Goal: Task Accomplishment & Management: Use online tool/utility

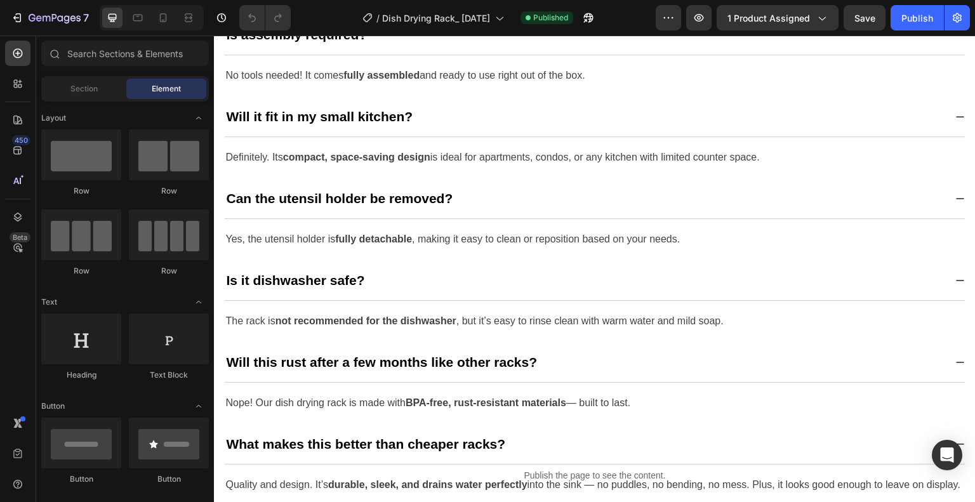
scroll to position [3746, 0]
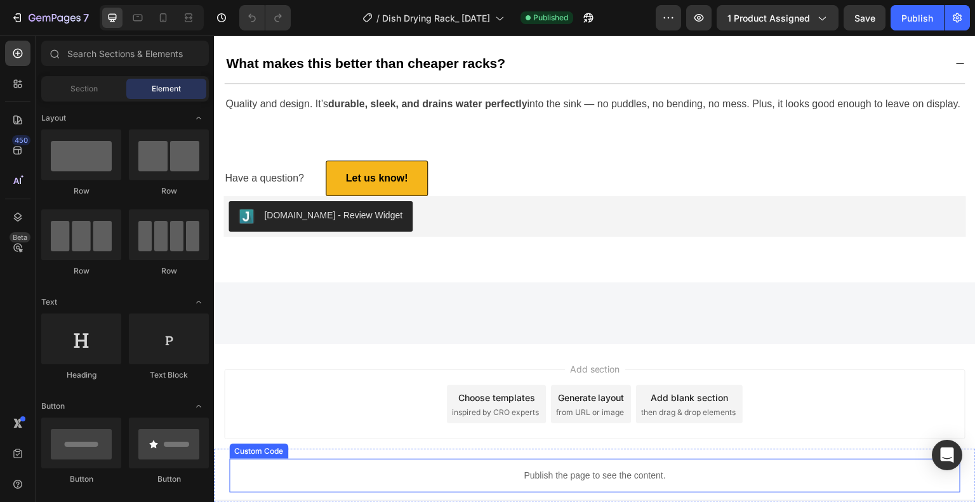
click at [535, 470] on p "Publish the page to see the content." at bounding box center [594, 475] width 731 height 13
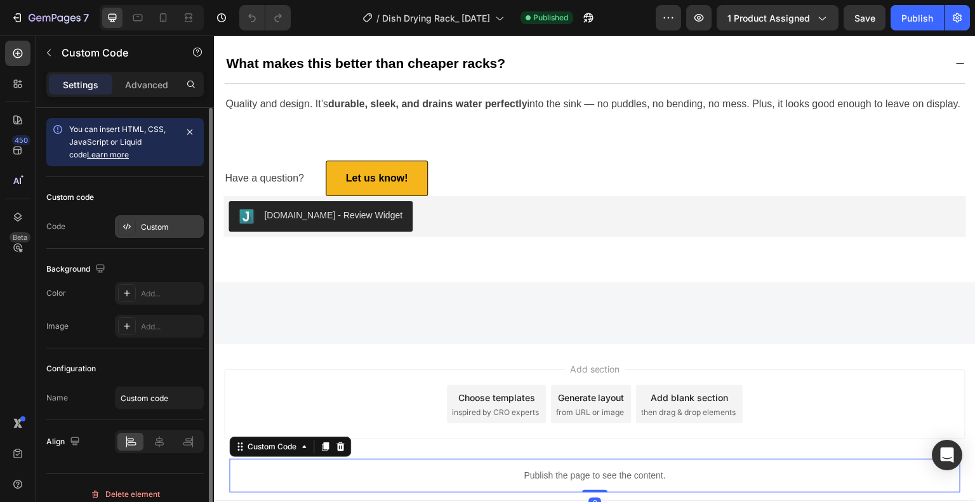
click at [178, 219] on div "Custom" at bounding box center [159, 226] width 89 height 23
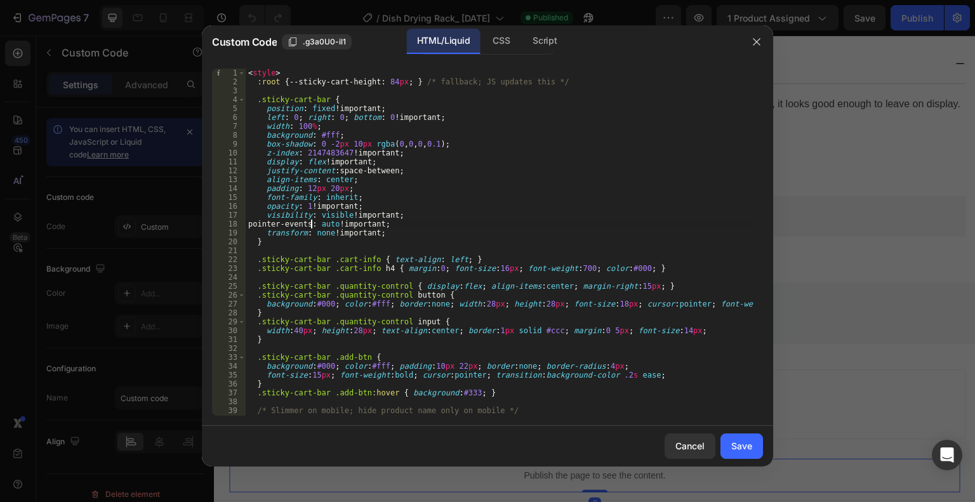
click at [309, 226] on div "< style > :root { --sticky-cart-height : 84 px ; } /* fallback; JS updates this…" at bounding box center [500, 251] width 508 height 365
type textarea "</script>"
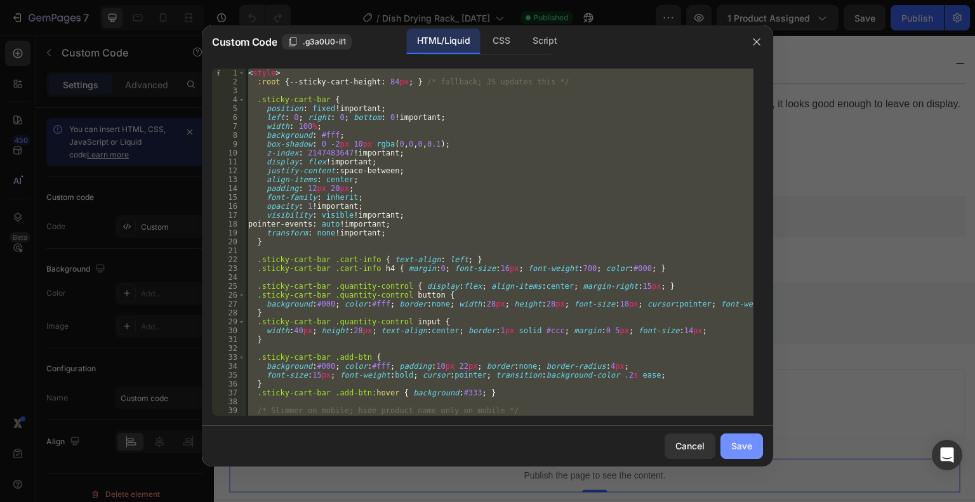
click at [749, 447] on div "Save" at bounding box center [741, 445] width 21 height 13
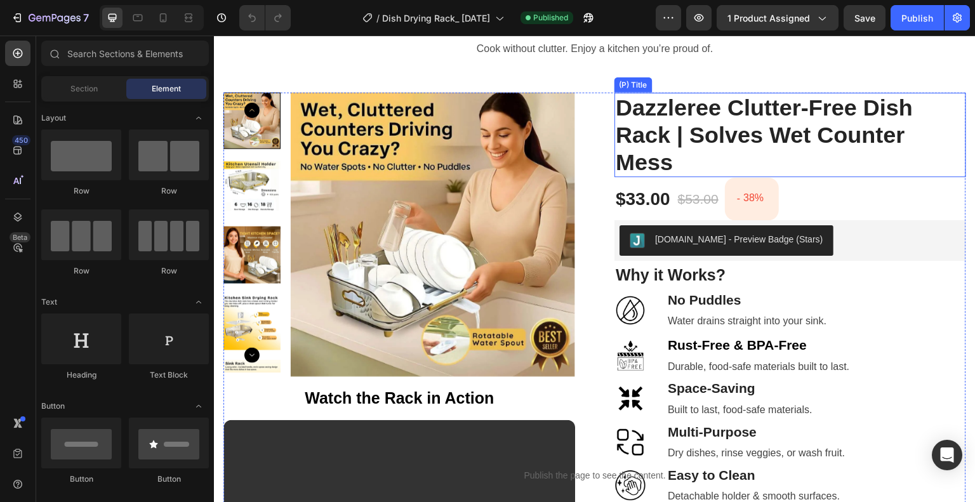
scroll to position [127, 0]
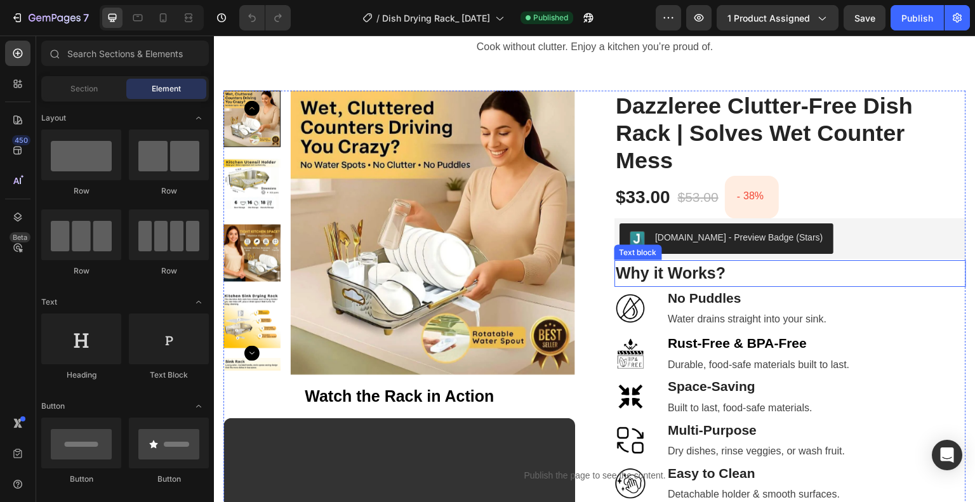
click at [695, 281] on strong "Why it Works?" at bounding box center [671, 273] width 110 height 18
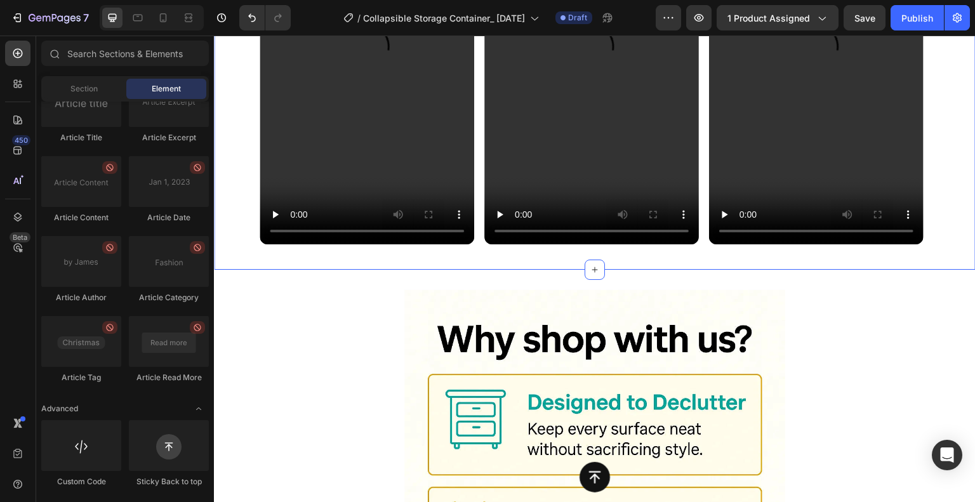
scroll to position [1918, 0]
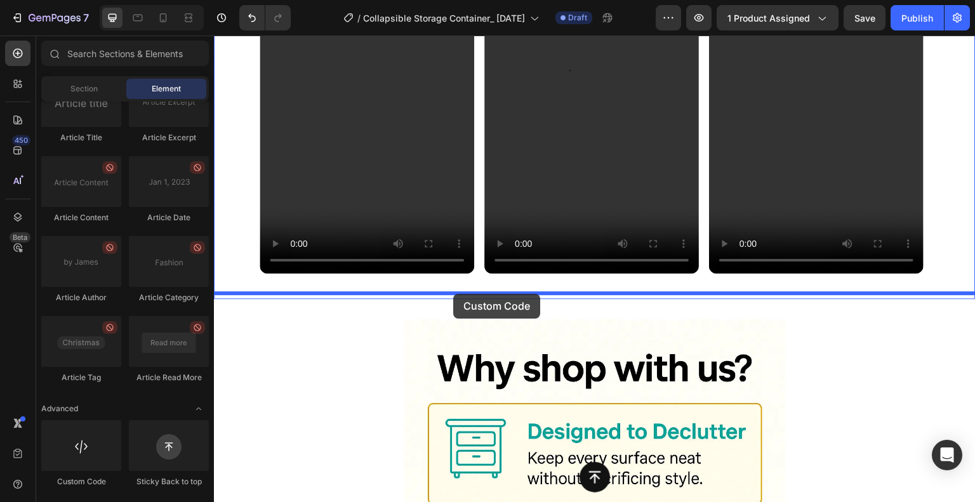
drag, startPoint x: 289, startPoint y: 488, endPoint x: 453, endPoint y: 294, distance: 254.5
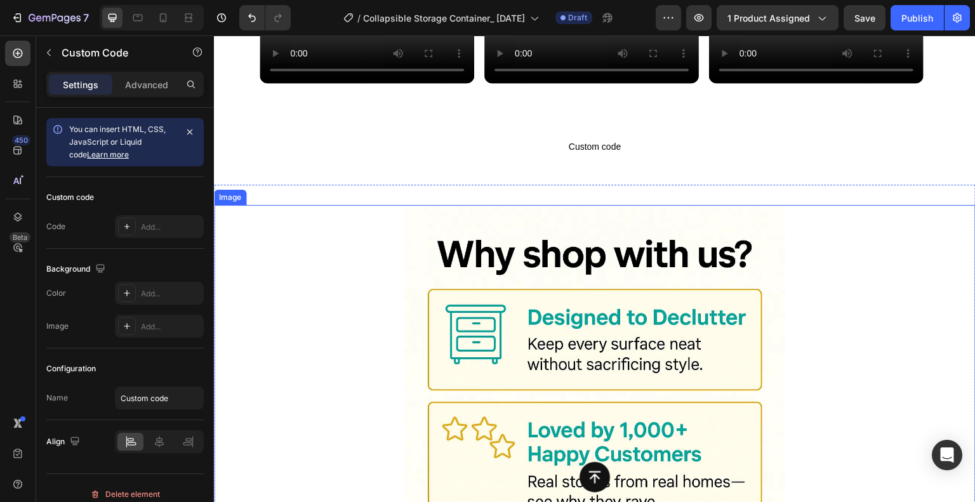
scroll to position [2045, 0]
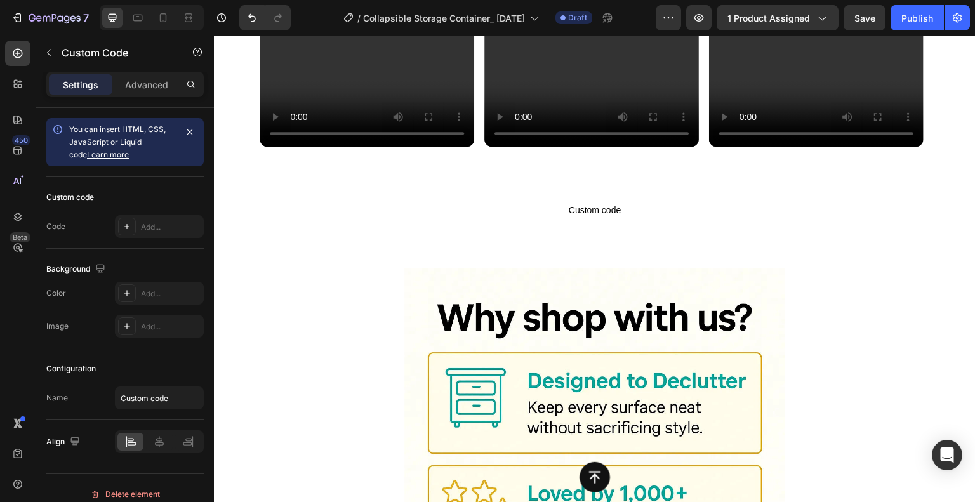
click at [608, 203] on span "Custom code" at bounding box center [595, 210] width 762 height 15
click at [163, 229] on div "Add..." at bounding box center [171, 227] width 60 height 11
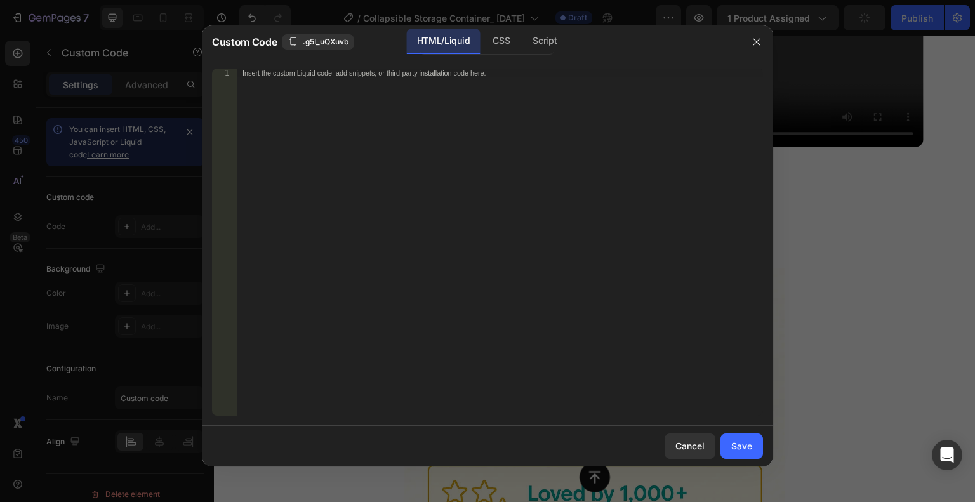
click at [356, 83] on div "Insert the custom Liquid code, add snippets, or third-party installation code h…" at bounding box center [500, 251] width 526 height 365
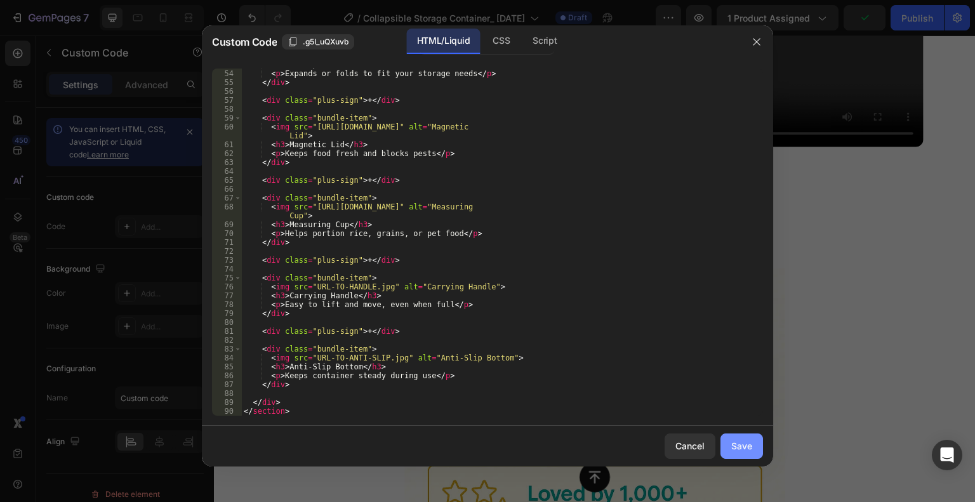
click at [745, 451] on div "Save" at bounding box center [741, 445] width 21 height 13
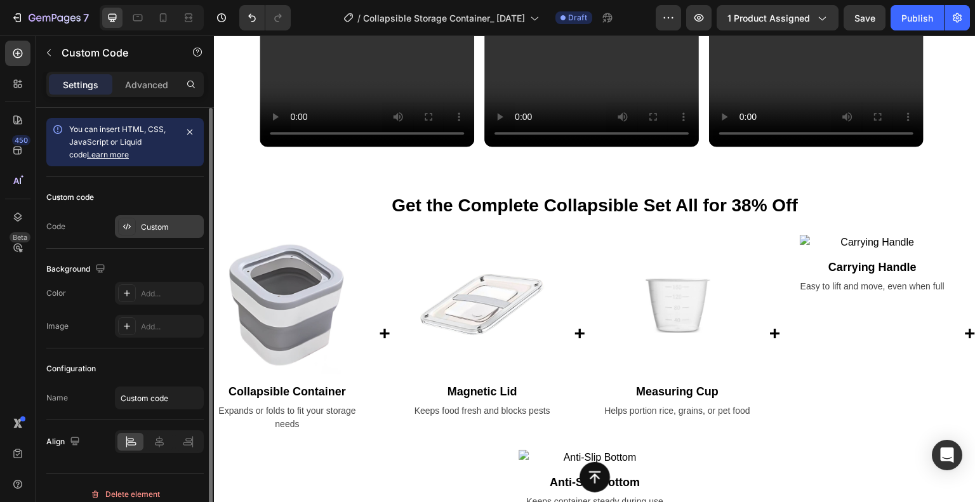
click at [168, 227] on div "Custom" at bounding box center [171, 227] width 60 height 11
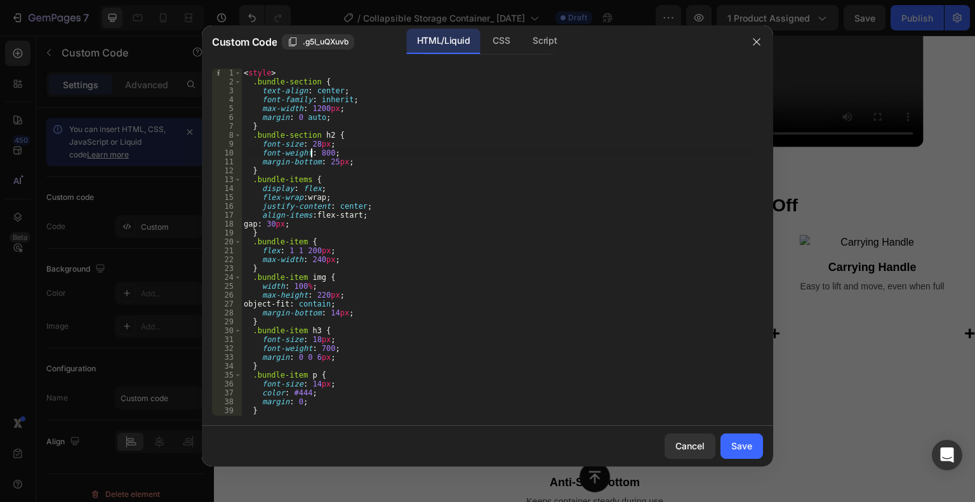
click at [310, 156] on div "< style > .bundle-section { text-align : center ; font-family : inherit ; max-w…" at bounding box center [497, 251] width 512 height 365
type textarea "</section>"
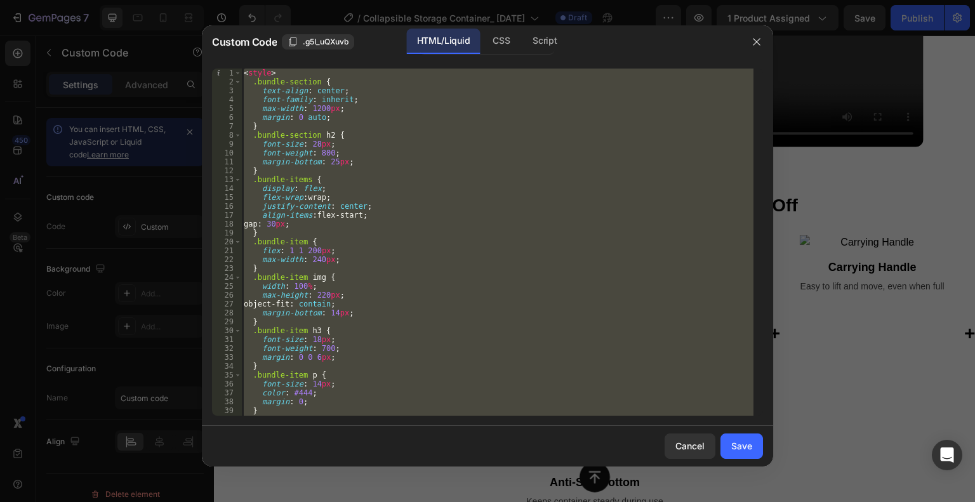
paste textarea
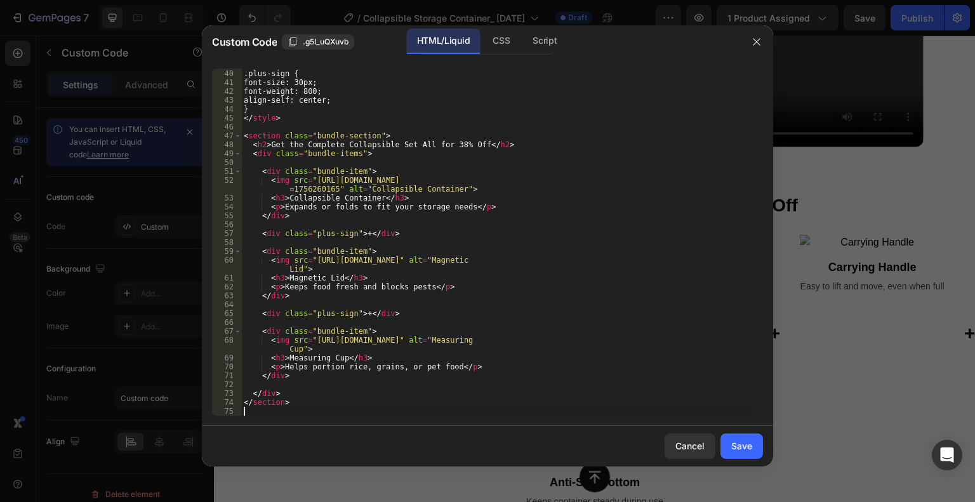
scroll to position [345, 0]
click at [746, 439] on div "Save" at bounding box center [741, 445] width 21 height 13
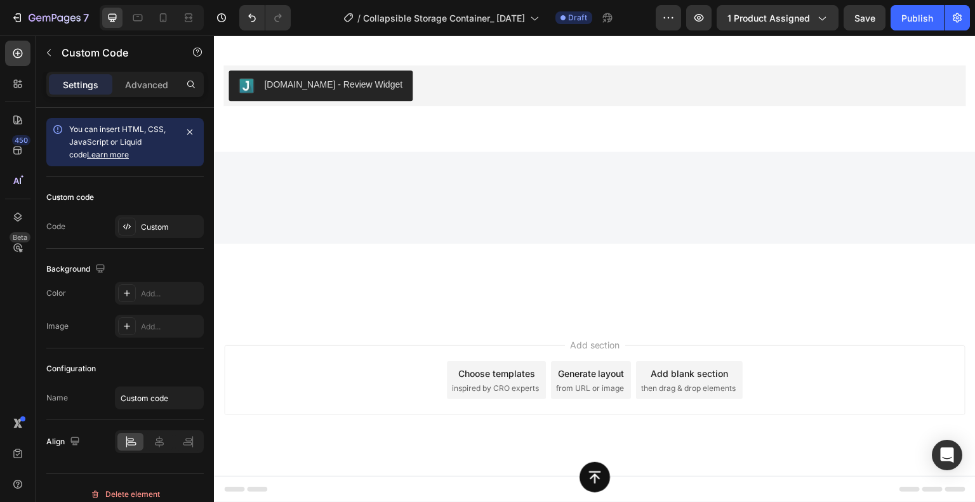
scroll to position [4013, 0]
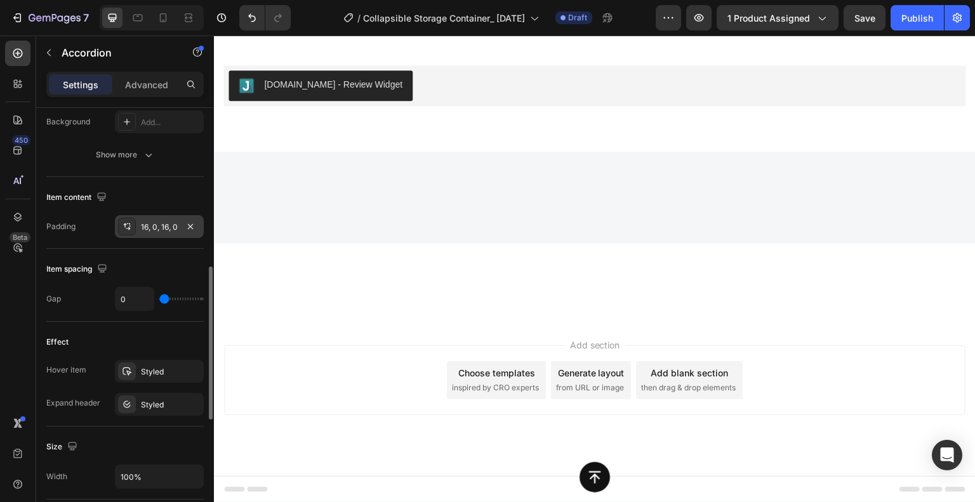
scroll to position [698, 0]
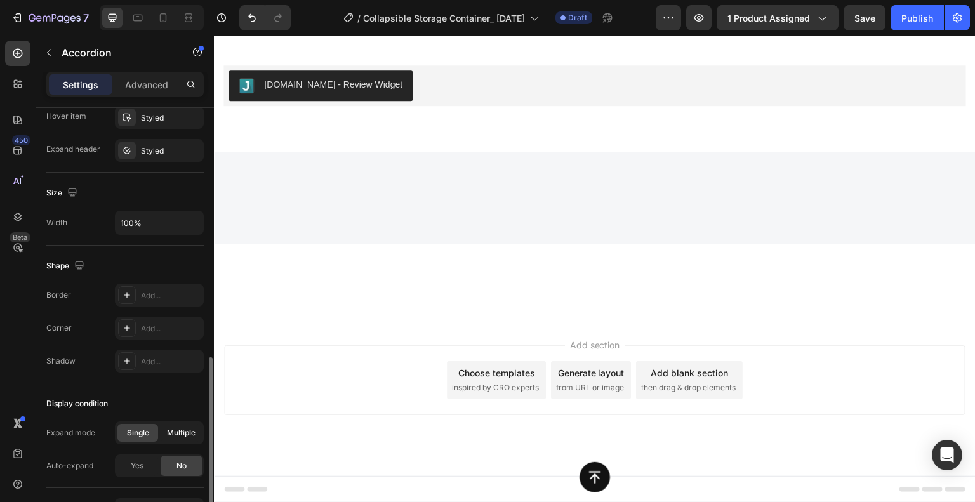
click at [180, 427] on span "Multiple" at bounding box center [181, 432] width 29 height 11
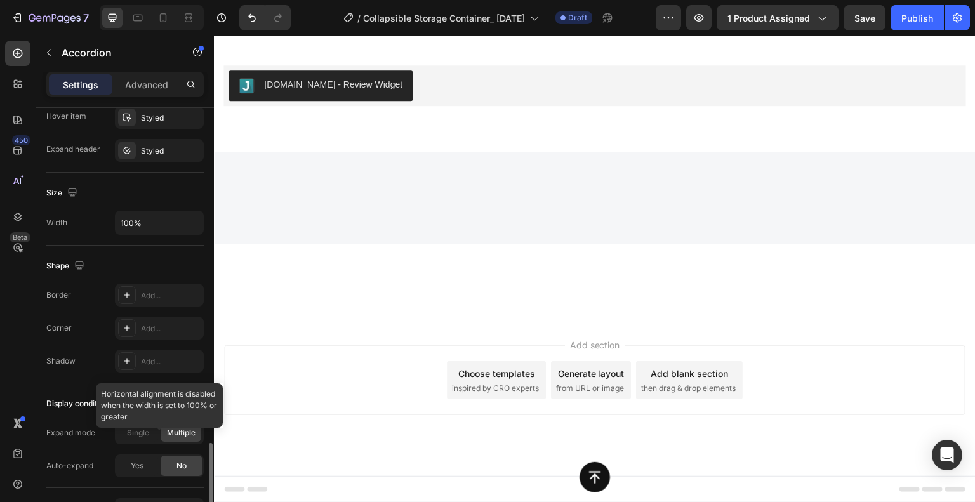
scroll to position [776, 0]
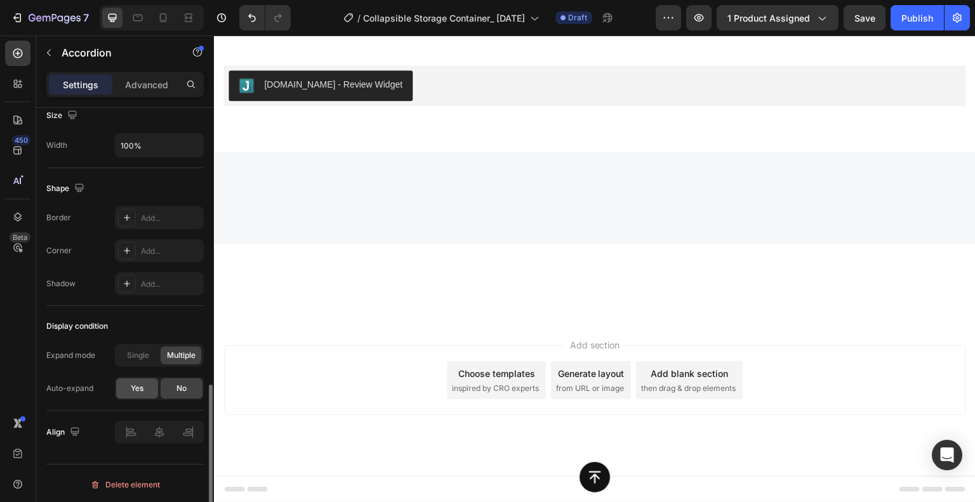
click at [132, 387] on span "Yes" at bounding box center [137, 388] width 13 height 11
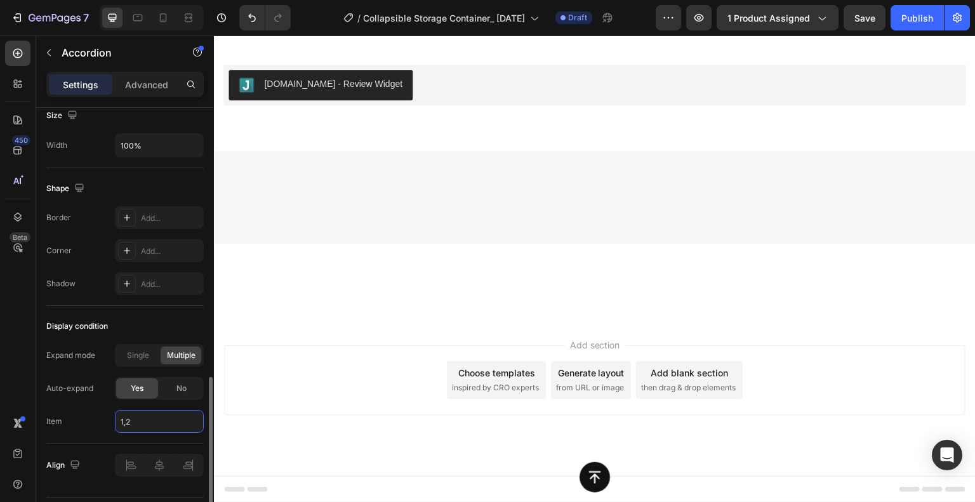
click at [137, 413] on input "1,2" at bounding box center [159, 421] width 89 height 23
type input "1,2,3,4,5"
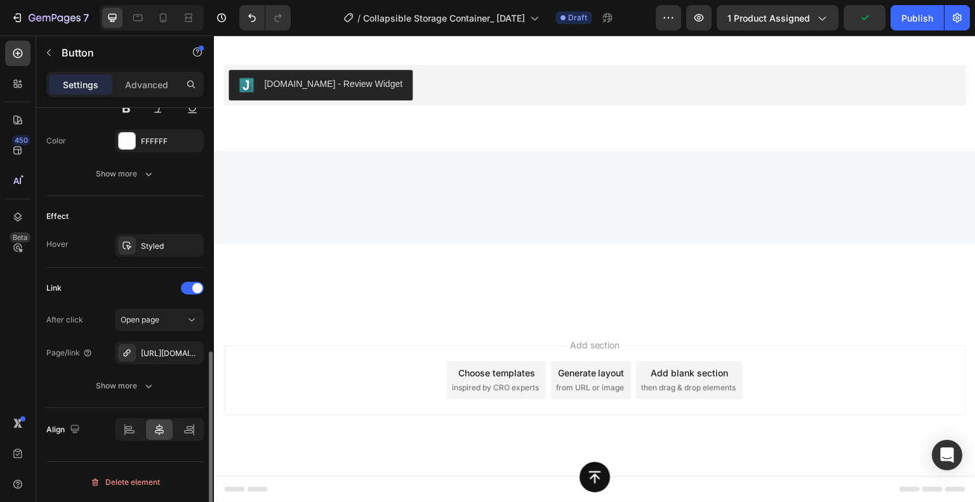
scroll to position [0, 0]
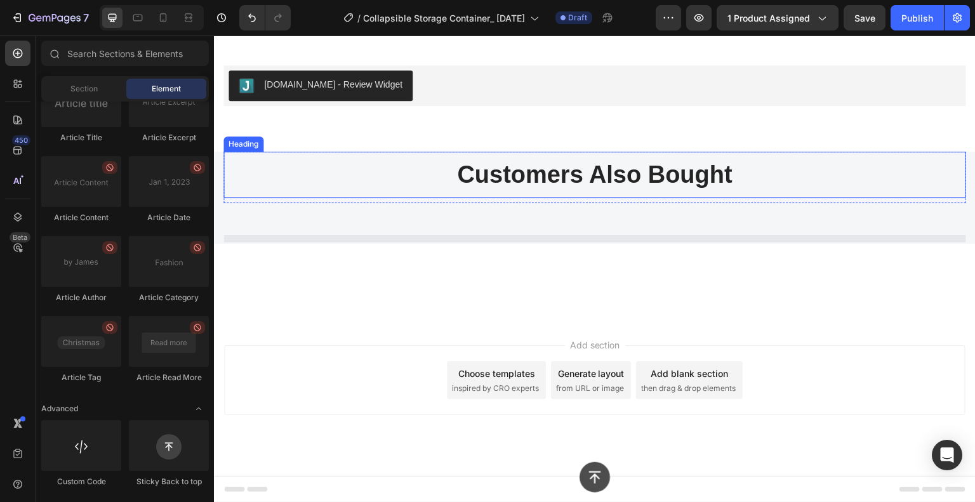
scroll to position [4584, 0]
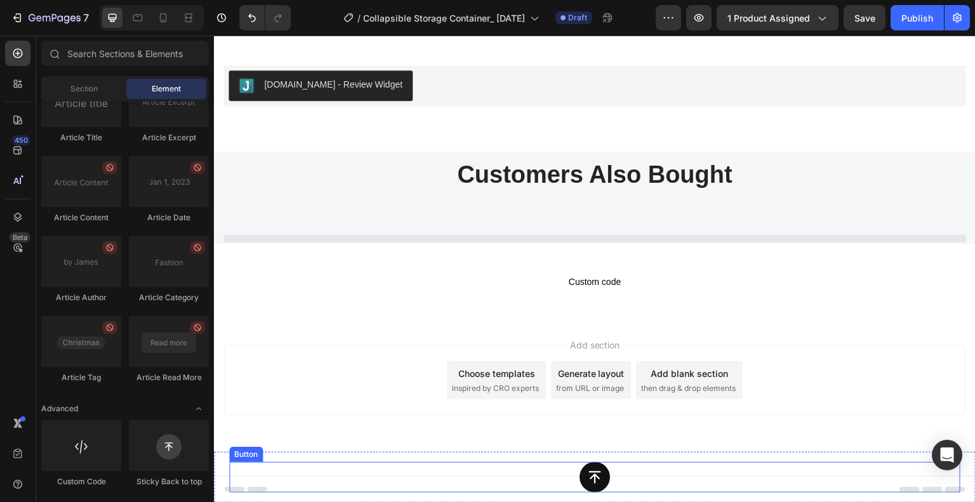
click at [631, 473] on div "Button" at bounding box center [594, 477] width 731 height 30
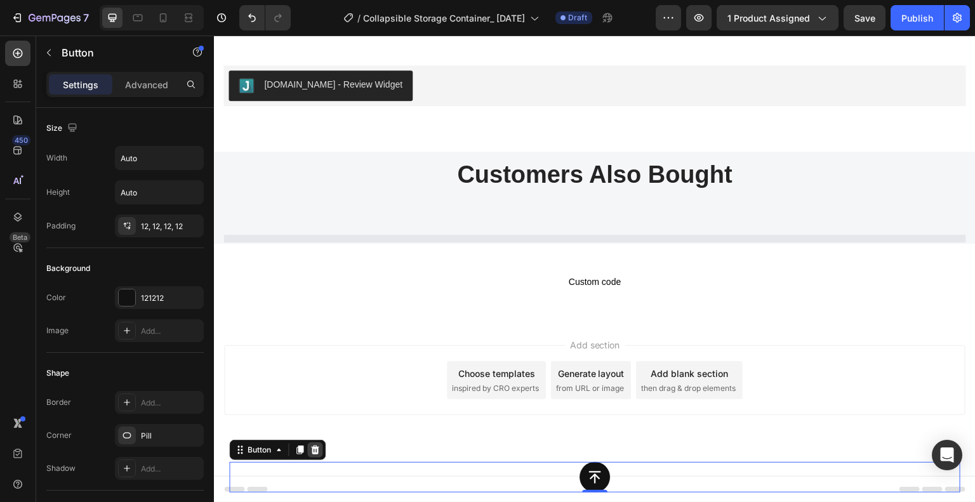
click at [317, 450] on icon at bounding box center [315, 450] width 8 height 9
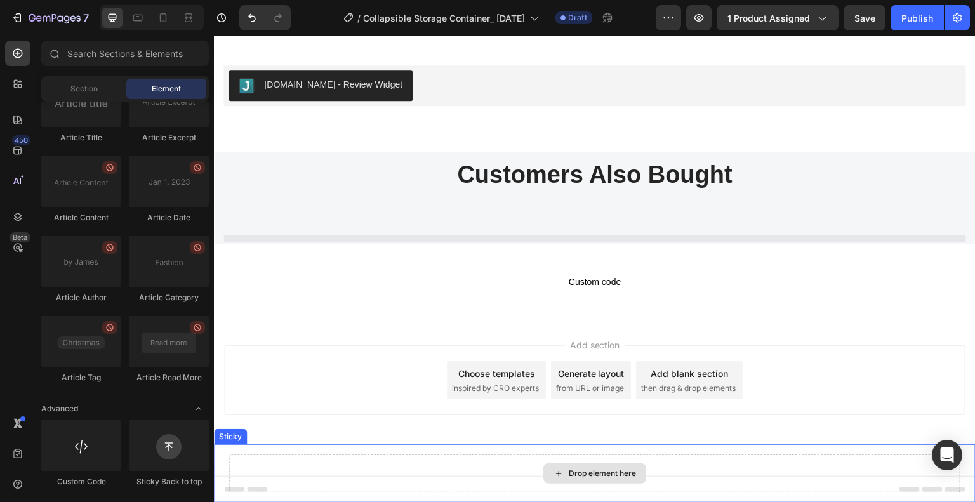
click at [655, 474] on div "Drop element here" at bounding box center [594, 474] width 731 height 38
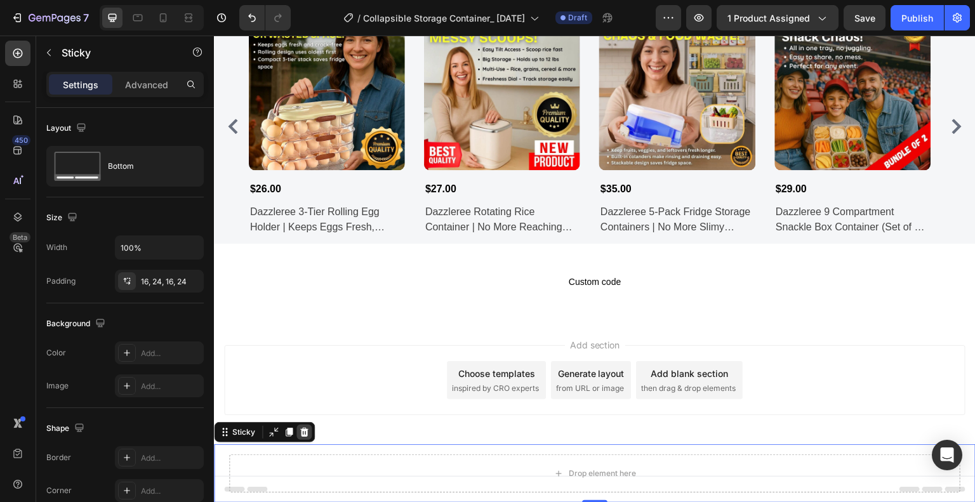
click at [305, 430] on icon at bounding box center [304, 432] width 8 height 9
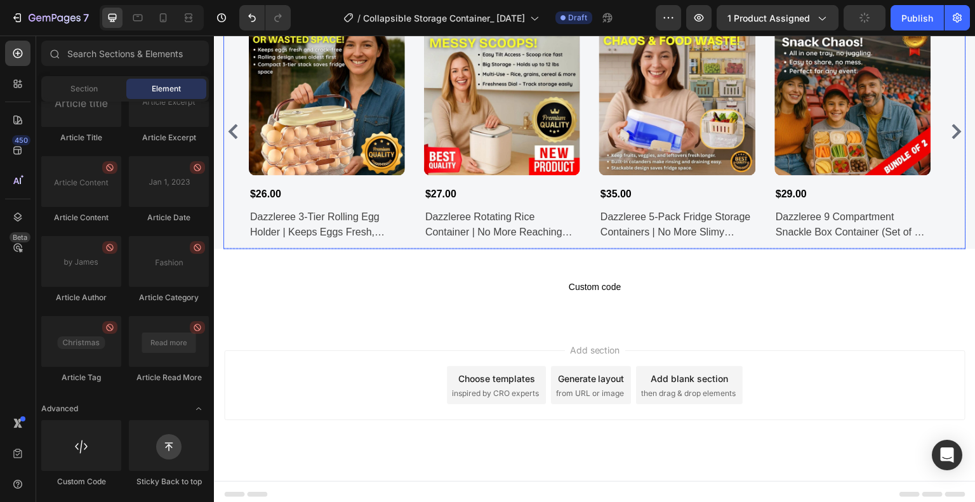
scroll to position [4916, 0]
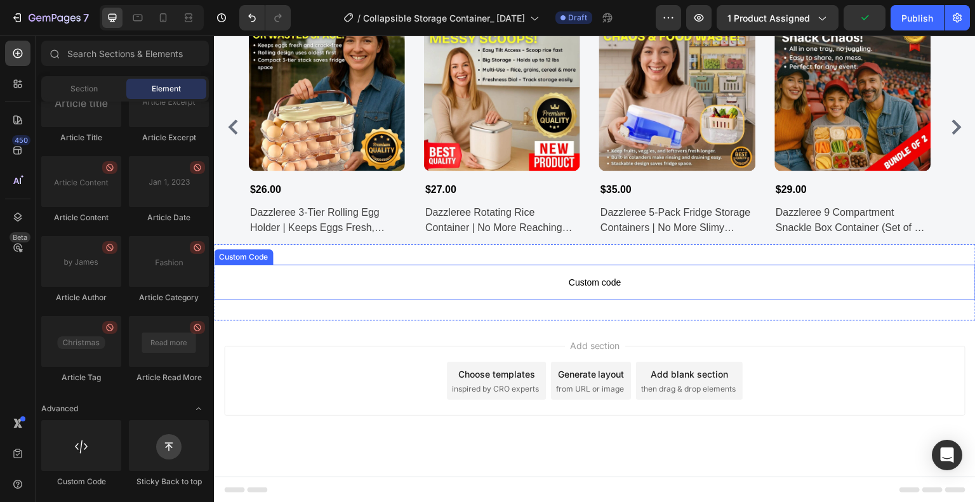
click at [622, 288] on span "Custom code" at bounding box center [595, 282] width 762 height 15
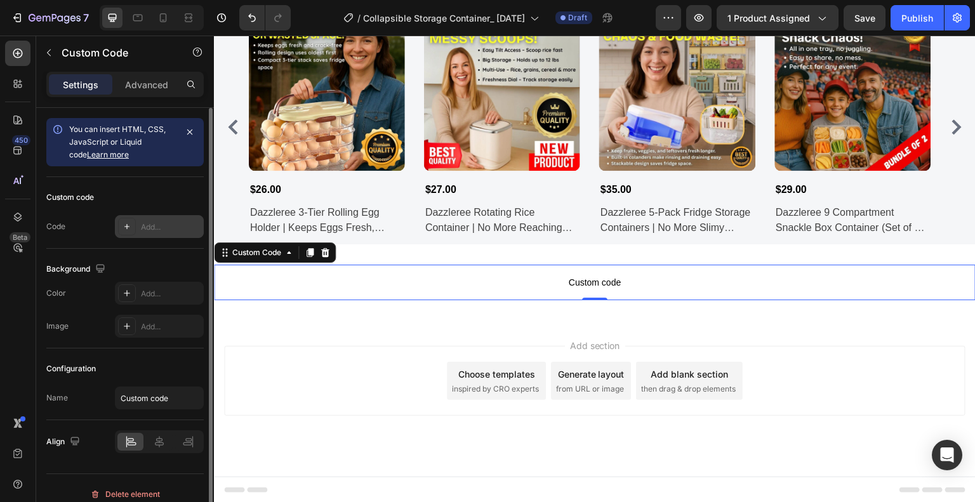
click at [145, 234] on div "Add..." at bounding box center [159, 226] width 89 height 23
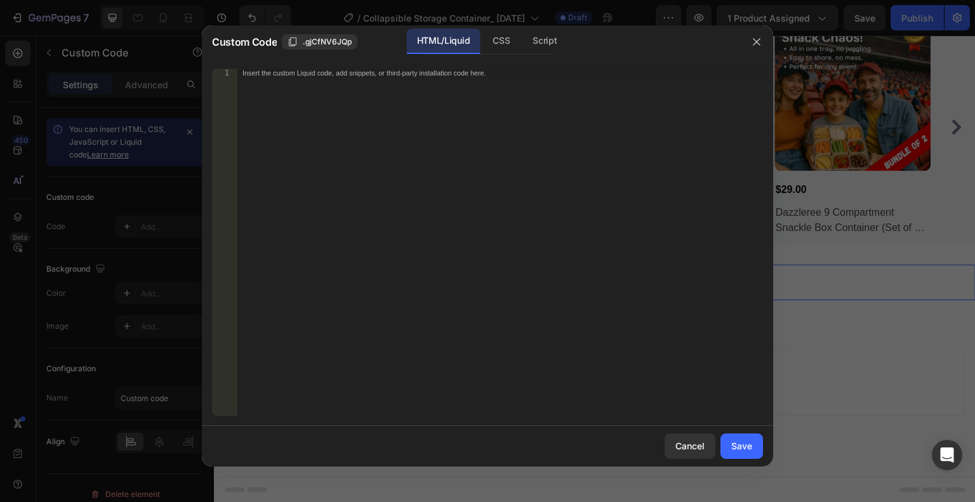
click at [342, 150] on div "Insert the custom Liquid code, add snippets, or third-party installation code h…" at bounding box center [500, 251] width 526 height 365
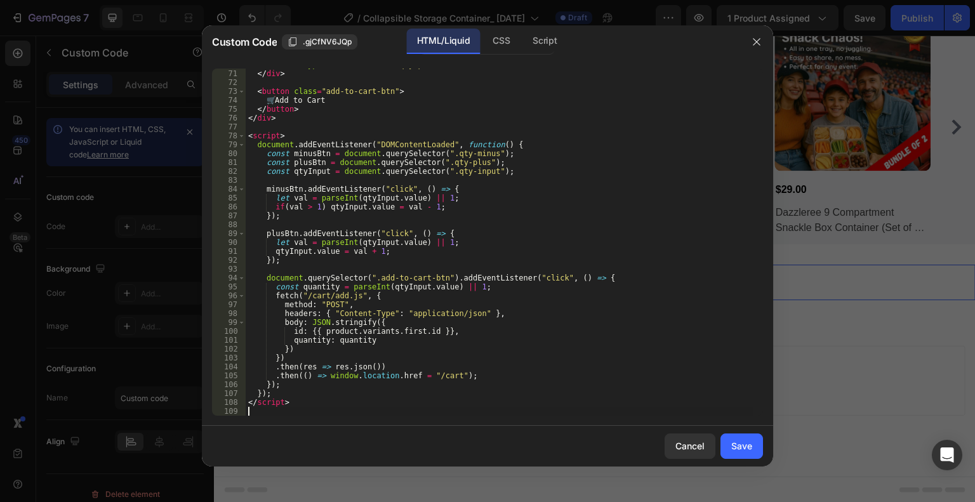
scroll to position [622, 0]
click at [741, 443] on div "Save" at bounding box center [741, 445] width 21 height 13
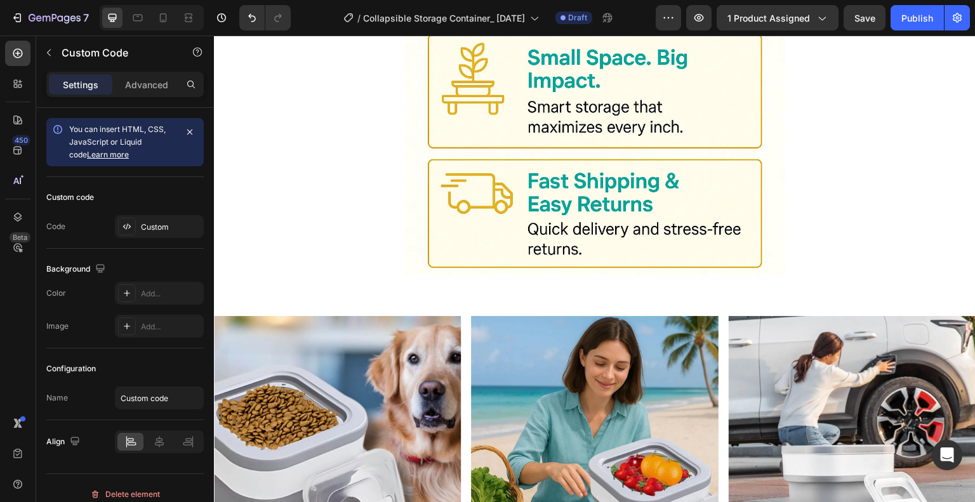
scroll to position [2765, 0]
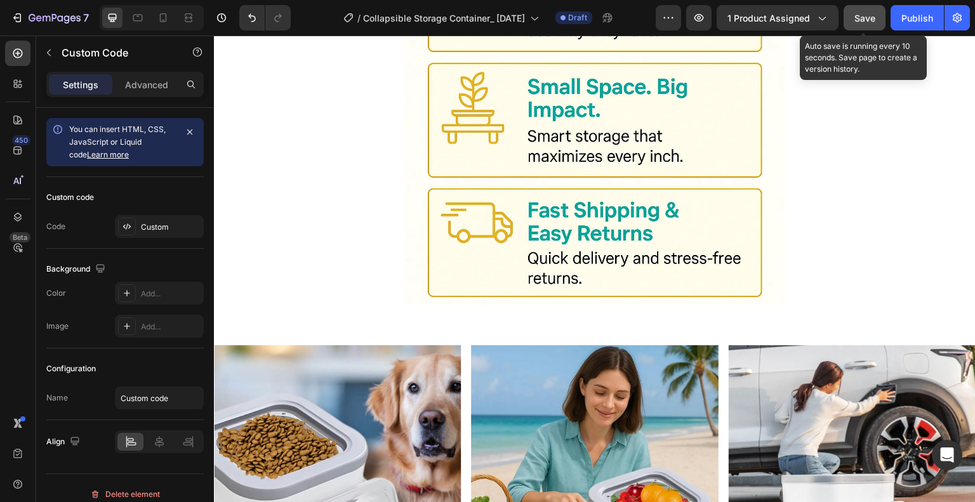
click at [866, 15] on span "Save" at bounding box center [865, 18] width 21 height 11
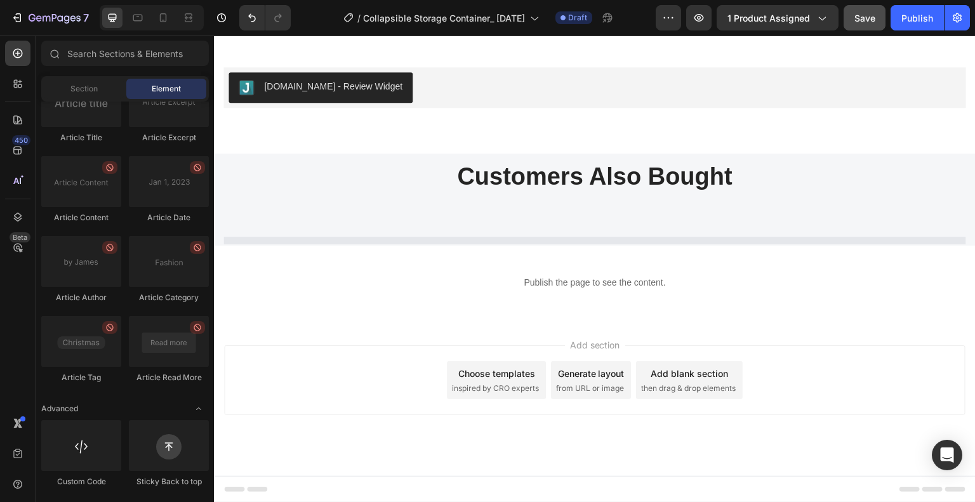
scroll to position [4572, 0]
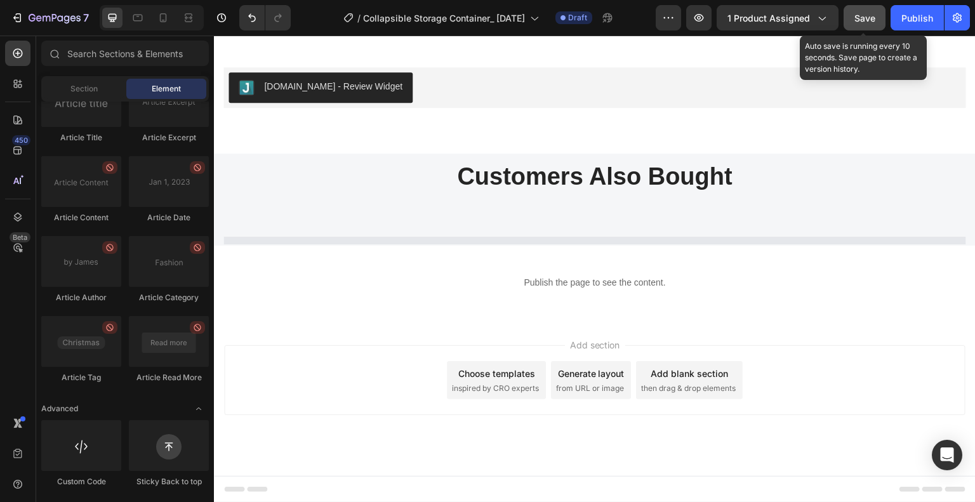
click at [869, 16] on span "Save" at bounding box center [865, 18] width 21 height 11
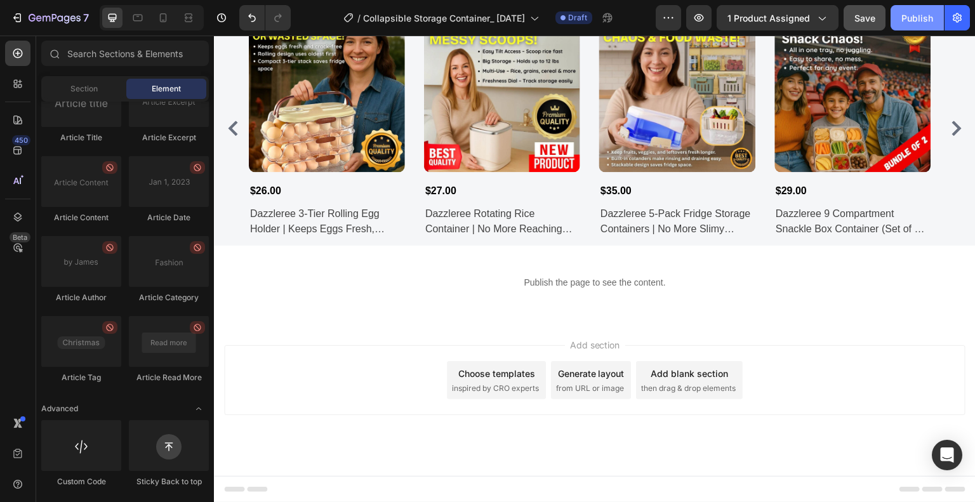
click at [914, 22] on div "Publish" at bounding box center [918, 17] width 32 height 13
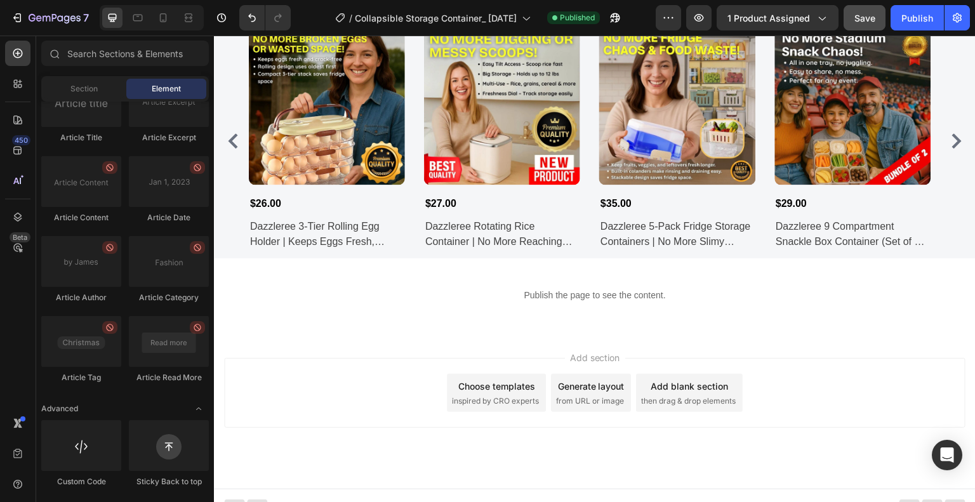
scroll to position [4914, 0]
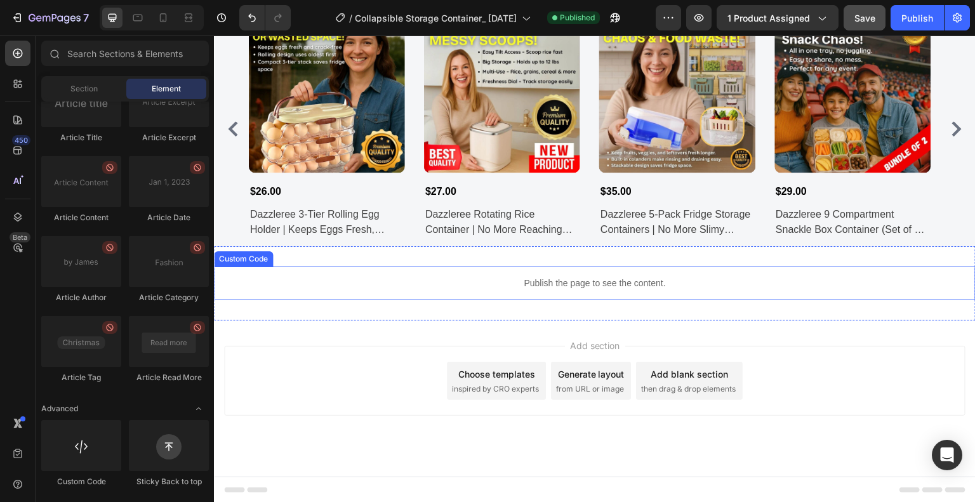
drag, startPoint x: 568, startPoint y: 279, endPoint x: 553, endPoint y: 271, distance: 17.3
click at [568, 279] on p "Publish the page to see the content." at bounding box center [595, 283] width 762 height 13
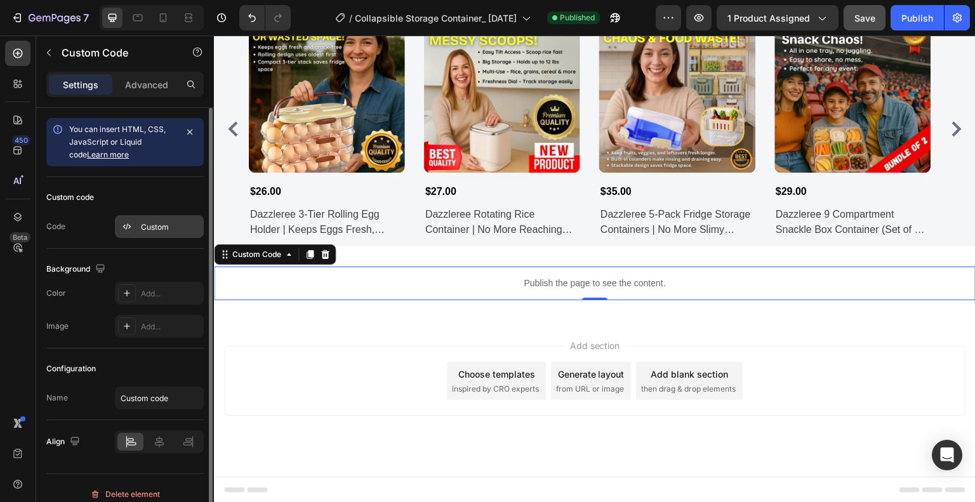
click at [145, 224] on div "Custom" at bounding box center [171, 227] width 60 height 11
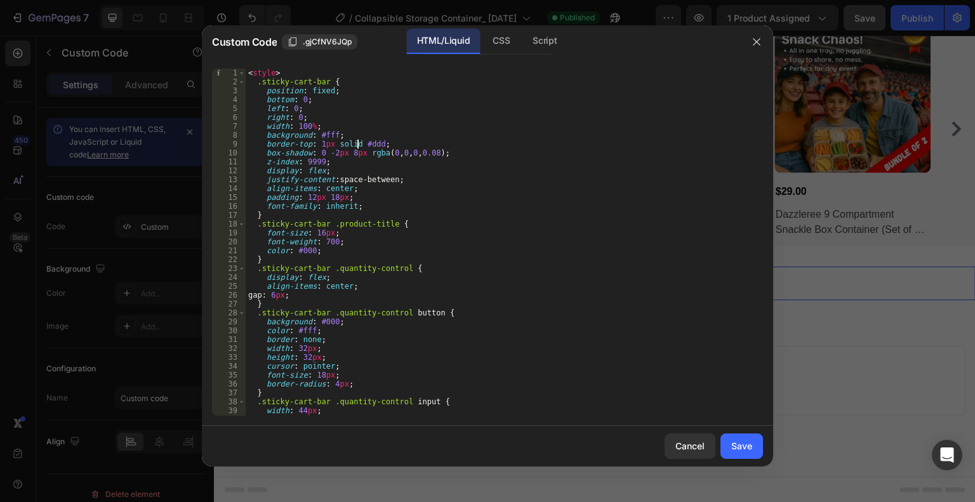
click at [356, 146] on div "< style > .sticky-cart-bar { position : fixed ; bottom : 0 ; left : 0 ; right :…" at bounding box center [500, 251] width 508 height 365
type textarea "</script>"
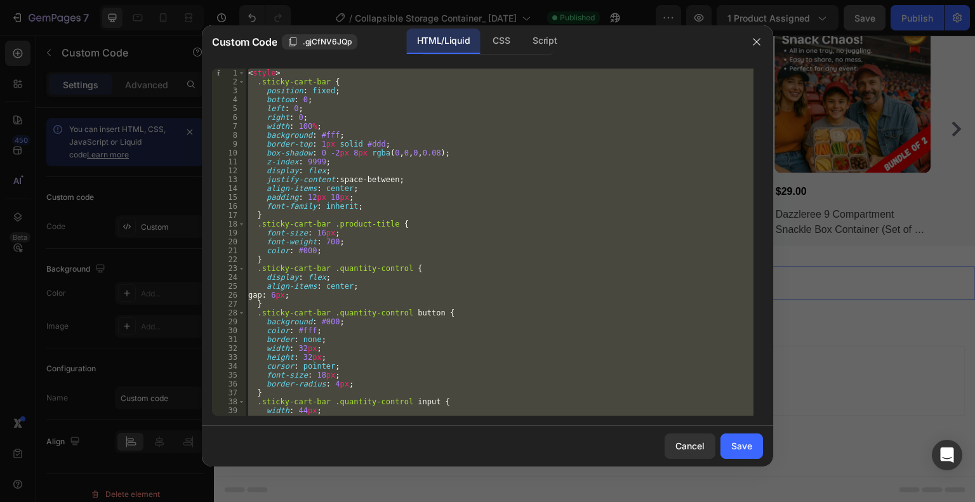
paste textarea
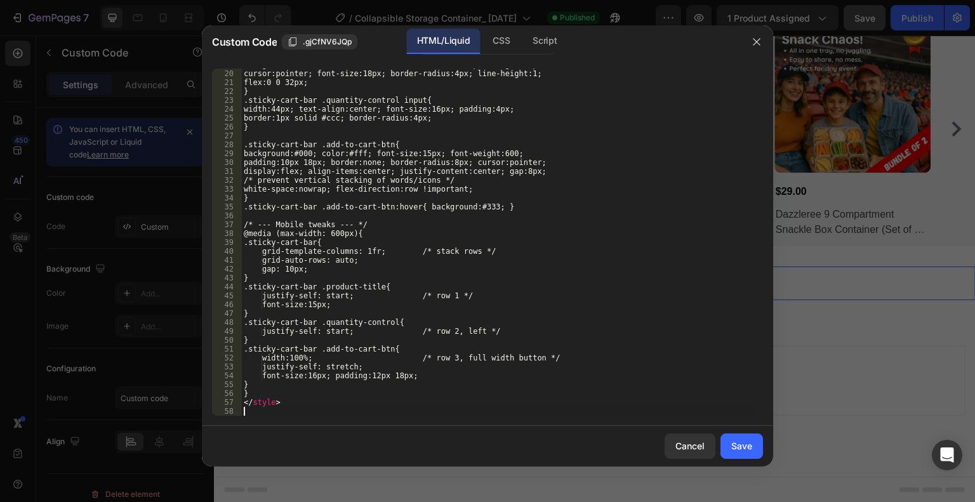
scroll to position [168, 0]
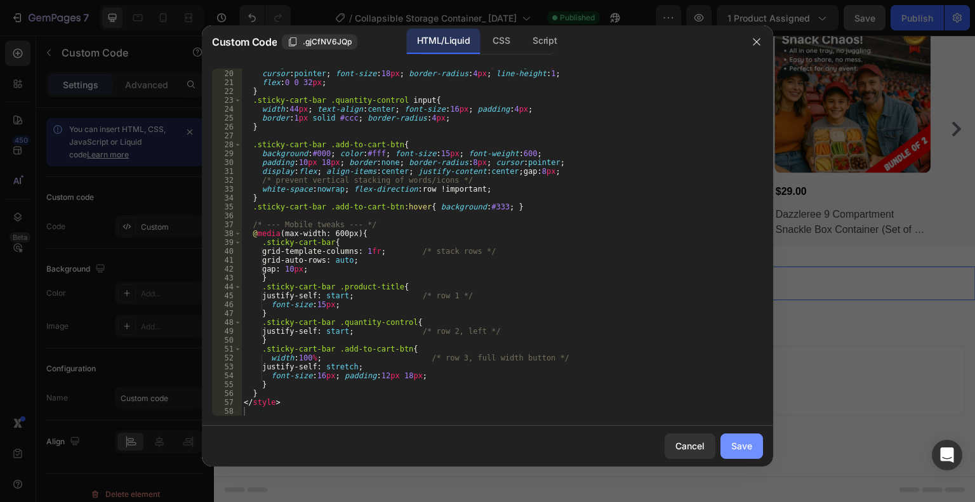
click at [735, 448] on div "Save" at bounding box center [741, 445] width 21 height 13
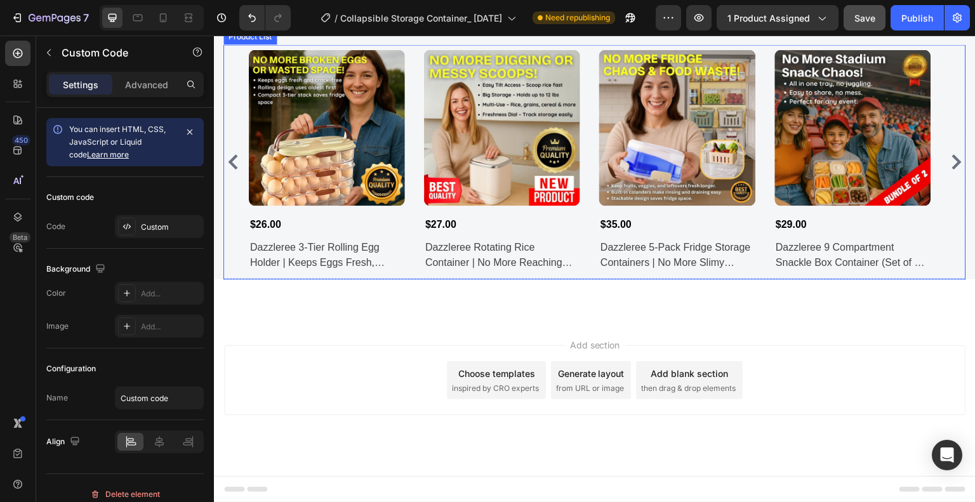
scroll to position [4880, 0]
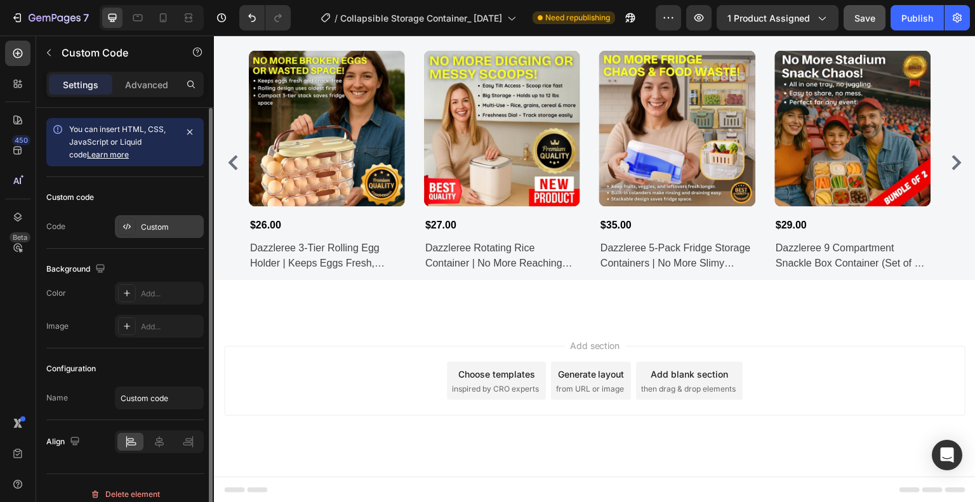
click at [145, 227] on div "Custom" at bounding box center [171, 227] width 60 height 11
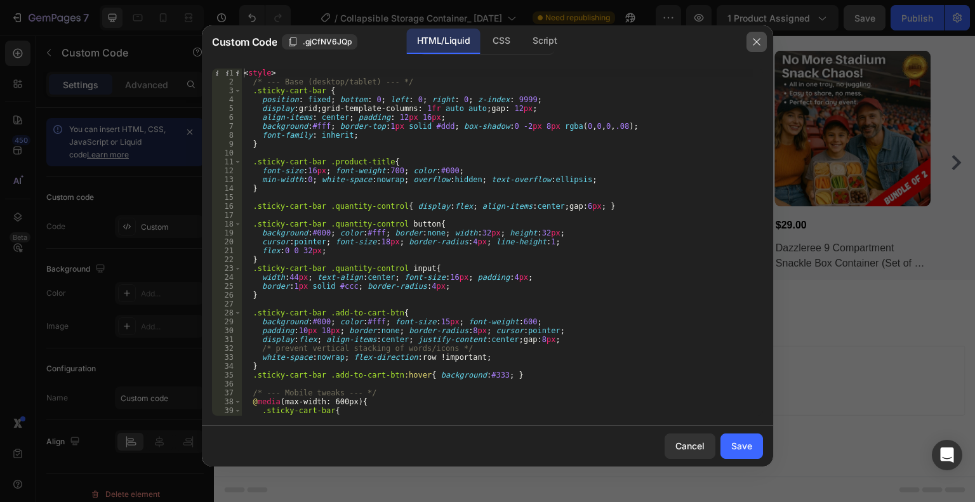
click at [757, 43] on icon "button" at bounding box center [756, 41] width 7 height 7
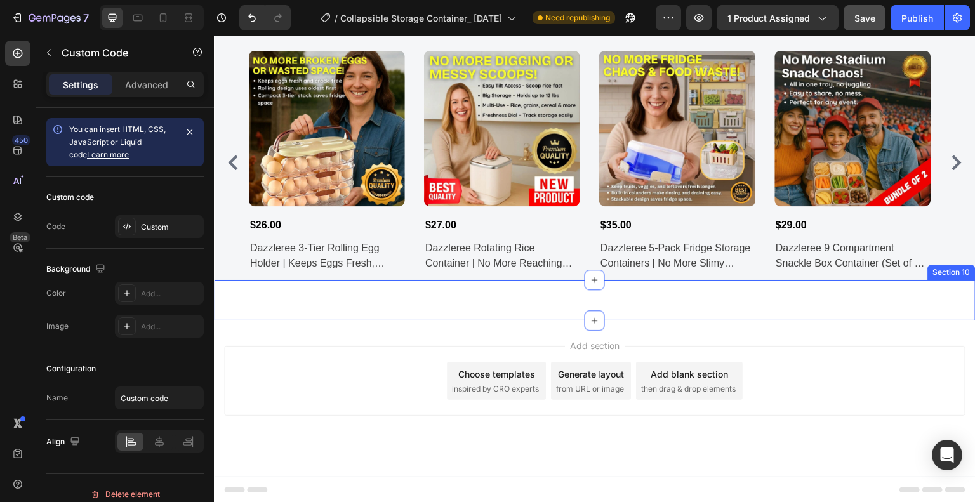
click at [625, 298] on div "Custom Code Section 10" at bounding box center [595, 300] width 762 height 41
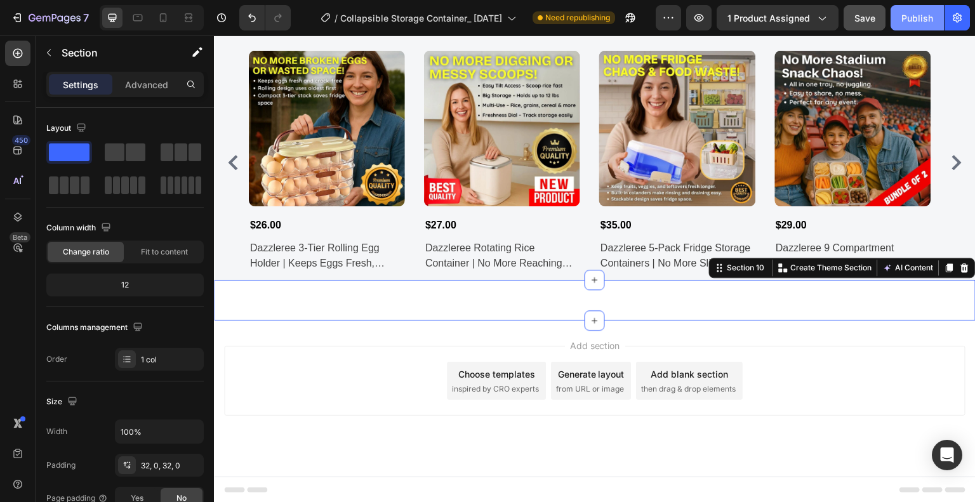
click at [922, 12] on div "Publish" at bounding box center [918, 17] width 32 height 13
click at [340, 359] on div "Add section Choose templates inspired by CRO experts Generate layout from URL o…" at bounding box center [595, 381] width 742 height 70
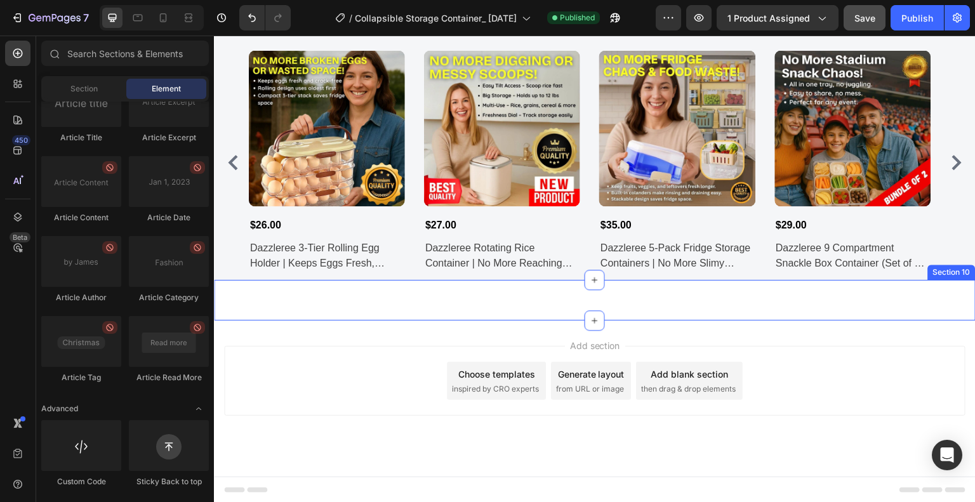
click at [561, 302] on div "Custom Code Section 10" at bounding box center [595, 300] width 762 height 41
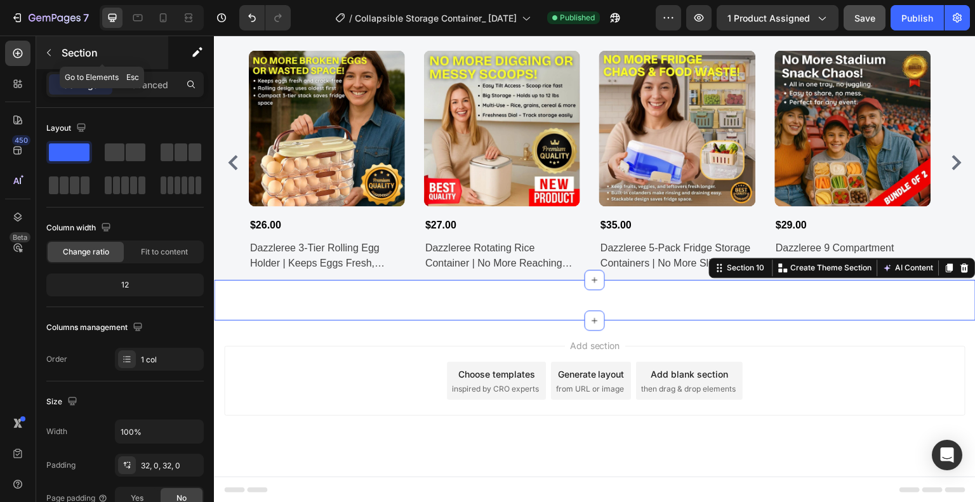
click at [50, 48] on icon "button" at bounding box center [49, 53] width 10 height 10
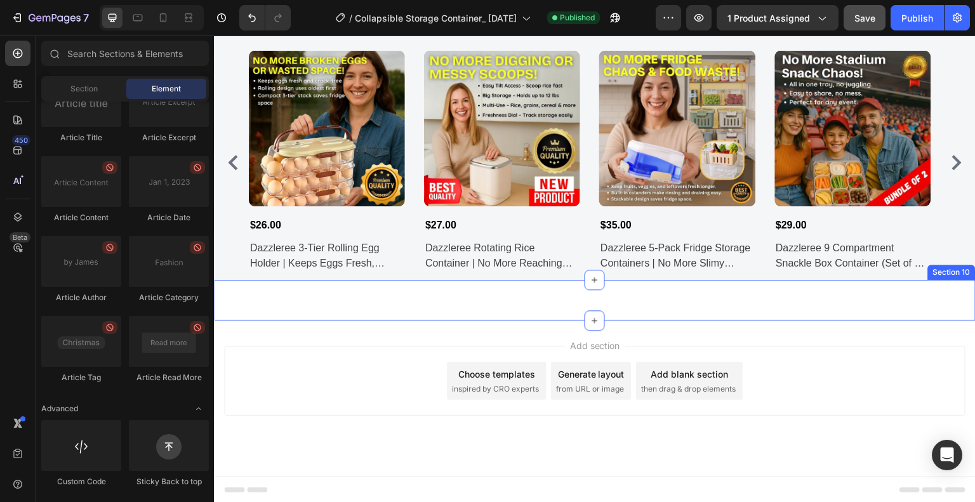
click at [570, 286] on div "Custom Code Section 10" at bounding box center [595, 300] width 762 height 41
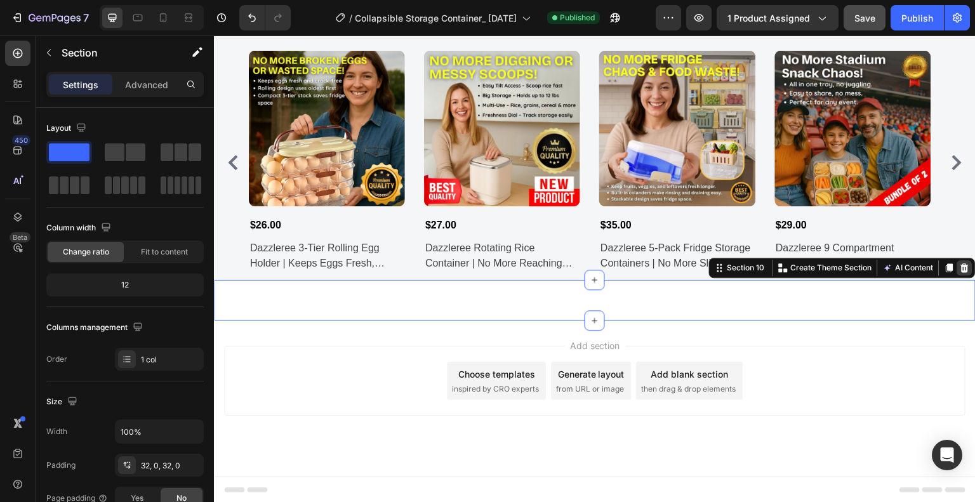
click at [961, 265] on icon at bounding box center [965, 268] width 8 height 9
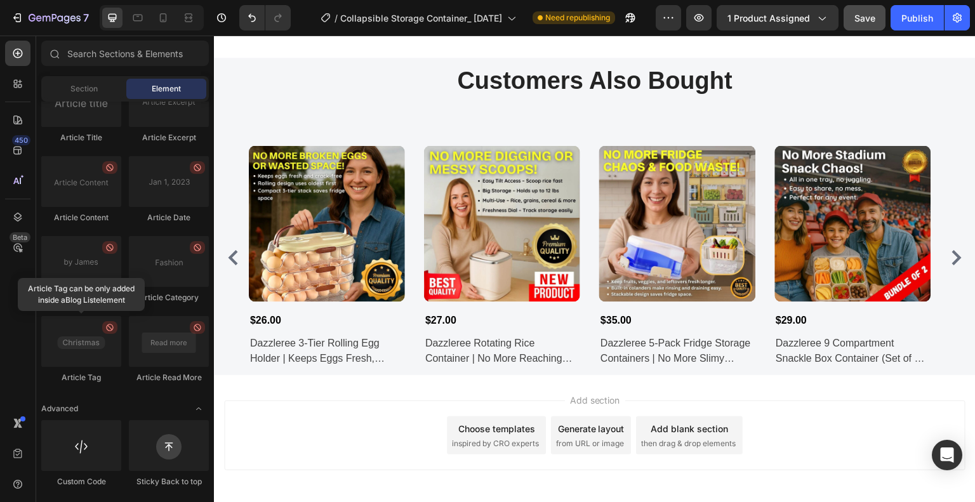
scroll to position [4840, 0]
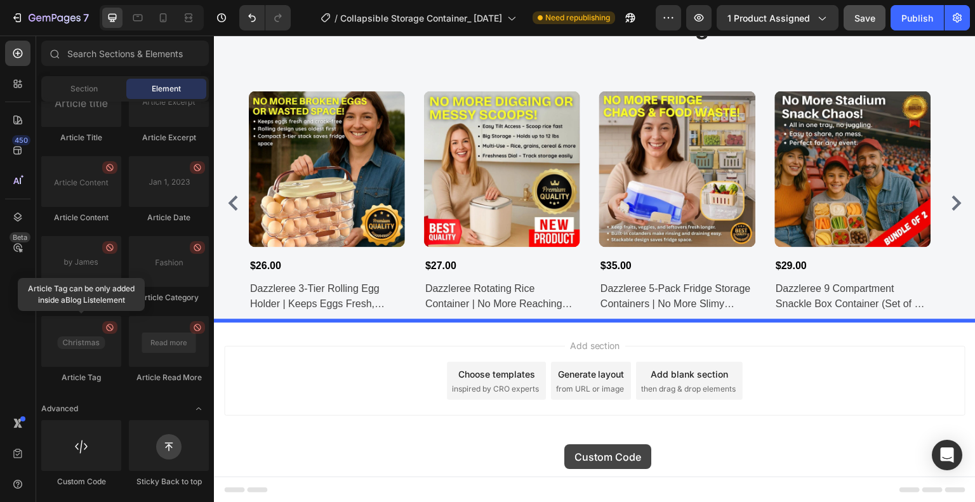
drag, startPoint x: 308, startPoint y: 492, endPoint x: 564, endPoint y: 445, distance: 260.8
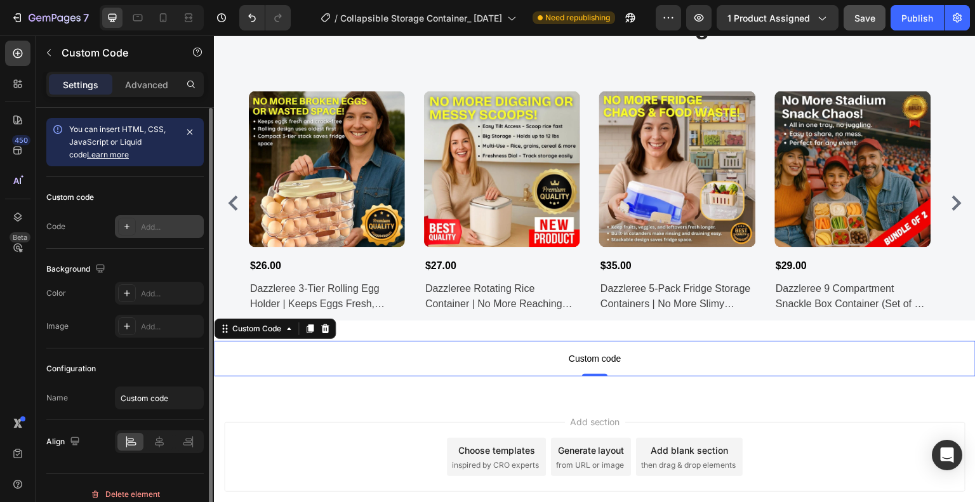
click at [155, 229] on div "Add..." at bounding box center [171, 227] width 60 height 11
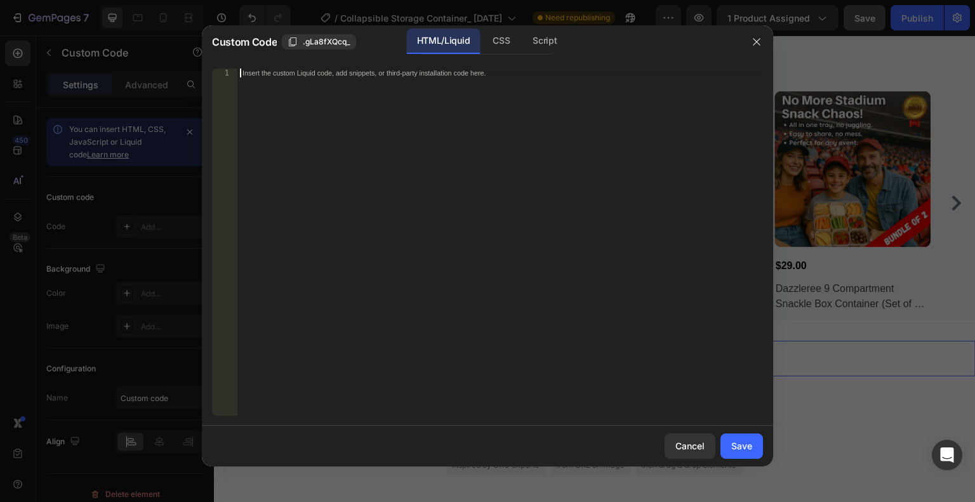
click at [371, 126] on div "Insert the custom Liquid code, add snippets, or third-party installation code h…" at bounding box center [500, 251] width 526 height 365
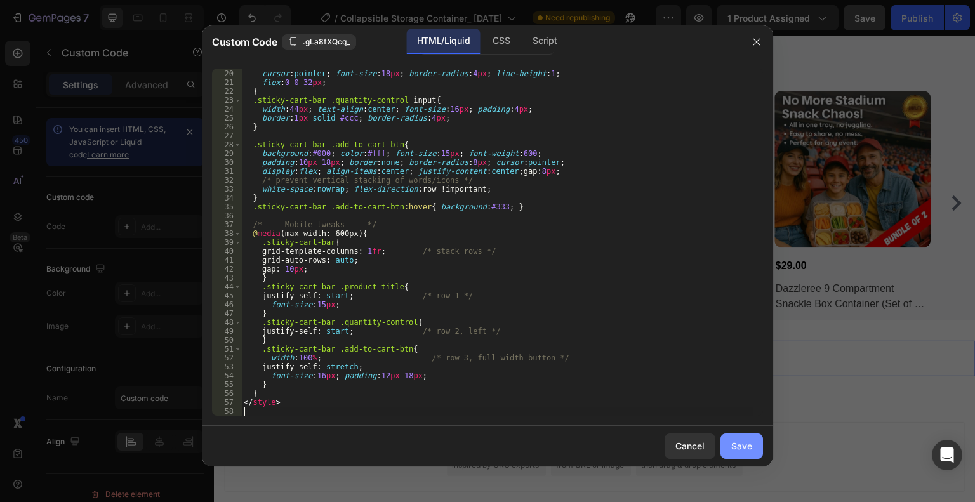
click at [749, 439] on div "Save" at bounding box center [741, 445] width 21 height 13
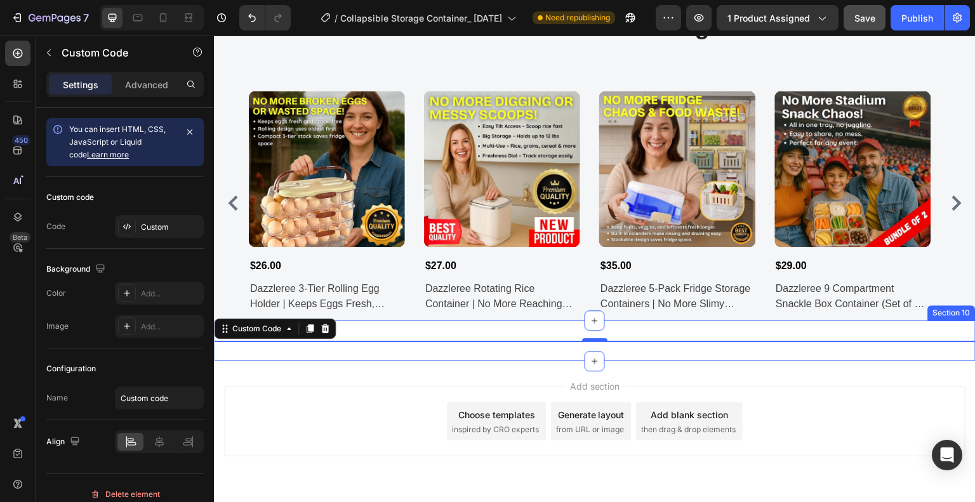
click at [504, 346] on div "Custom Code 0 Section 10" at bounding box center [595, 341] width 762 height 41
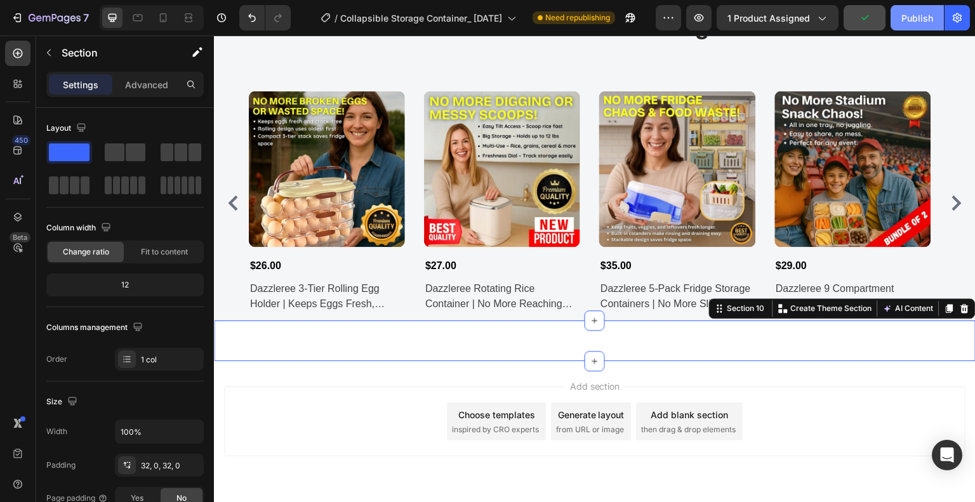
click at [914, 11] on div "Publish" at bounding box center [918, 17] width 32 height 13
click at [960, 310] on icon at bounding box center [965, 309] width 10 height 10
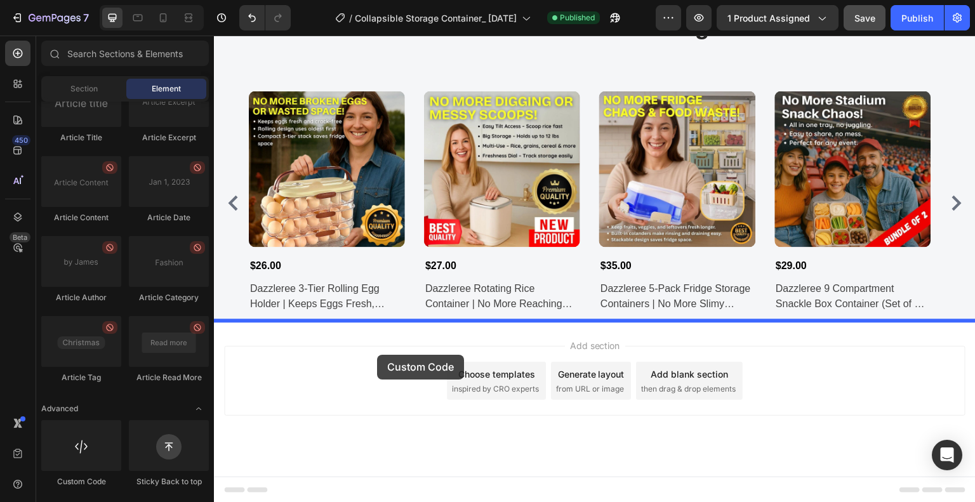
drag, startPoint x: 287, startPoint y: 493, endPoint x: 377, endPoint y: 355, distance: 165.2
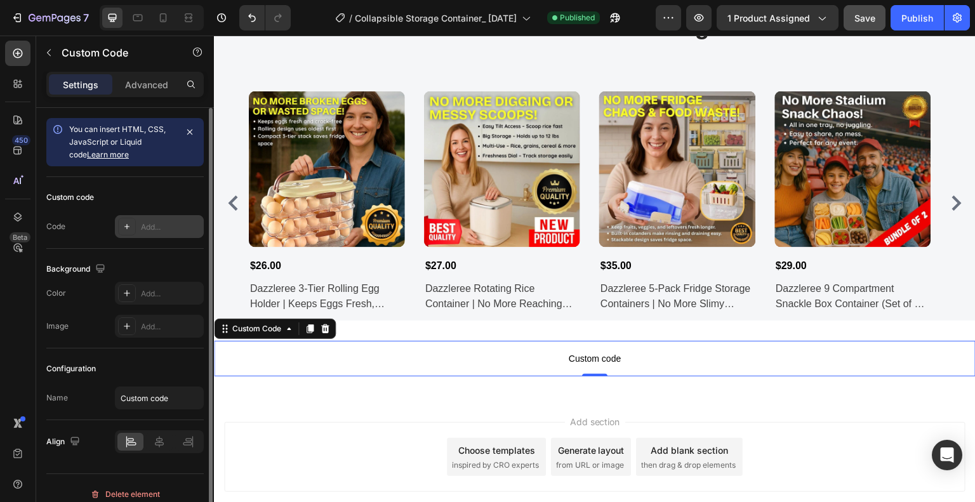
click at [165, 225] on div "Add..." at bounding box center [171, 227] width 60 height 11
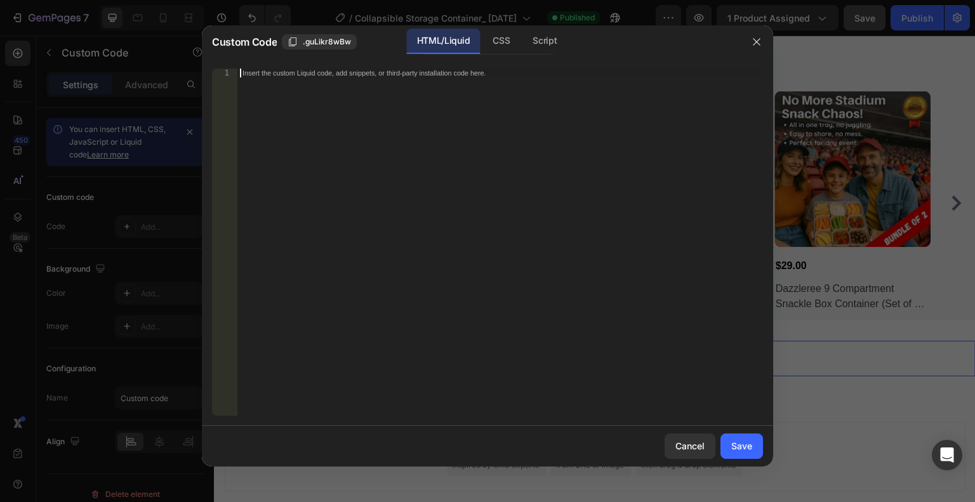
click at [347, 195] on div "Insert the custom Liquid code, add snippets, or third-party installation code h…" at bounding box center [500, 251] width 526 height 365
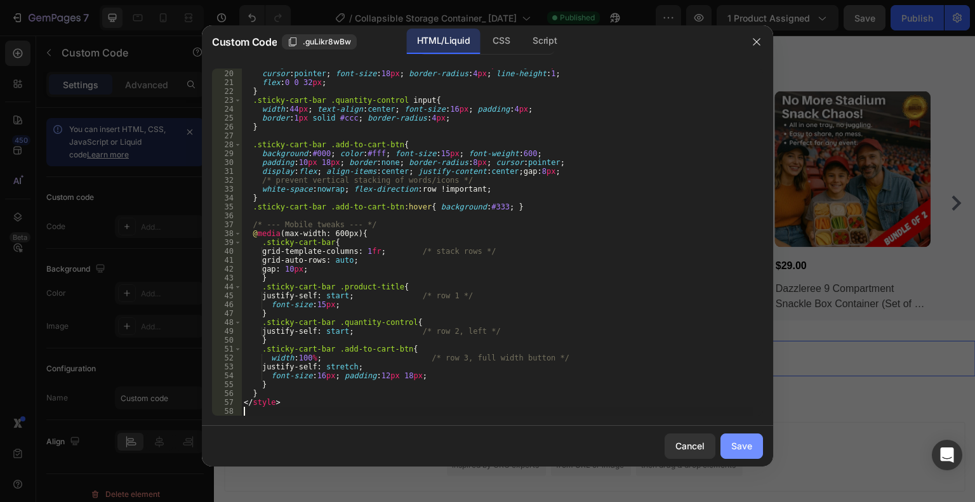
click at [749, 444] on div "Save" at bounding box center [741, 445] width 21 height 13
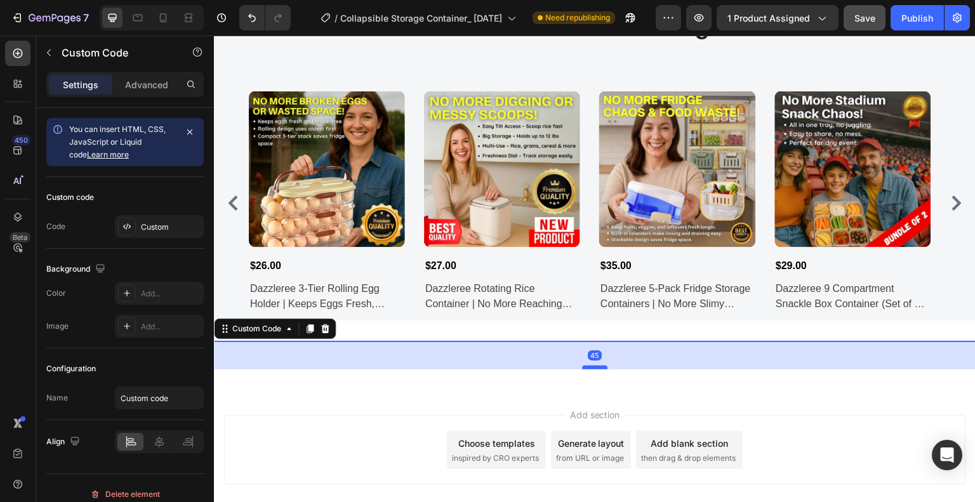
drag, startPoint x: 594, startPoint y: 339, endPoint x: 596, endPoint y: 368, distance: 28.6
click at [596, 368] on div at bounding box center [594, 368] width 25 height 4
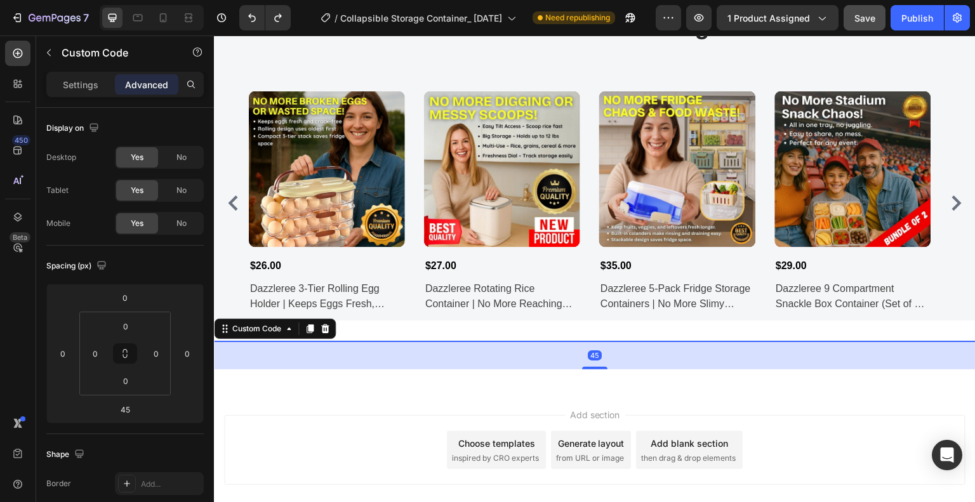
click at [357, 404] on div "Add section Choose templates inspired by CRO experts Generate layout from URL o…" at bounding box center [595, 468] width 762 height 156
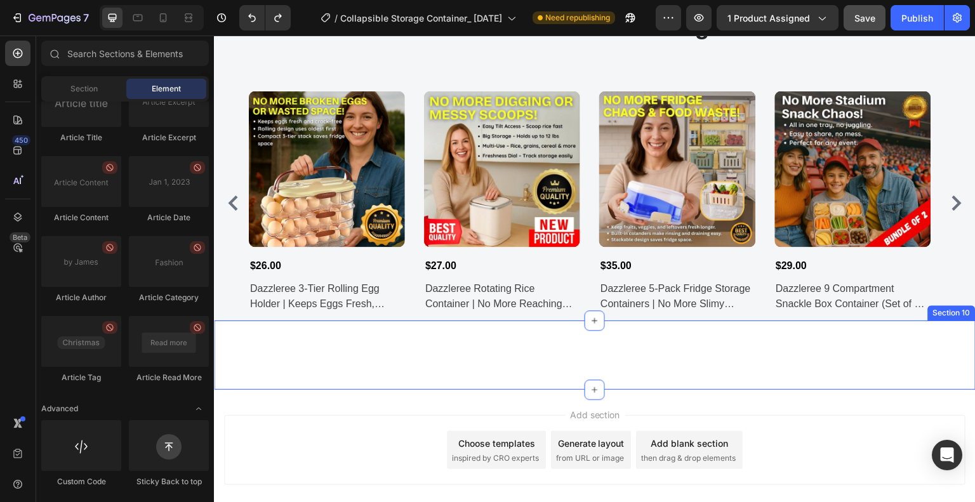
click at [580, 341] on div "Custom Code" at bounding box center [595, 355] width 762 height 29
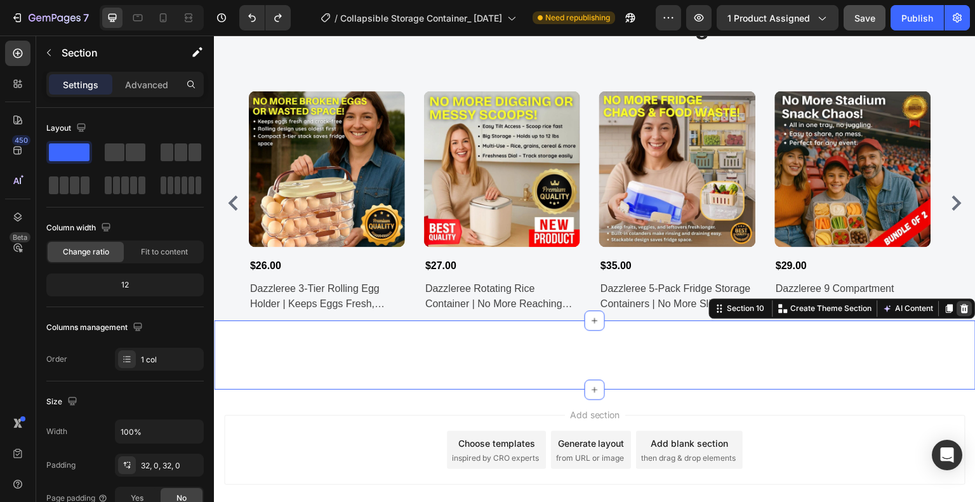
click at [960, 309] on icon at bounding box center [965, 309] width 10 height 10
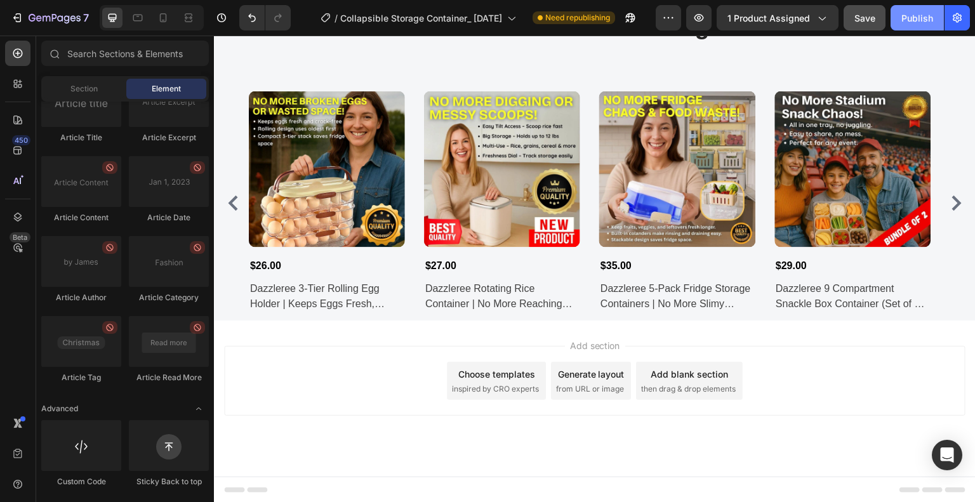
click at [911, 12] on div "Publish" at bounding box center [918, 17] width 32 height 13
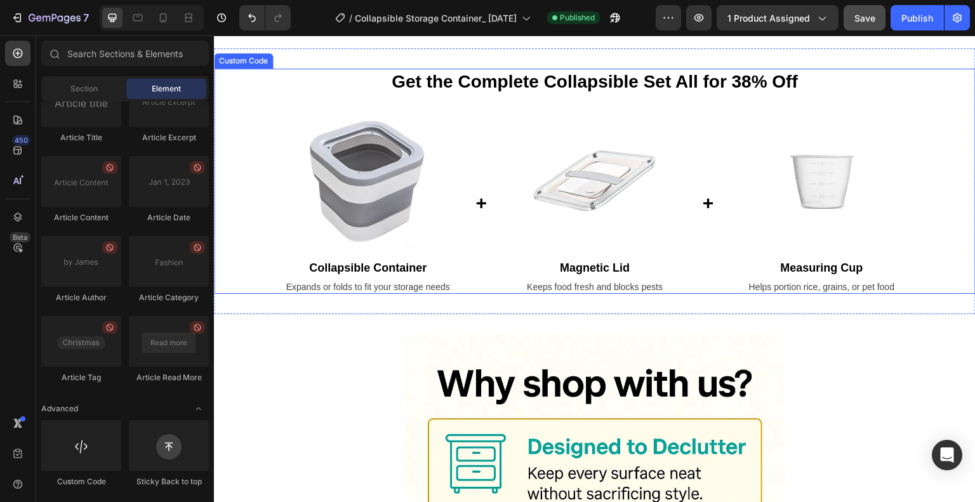
scroll to position [2128, 0]
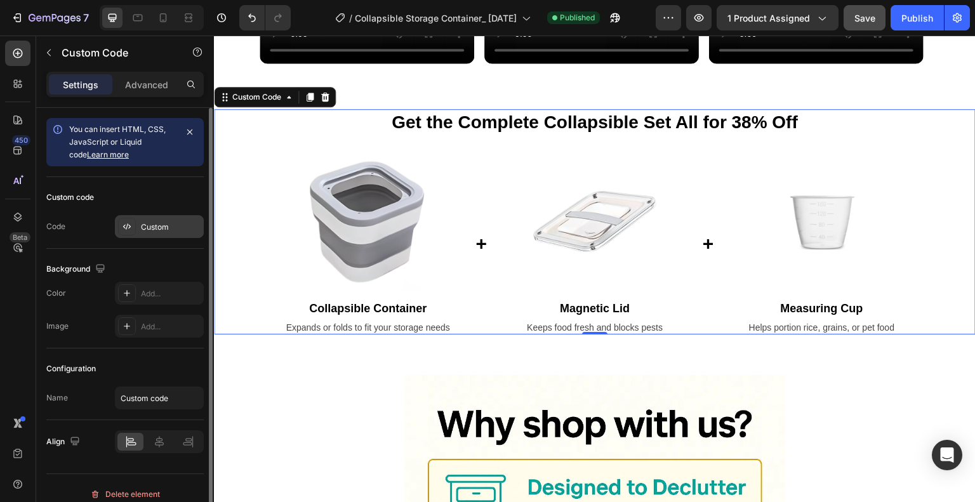
click at [159, 225] on div "Custom" at bounding box center [171, 227] width 60 height 11
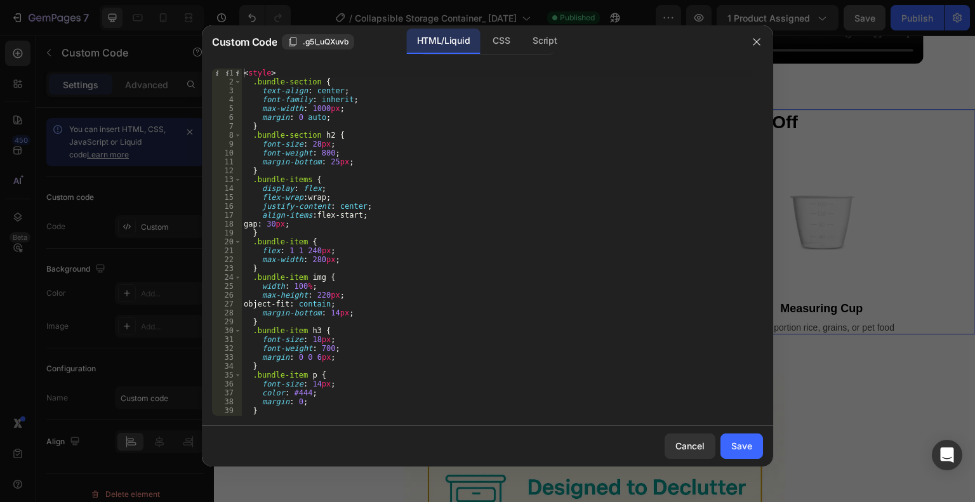
click at [298, 223] on div "< style > .bundle-section { text-align : center ; font-family : inherit ; max-w…" at bounding box center [497, 251] width 512 height 365
type textarea "</section>"
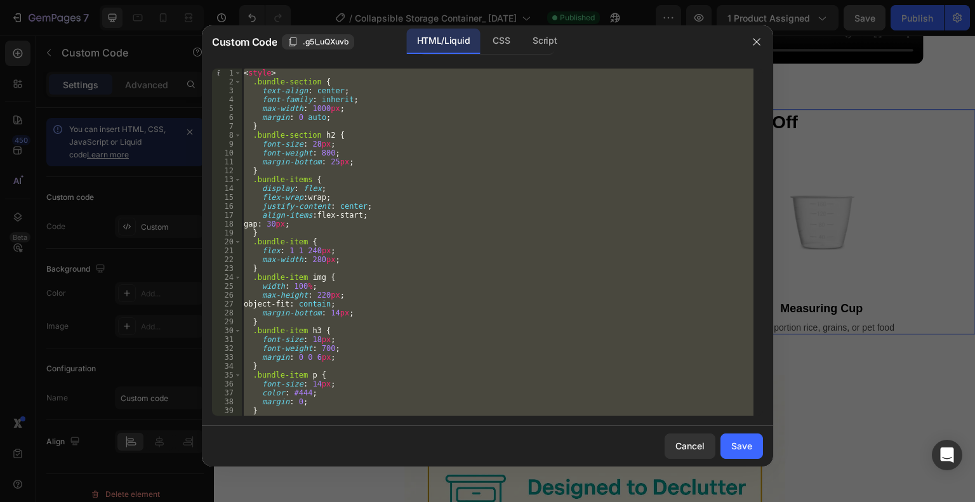
paste textarea
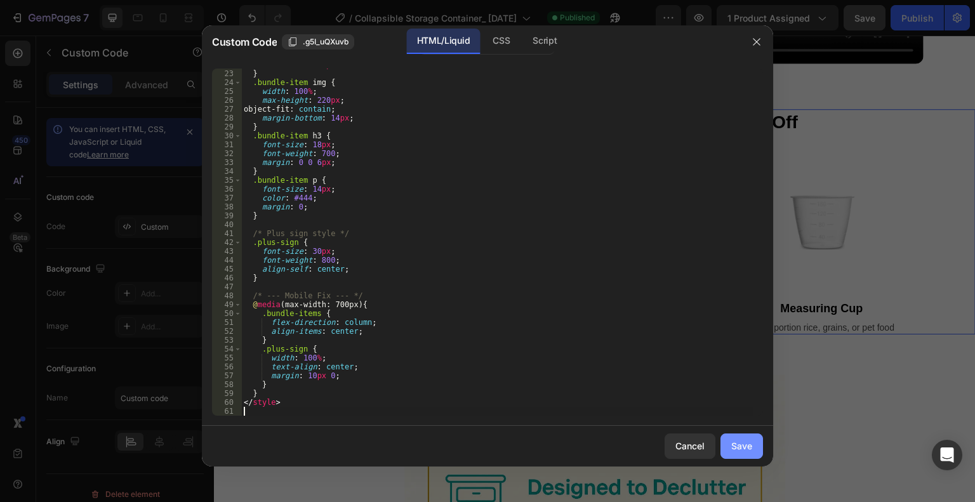
click at [758, 444] on button "Save" at bounding box center [742, 446] width 43 height 25
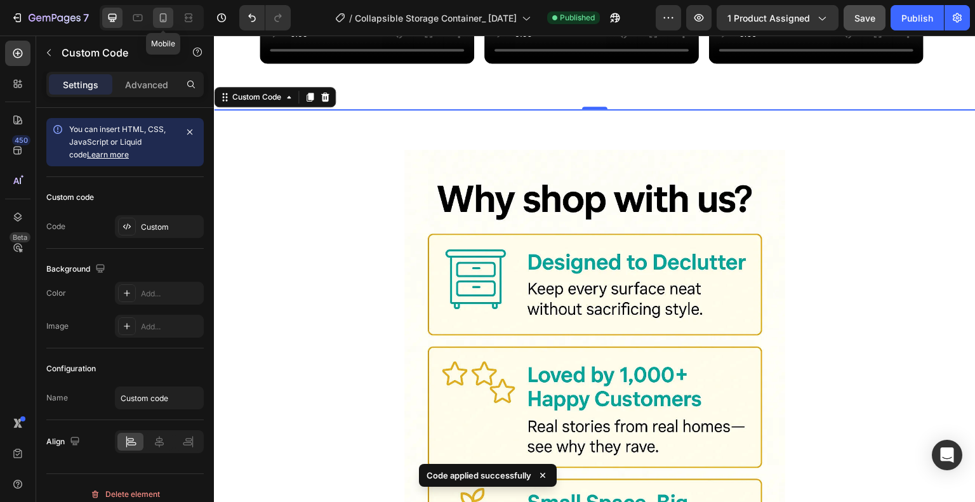
click at [158, 17] on icon at bounding box center [163, 17] width 13 height 13
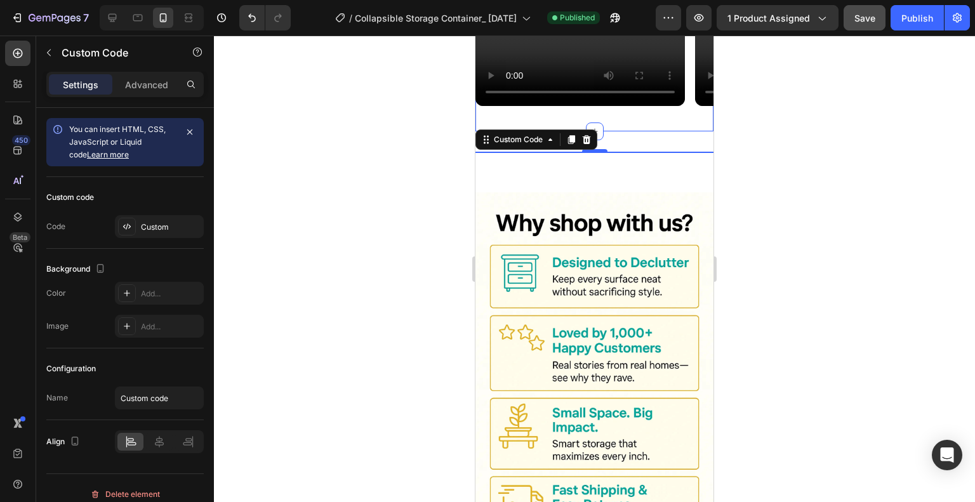
scroll to position [2065, 0]
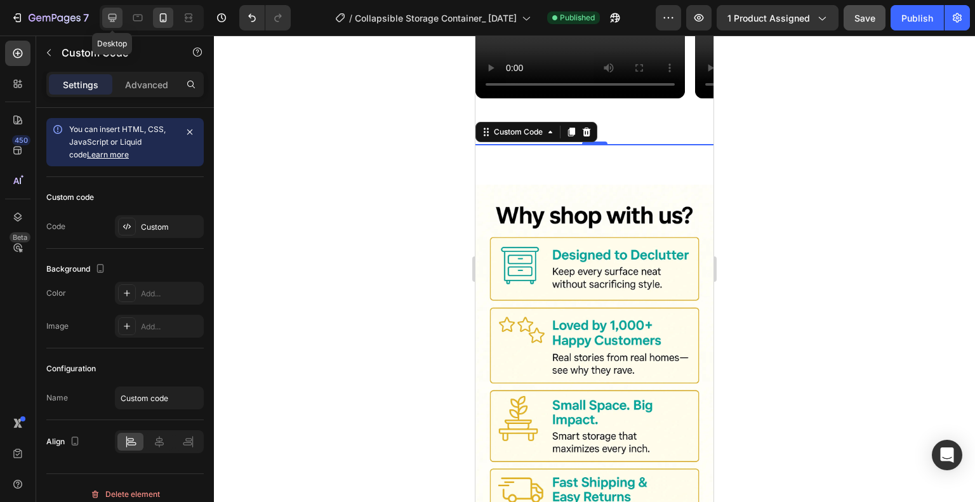
click at [114, 13] on icon at bounding box center [112, 17] width 13 height 13
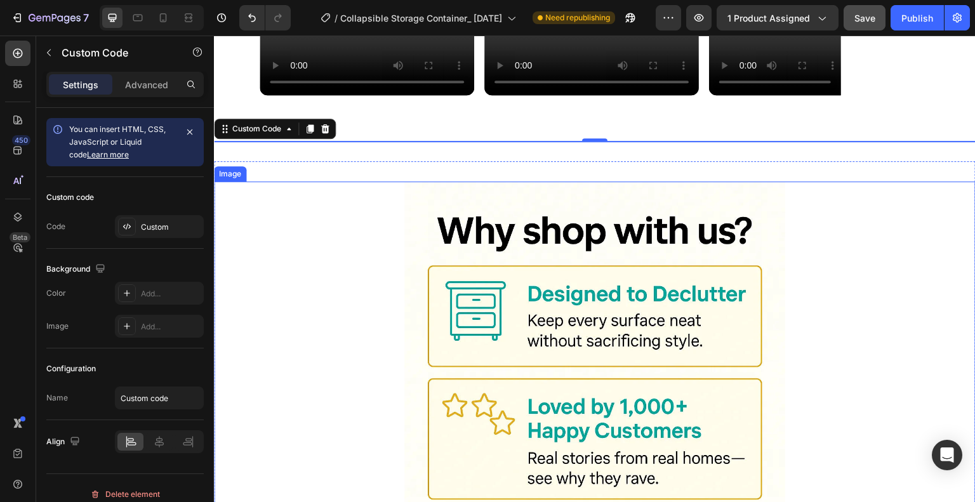
scroll to position [2024, 0]
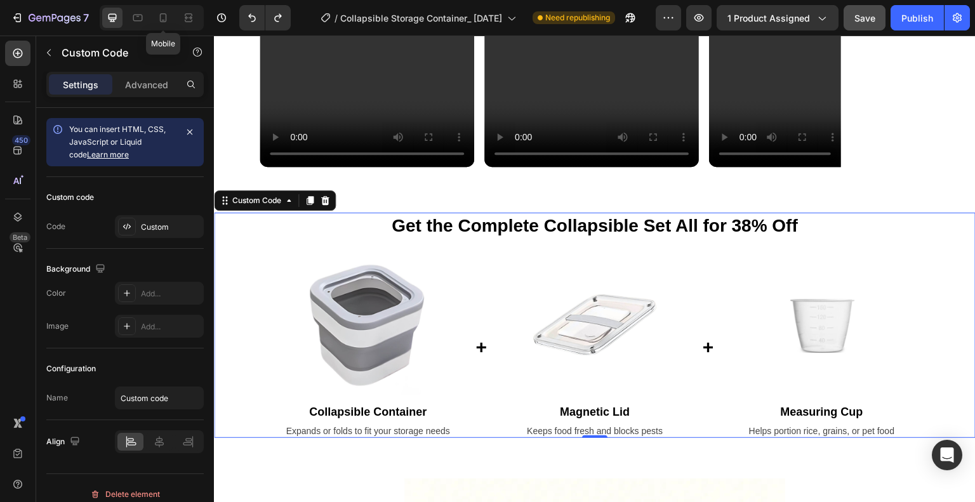
drag, startPoint x: 164, startPoint y: 14, endPoint x: 175, endPoint y: 9, distance: 11.9
click at [163, 14] on icon at bounding box center [163, 17] width 7 height 9
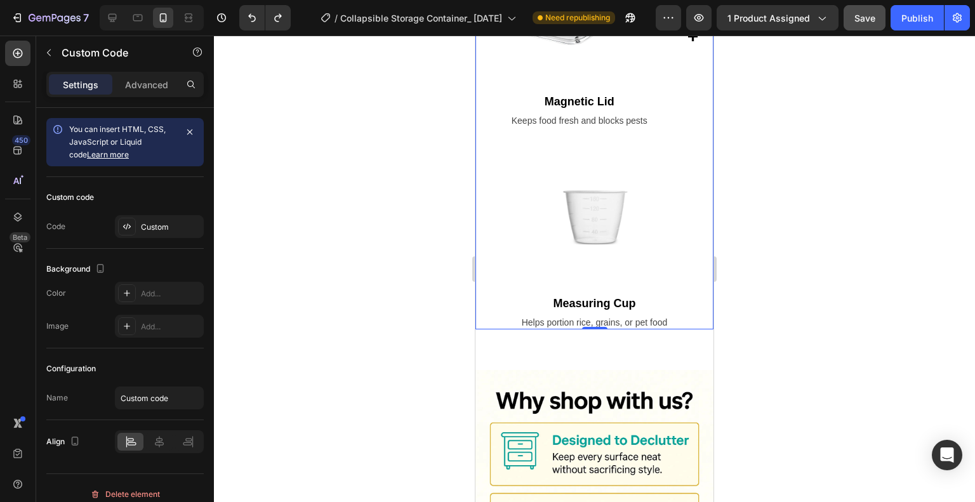
scroll to position [2573, 0]
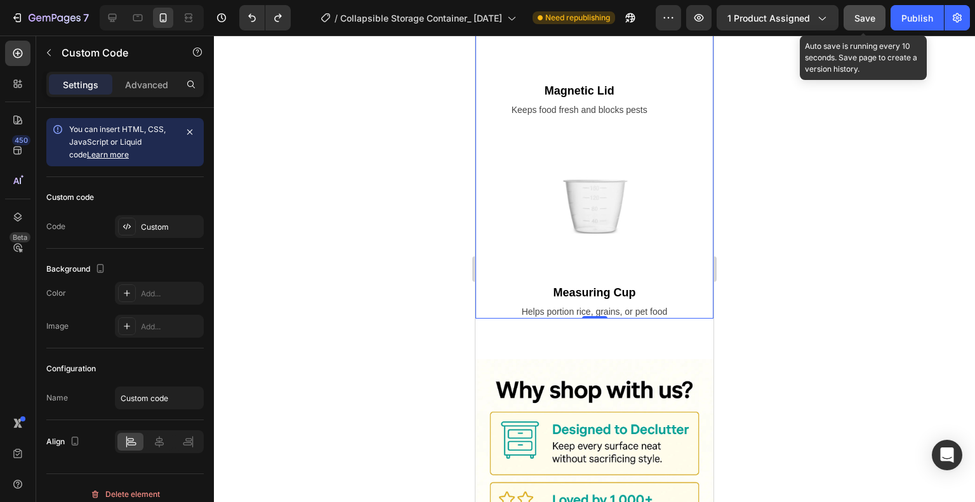
click at [865, 14] on span "Save" at bounding box center [865, 18] width 21 height 11
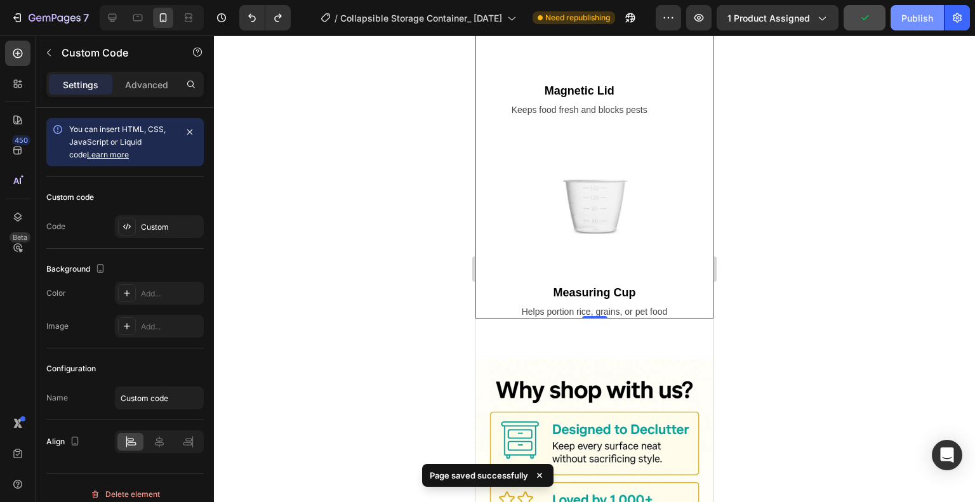
click at [904, 17] on div "Publish" at bounding box center [918, 17] width 32 height 13
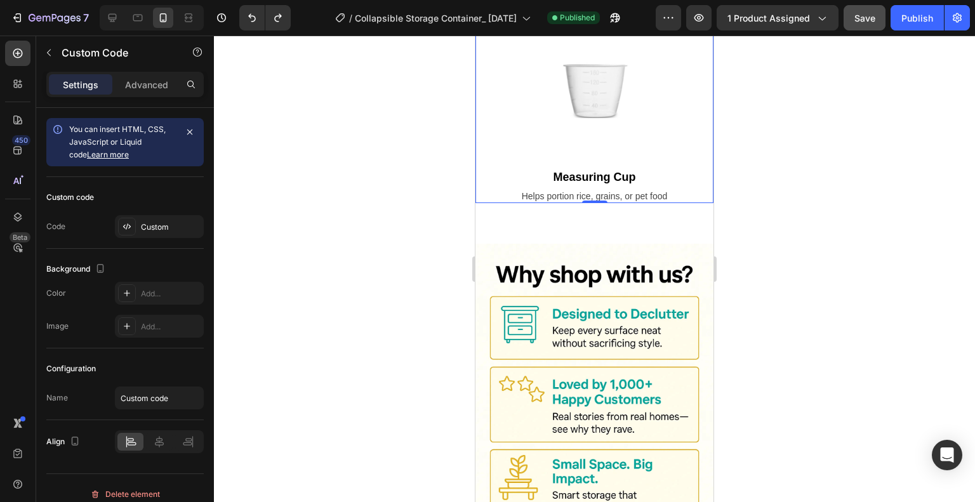
scroll to position [2763, 0]
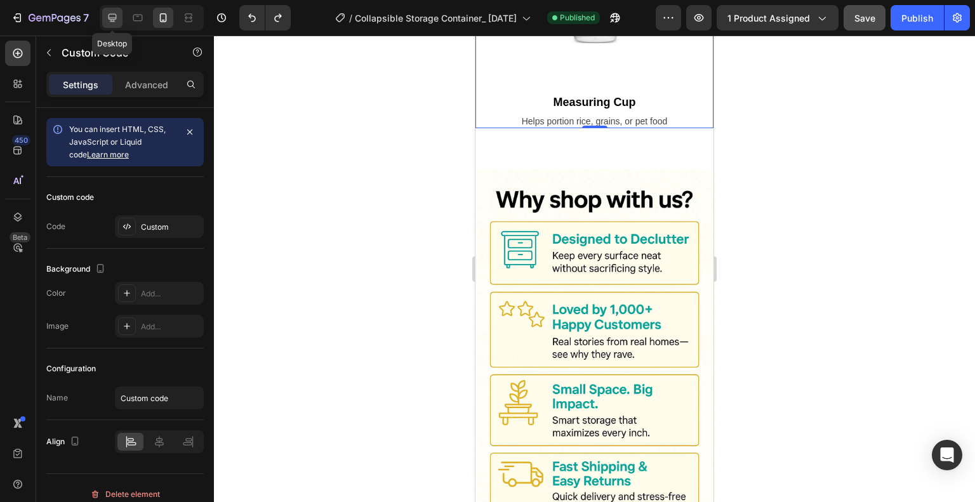
click at [107, 17] on icon at bounding box center [112, 17] width 13 height 13
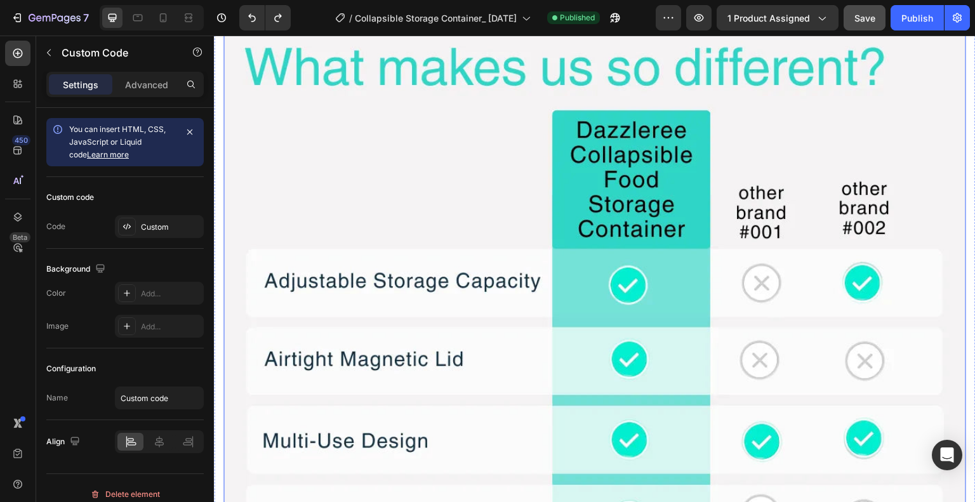
scroll to position [3394, 0]
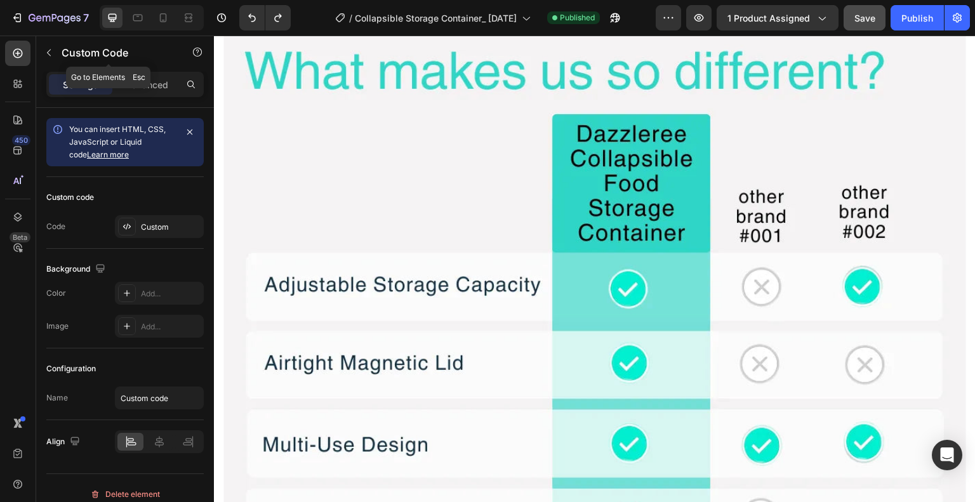
click at [52, 49] on icon "button" at bounding box center [49, 53] width 10 height 10
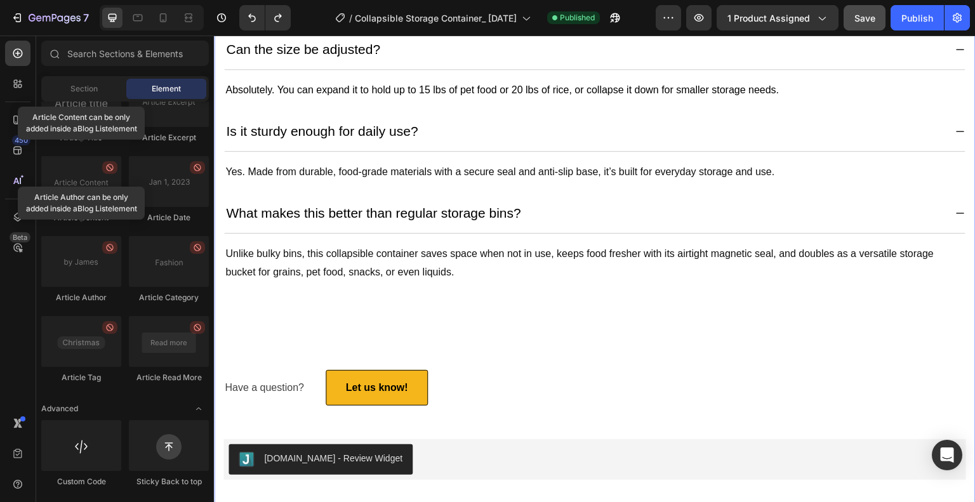
scroll to position [4857, 0]
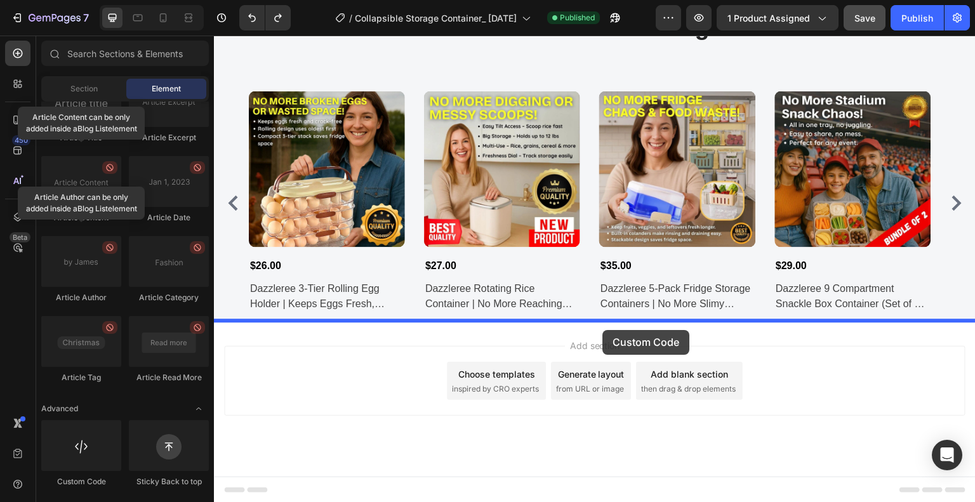
drag, startPoint x: 304, startPoint y: 493, endPoint x: 603, endPoint y: 330, distance: 341.2
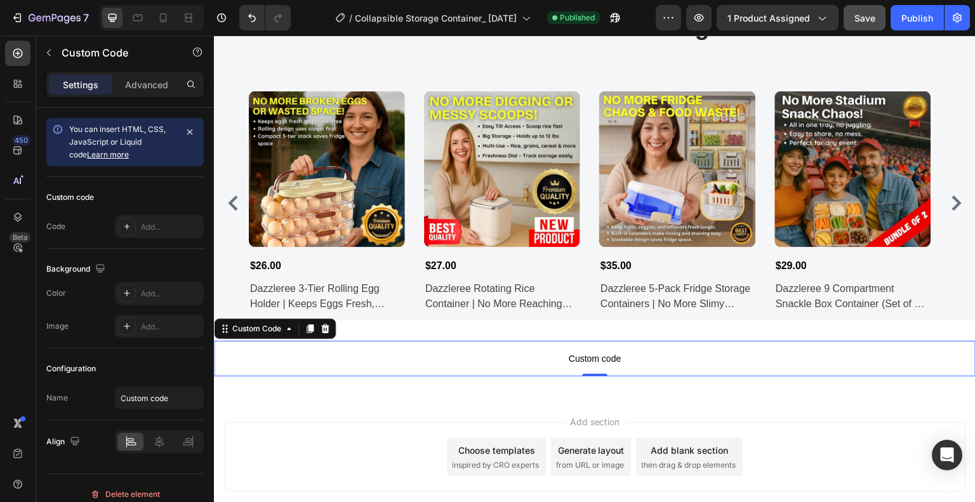
click at [594, 361] on span "Custom code" at bounding box center [595, 358] width 762 height 15
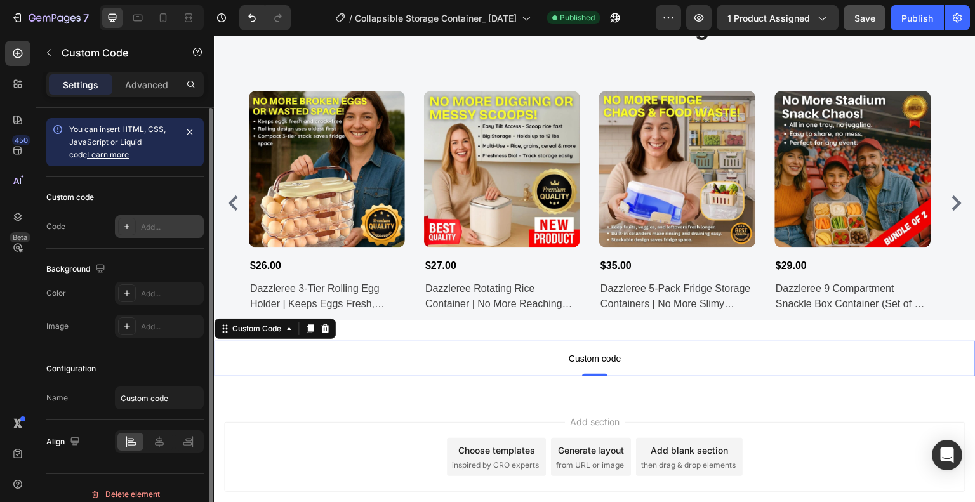
click at [156, 222] on div "Add..." at bounding box center [171, 227] width 60 height 11
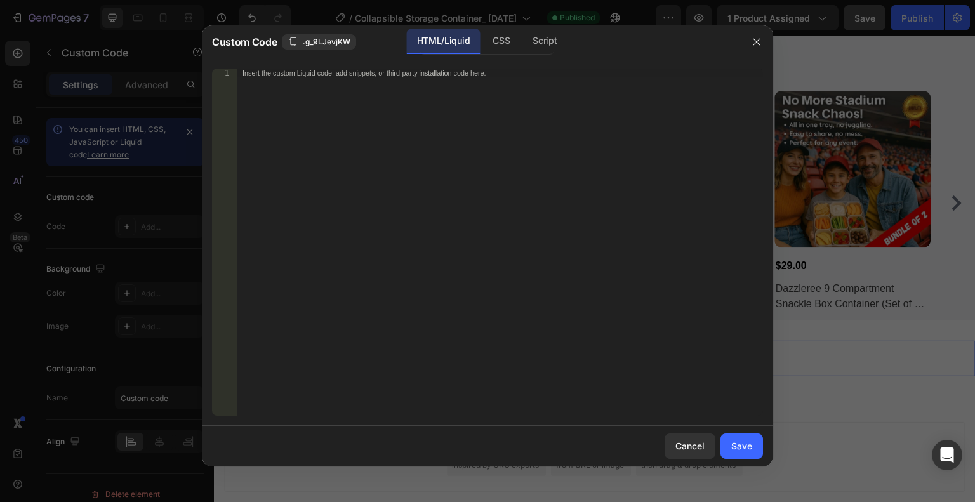
click at [425, 71] on div "Insert the custom Liquid code, add snippets, or third-party installation code h…" at bounding box center [474, 73] width 463 height 8
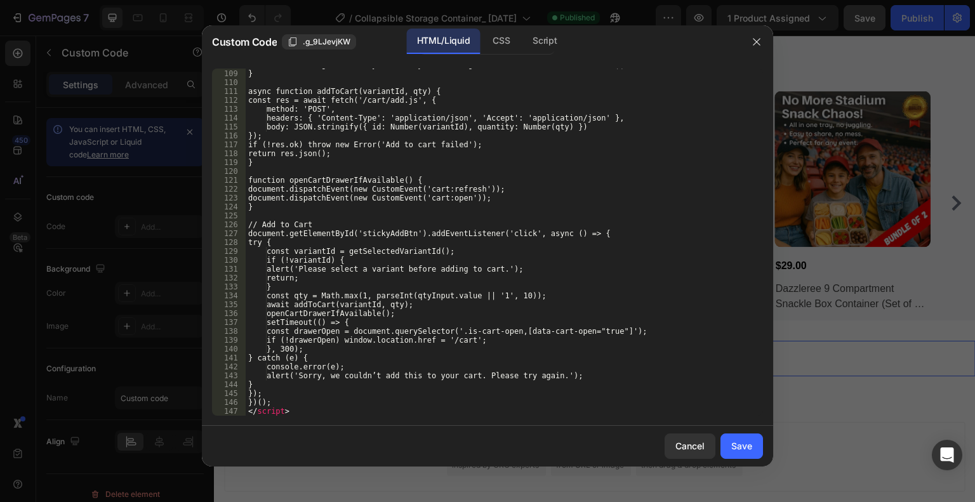
scroll to position [977, 0]
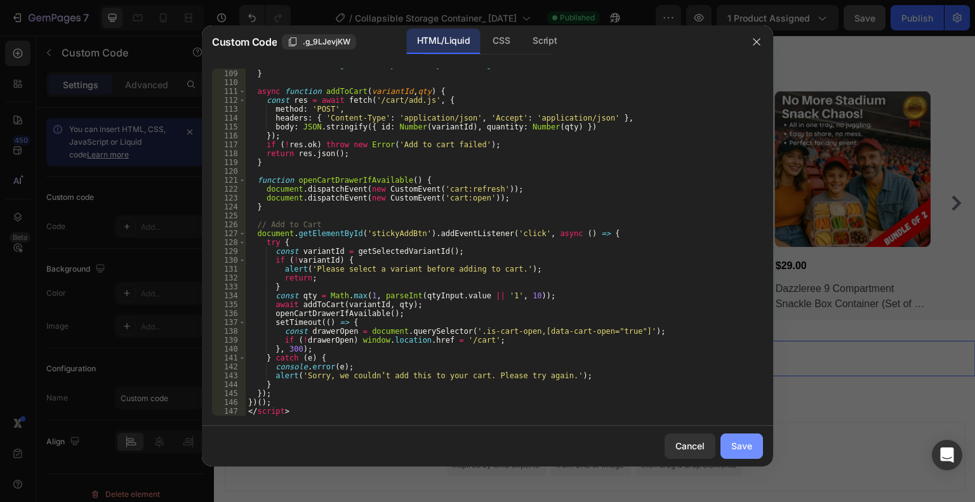
click at [747, 447] on div "Save" at bounding box center [741, 445] width 21 height 13
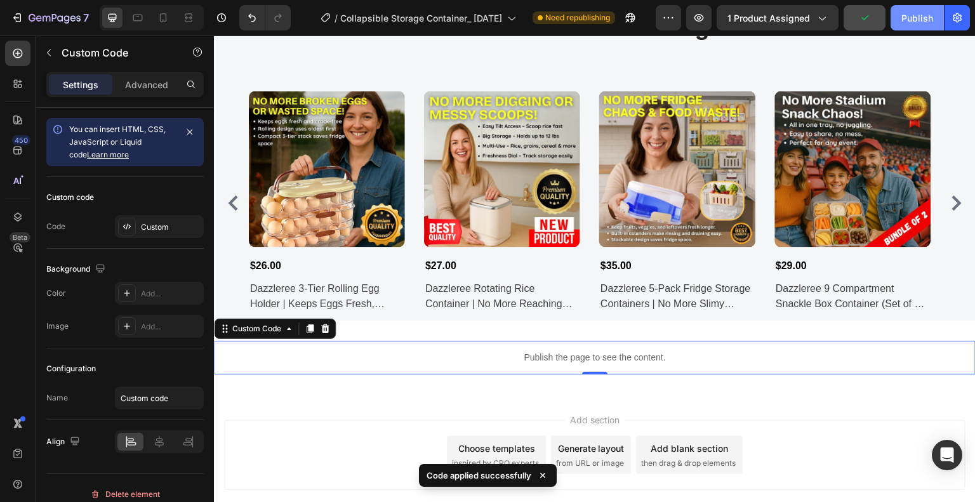
click at [901, 13] on button "Publish" at bounding box center [917, 17] width 53 height 25
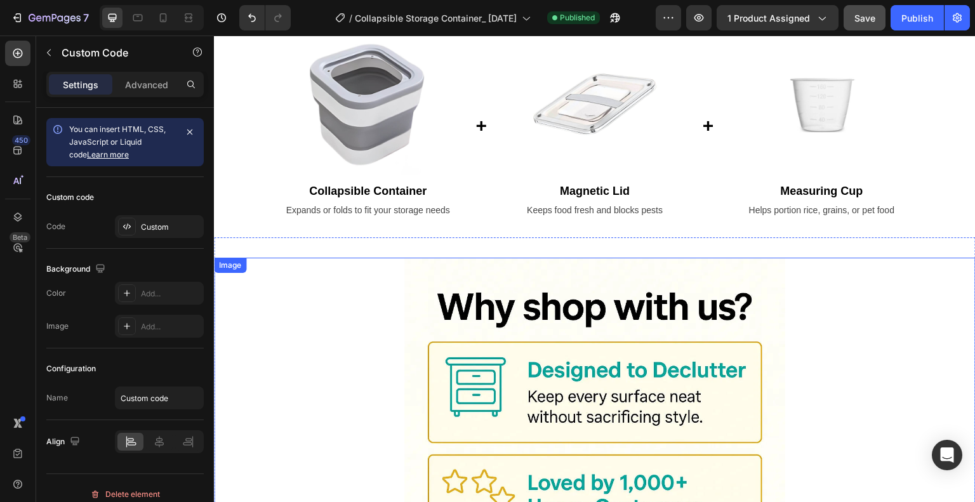
scroll to position [2161, 0]
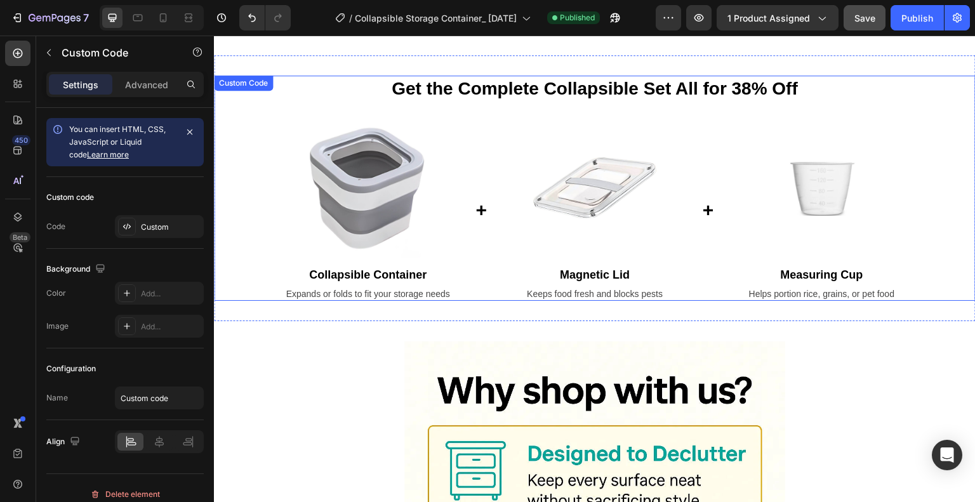
click at [621, 175] on img at bounding box center [595, 188] width 178 height 140
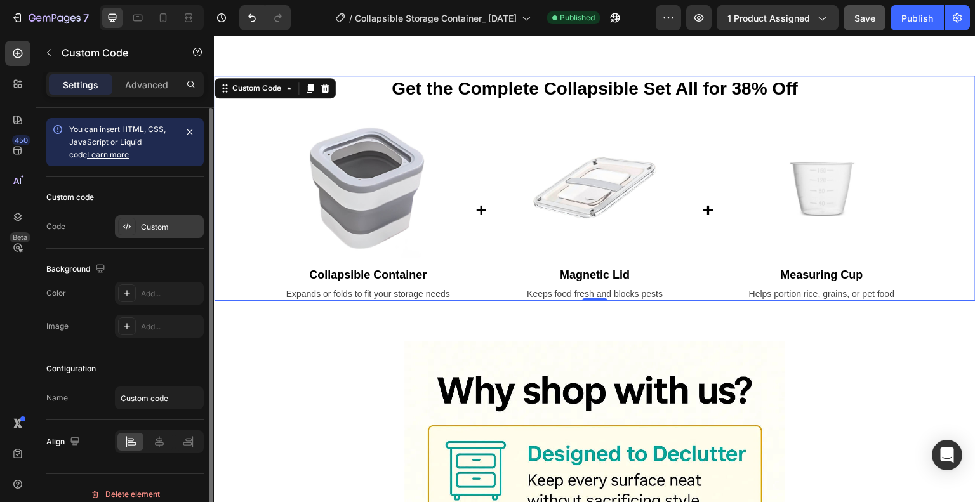
click at [150, 233] on div "Custom" at bounding box center [159, 226] width 89 height 23
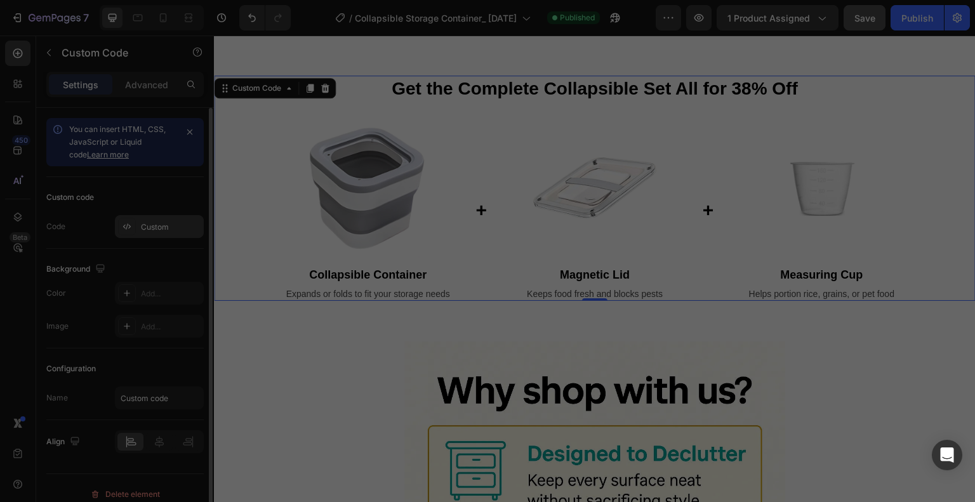
click at [150, 220] on div at bounding box center [487, 251] width 975 height 502
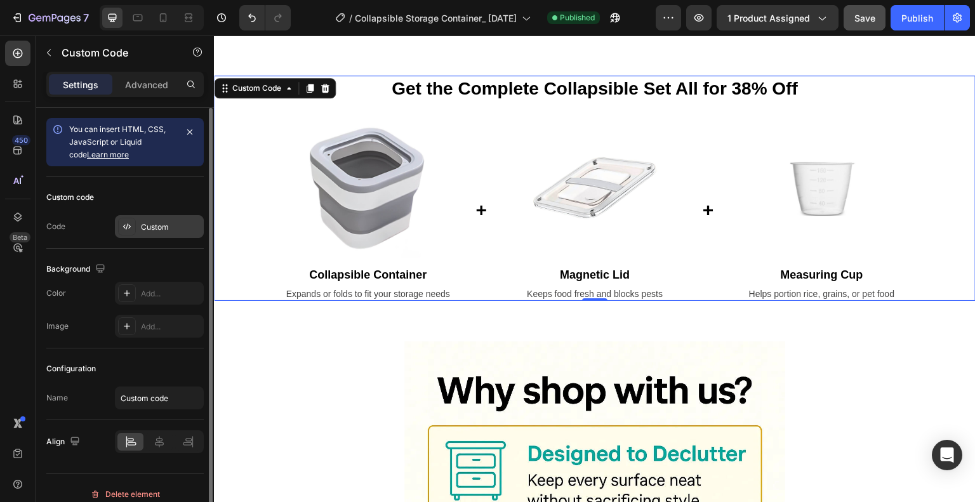
click at [177, 227] on div "Custom" at bounding box center [171, 227] width 60 height 11
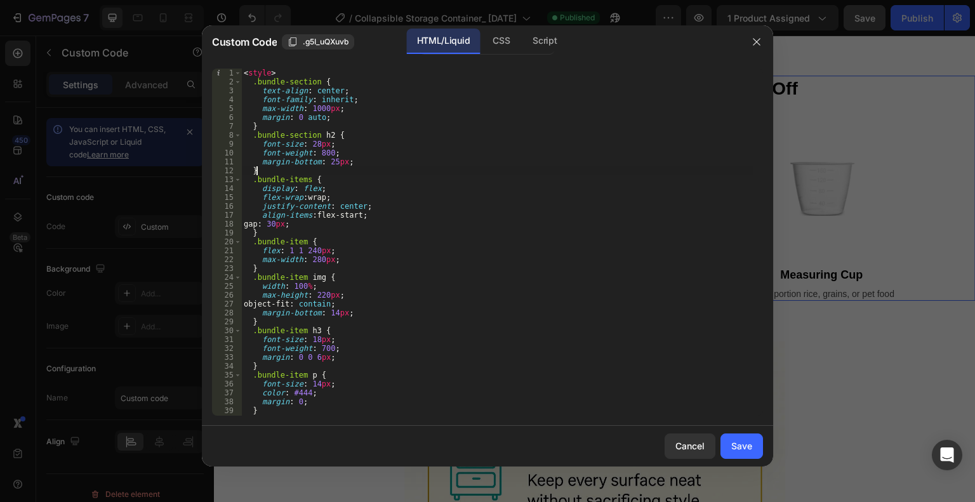
click at [312, 173] on div "< style > .bundle-section { text-align : center ; font-family : inherit ; max-w…" at bounding box center [497, 251] width 512 height 365
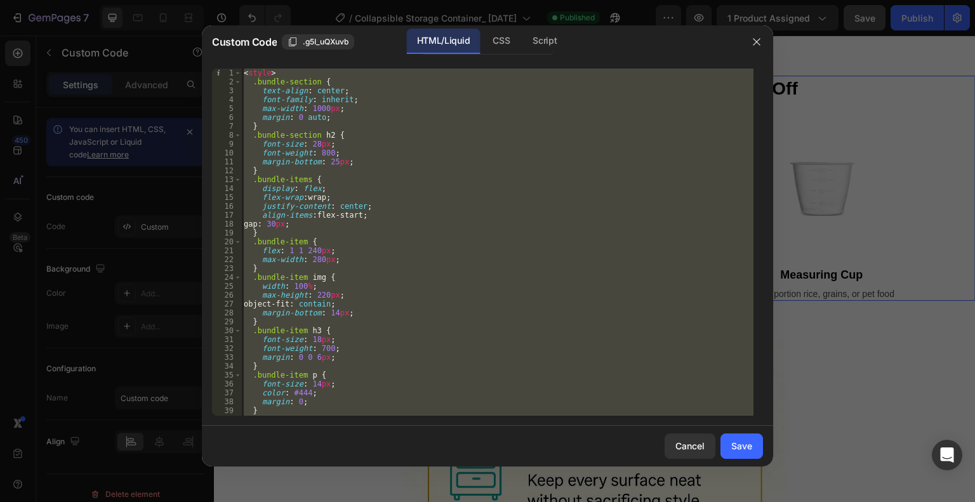
click at [386, 191] on div "< style > .bundle-section { text-align : center ; font-family : inherit ; max-w…" at bounding box center [497, 242] width 512 height 347
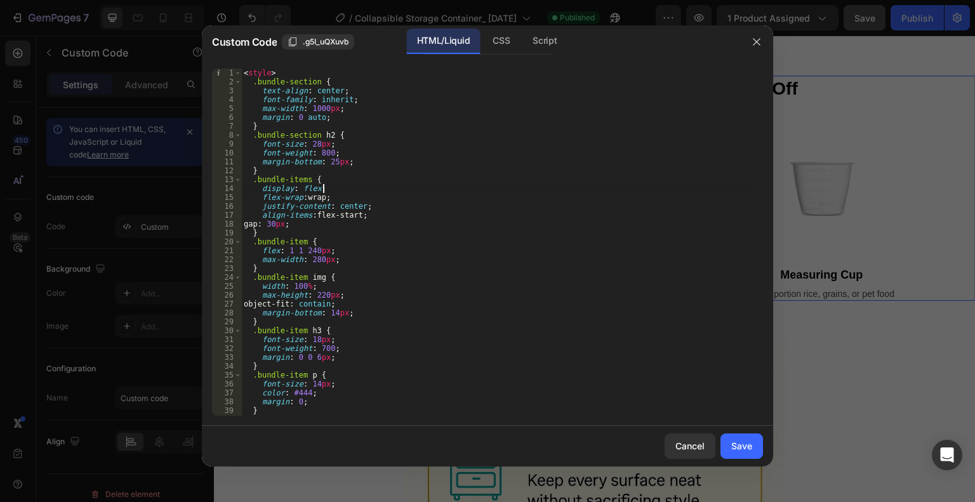
type textarea "</section>"
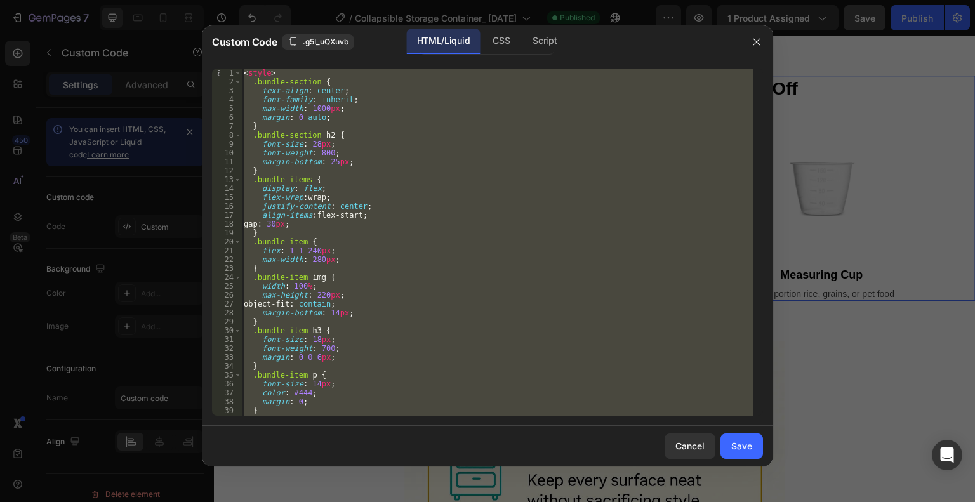
paste textarea
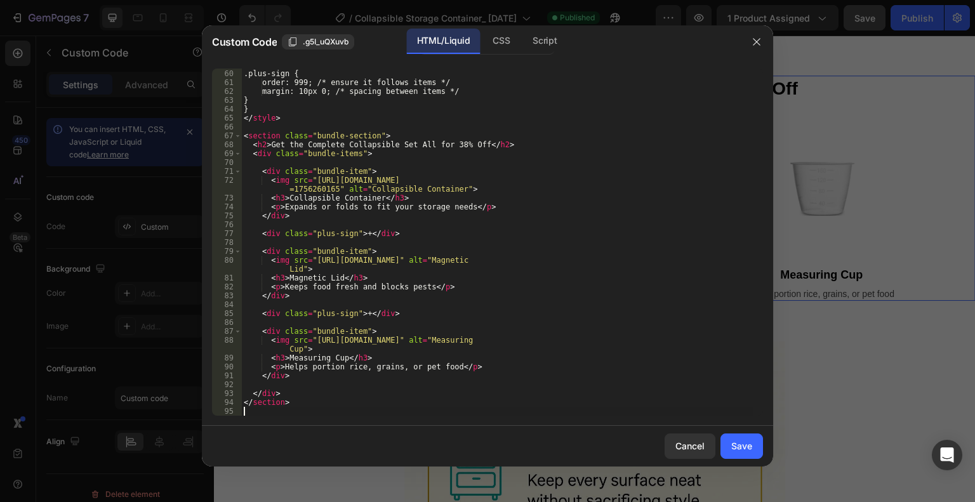
click at [741, 442] on div "Save" at bounding box center [741, 445] width 21 height 13
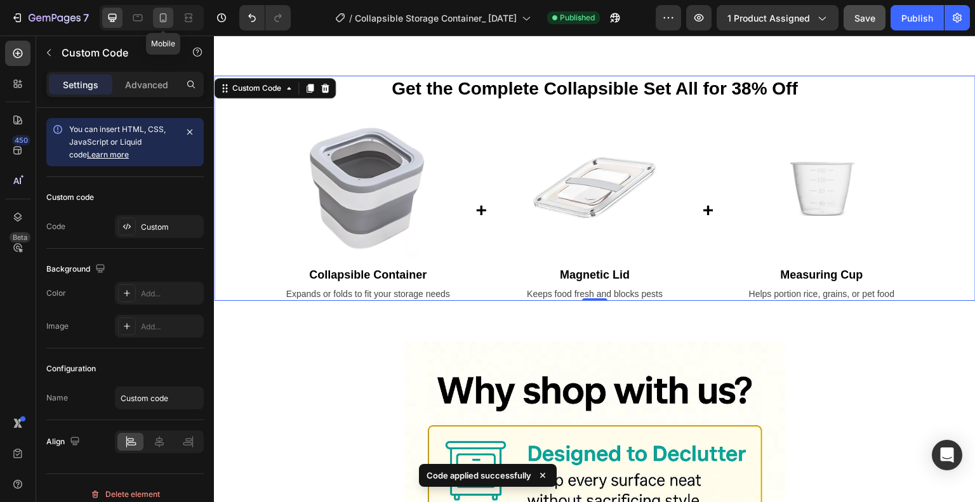
click at [159, 17] on icon at bounding box center [163, 17] width 13 height 13
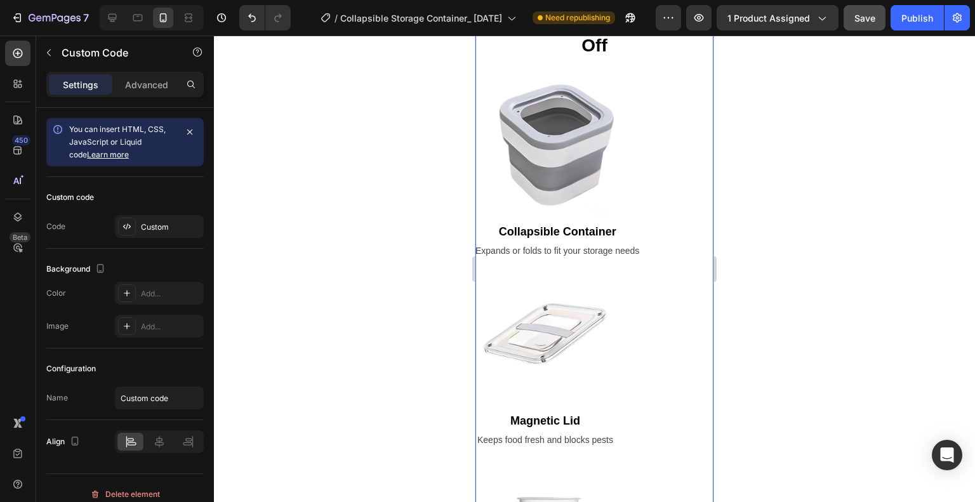
scroll to position [2259, 0]
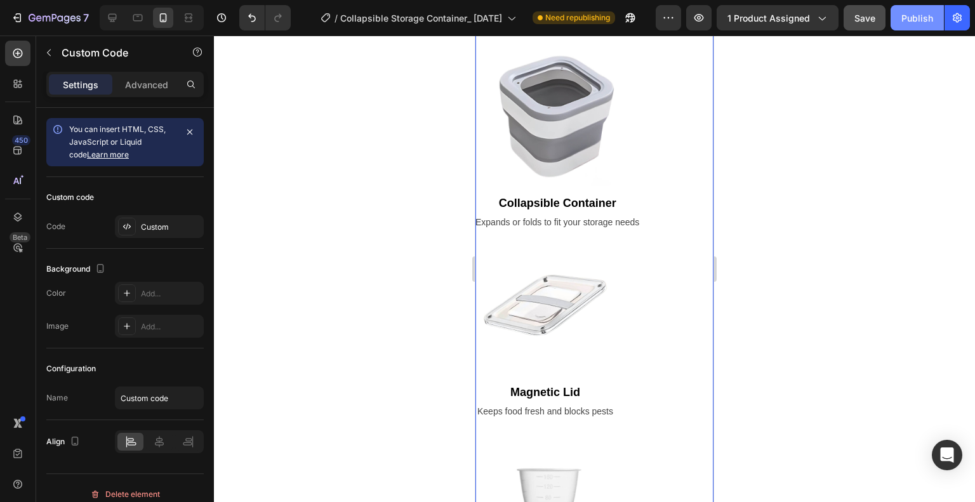
click at [900, 15] on button "Publish" at bounding box center [917, 17] width 53 height 25
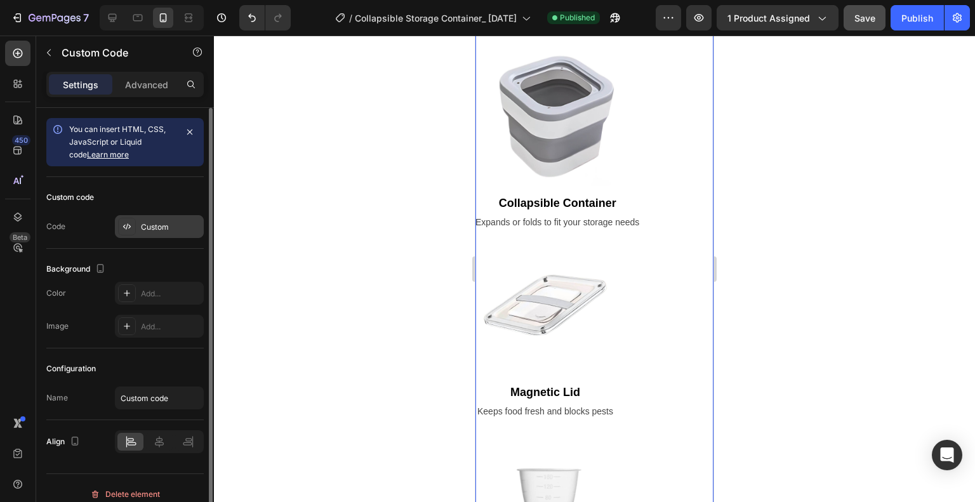
click at [150, 224] on div "Custom" at bounding box center [171, 227] width 60 height 11
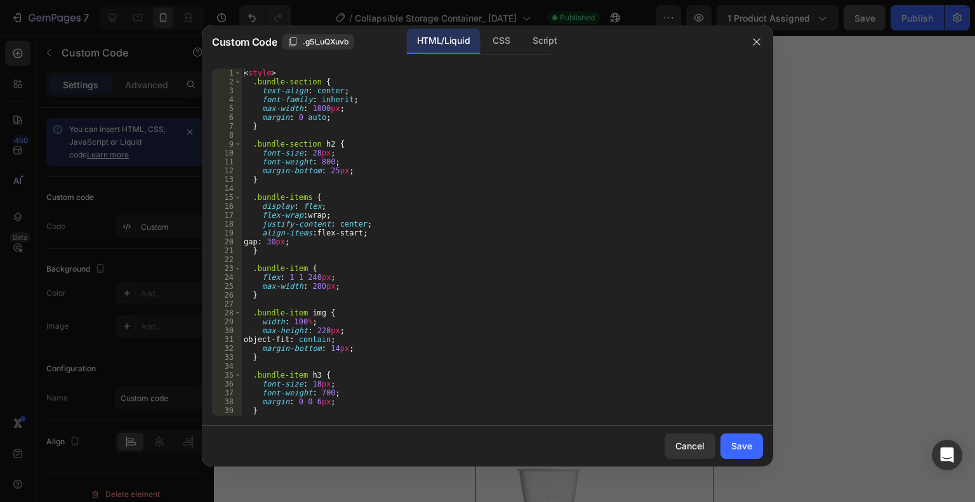
click at [287, 147] on div "< style > .bundle-section { text-align : center ; font-family : inherit ; max-w…" at bounding box center [497, 251] width 512 height 365
type textarea "</section>"
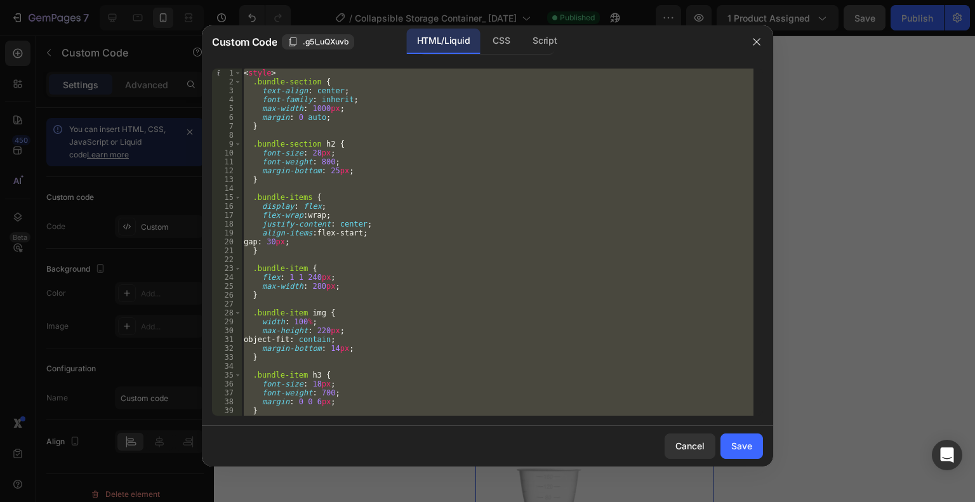
paste textarea
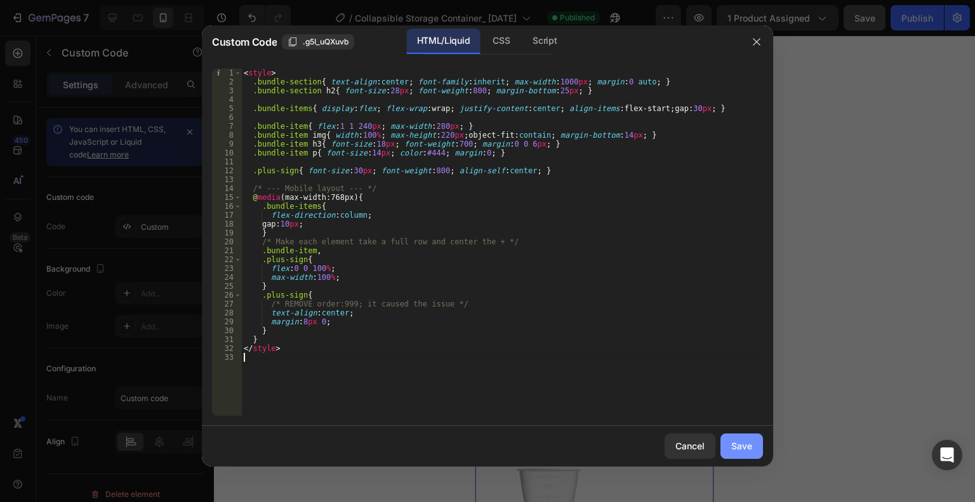
click at [754, 456] on button "Save" at bounding box center [742, 446] width 43 height 25
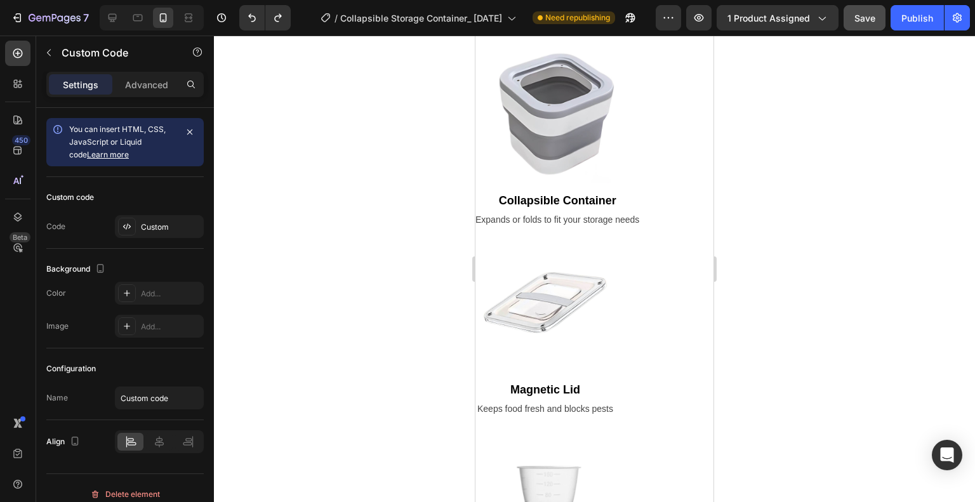
scroll to position [3485, 0]
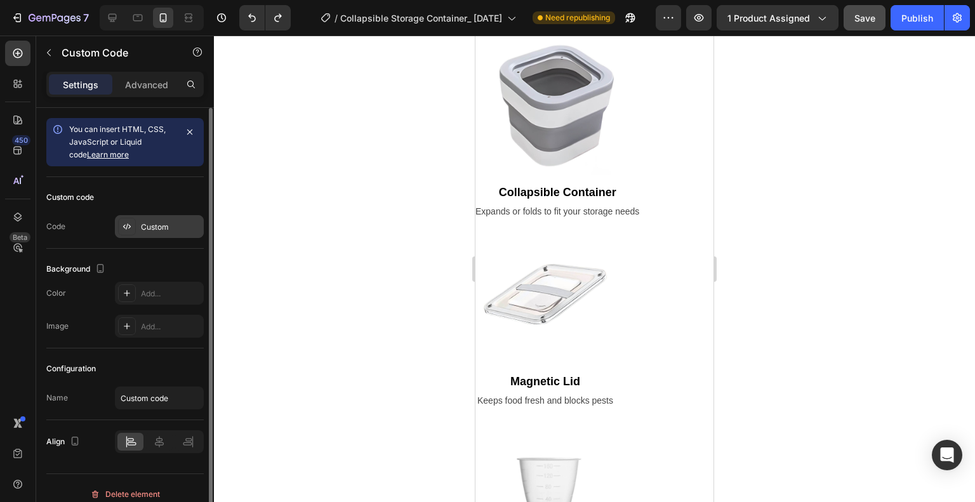
click at [158, 222] on div "Custom" at bounding box center [171, 227] width 60 height 11
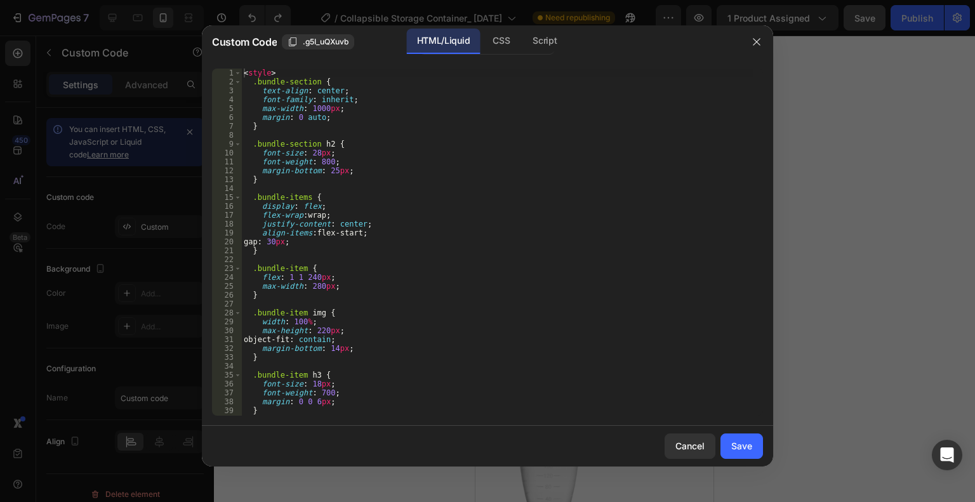
click at [310, 203] on div "< style > .bundle-section { text-align : center ; font-family : inherit ; max-w…" at bounding box center [497, 251] width 512 height 365
type textarea "</section>"
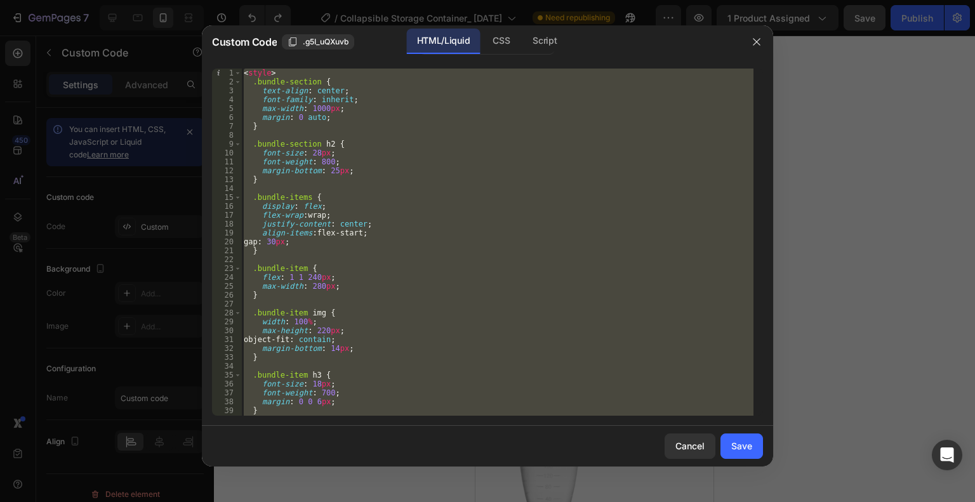
paste textarea
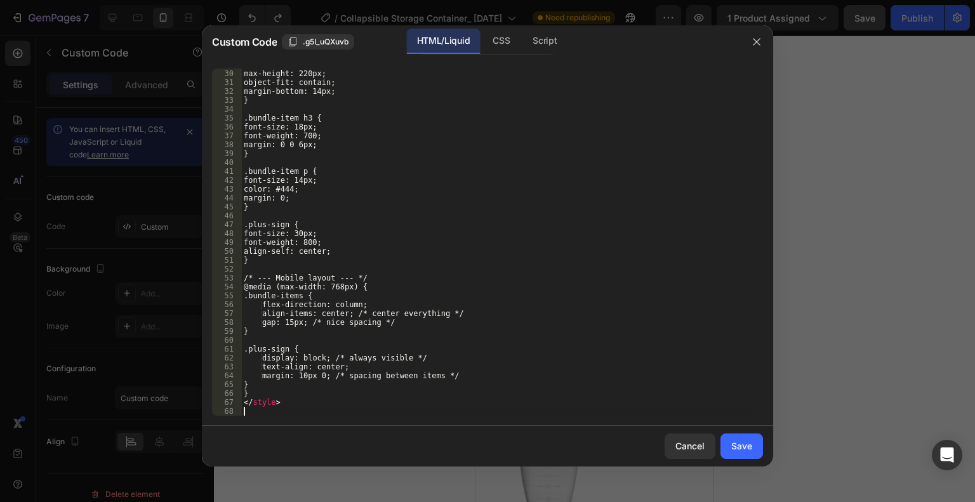
scroll to position [257, 0]
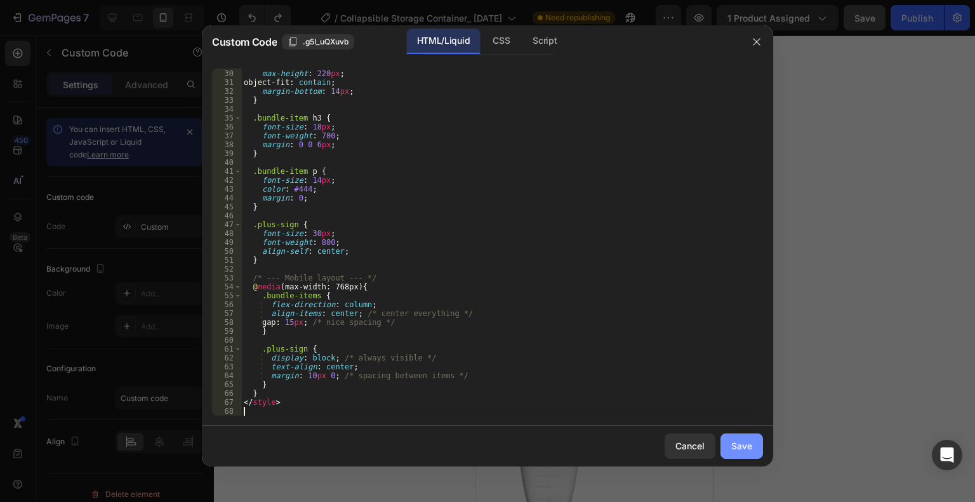
click at [740, 437] on button "Save" at bounding box center [742, 446] width 43 height 25
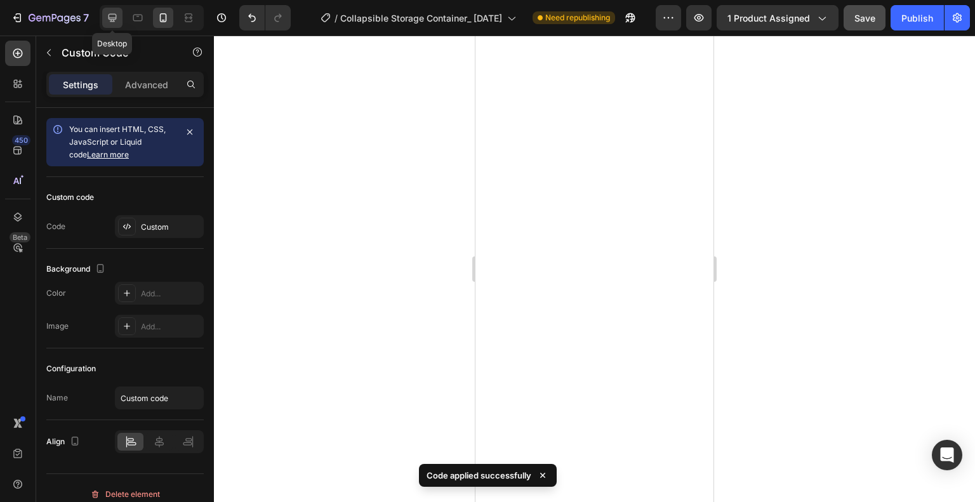
click at [107, 17] on icon at bounding box center [112, 17] width 13 height 13
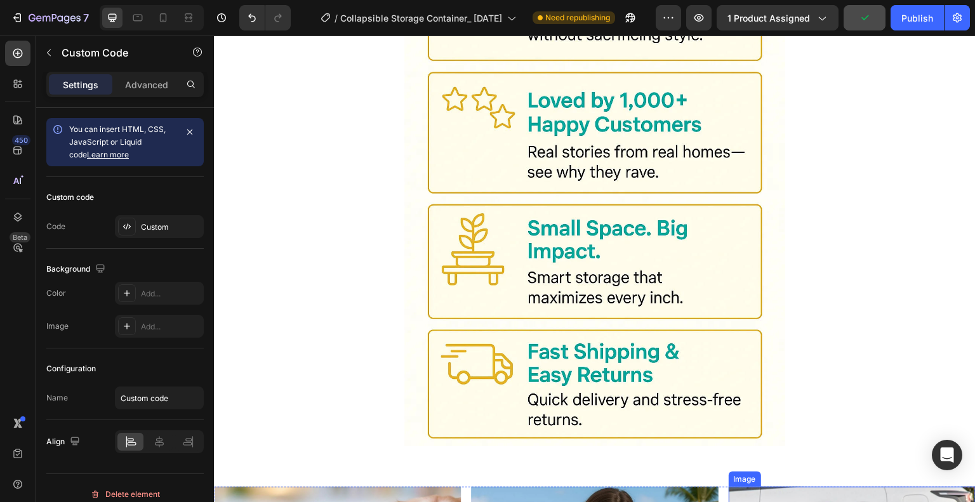
scroll to position [2342, 0]
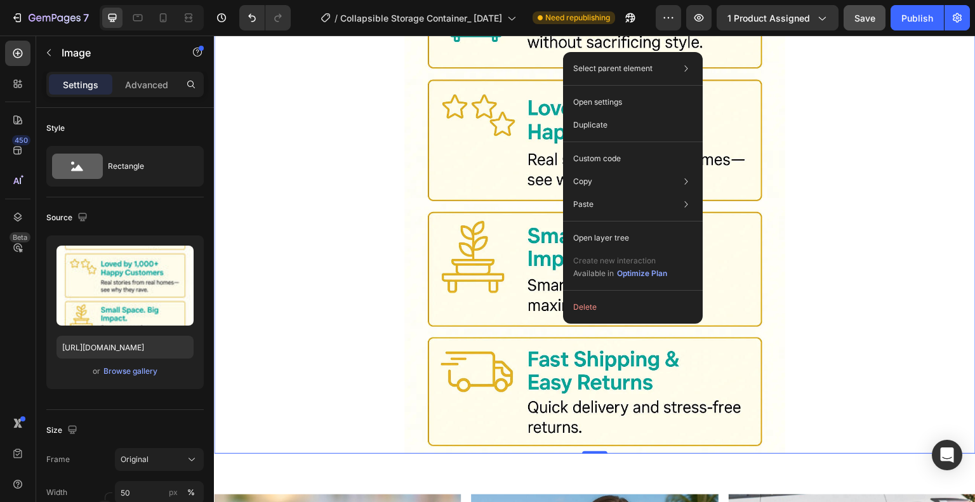
click at [802, 182] on div at bounding box center [595, 168] width 762 height 571
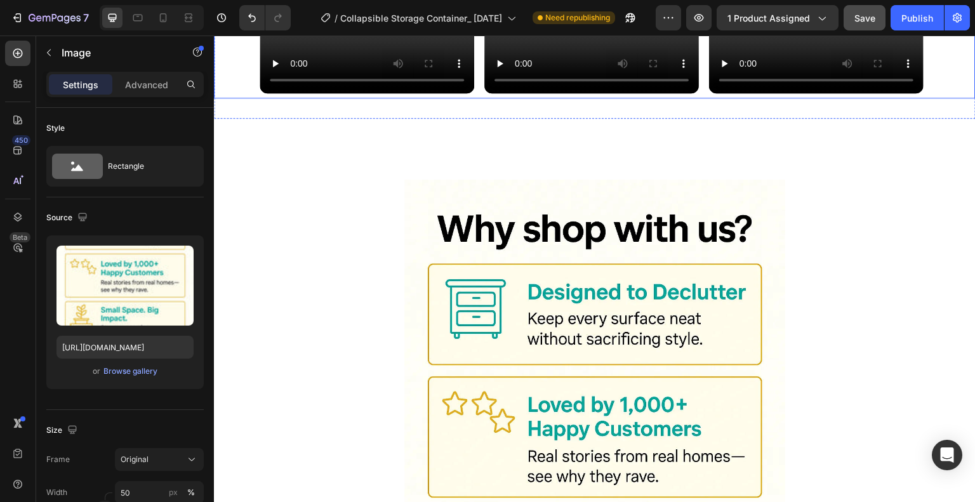
scroll to position [2172, 0]
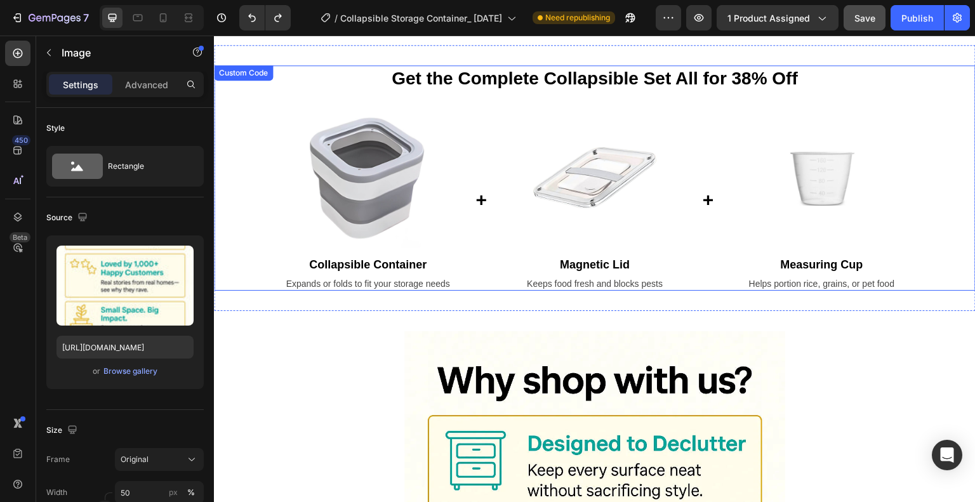
click at [476, 137] on div "Collapsible Container Expands or folds to fit your storage needs + Magnetic Lid…" at bounding box center [594, 199] width 635 height 183
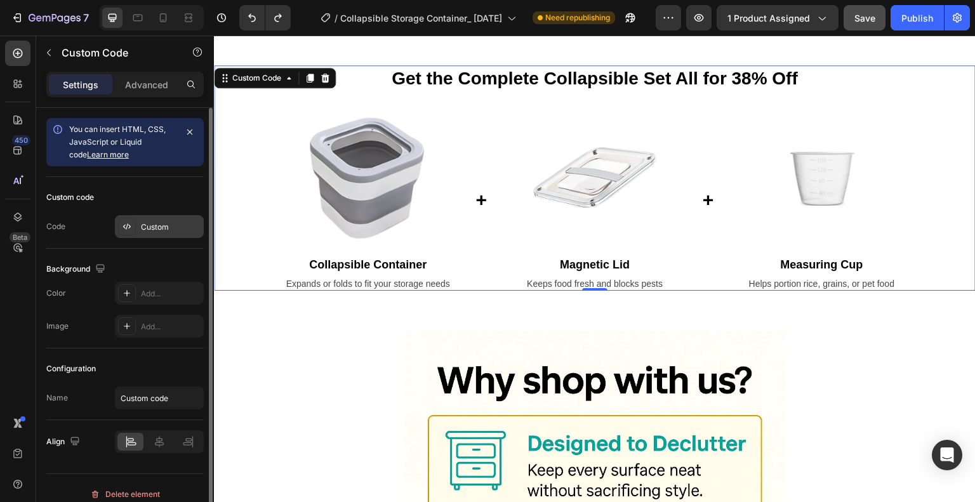
click at [158, 225] on div "Custom" at bounding box center [171, 227] width 60 height 11
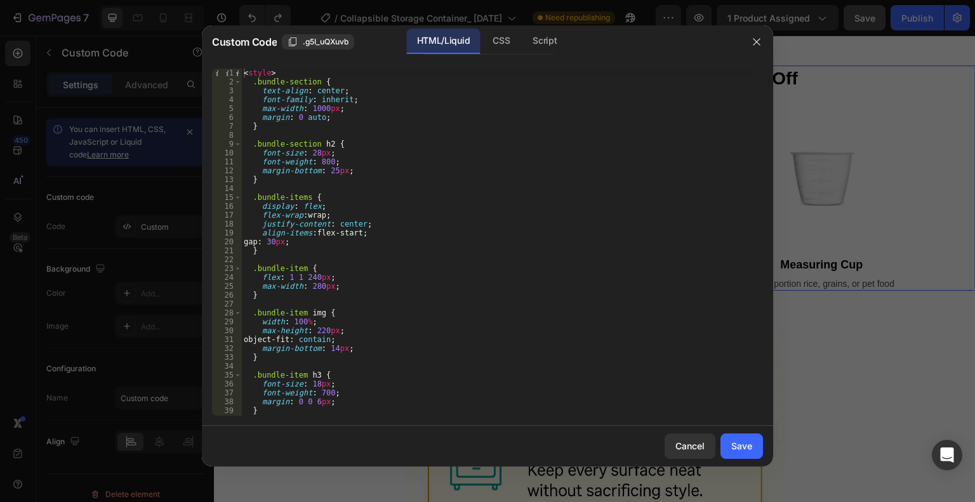
click at [305, 131] on div "< style > .bundle-section { text-align : center ; font-family : inherit ; max-w…" at bounding box center [497, 251] width 512 height 365
type textarea "</section>"
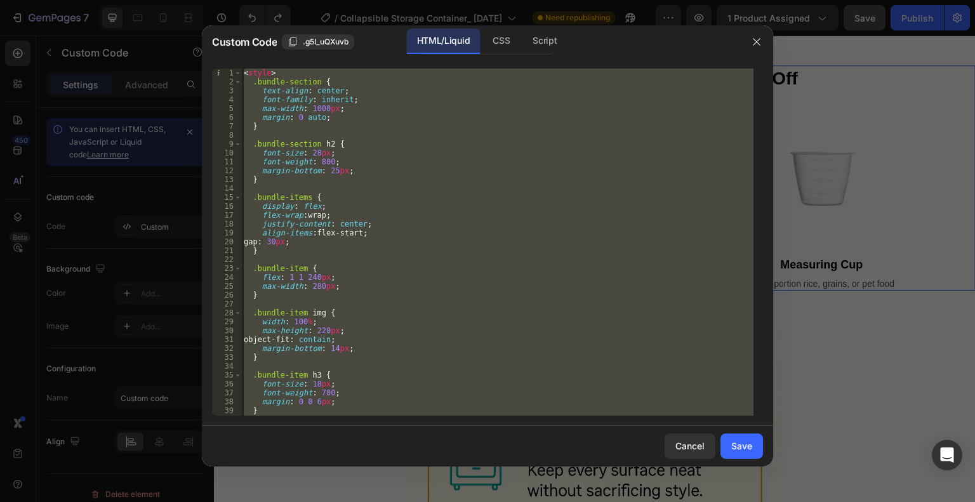
paste textarea
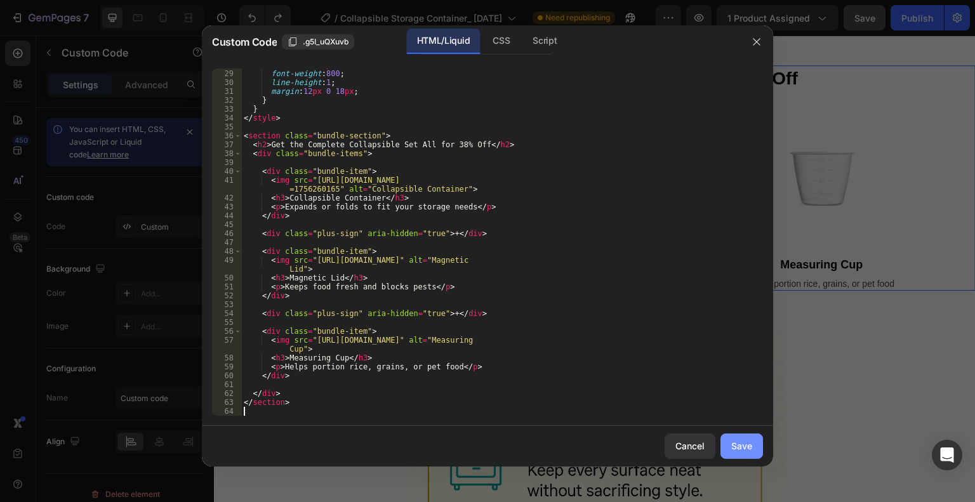
click at [754, 444] on button "Save" at bounding box center [742, 446] width 43 height 25
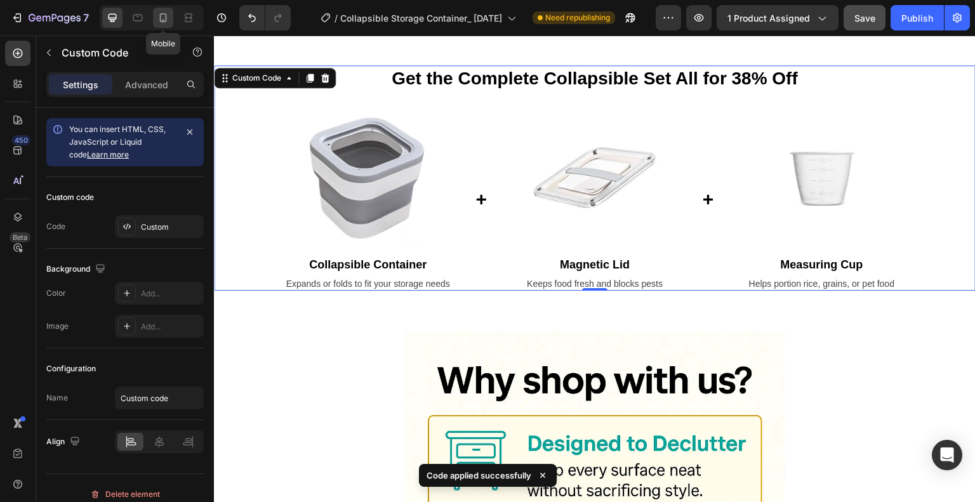
click at [166, 18] on icon at bounding box center [163, 17] width 7 height 9
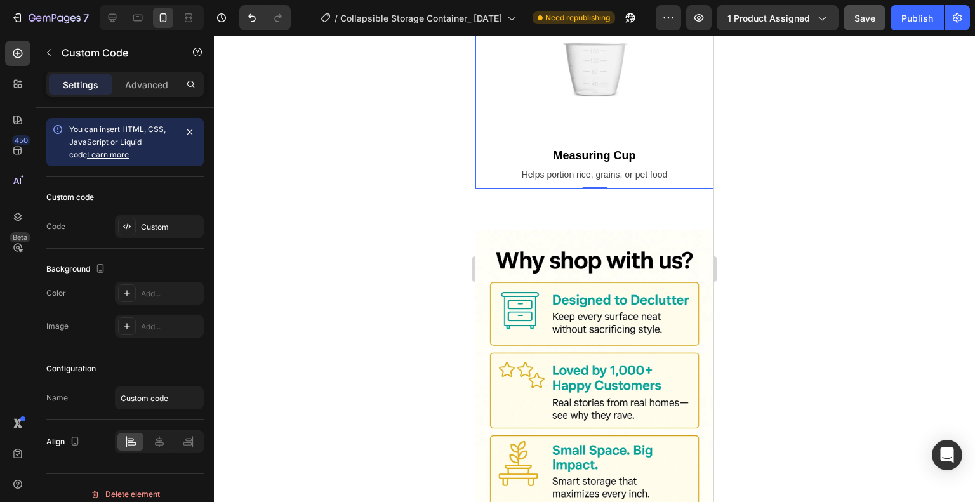
scroll to position [2766, 0]
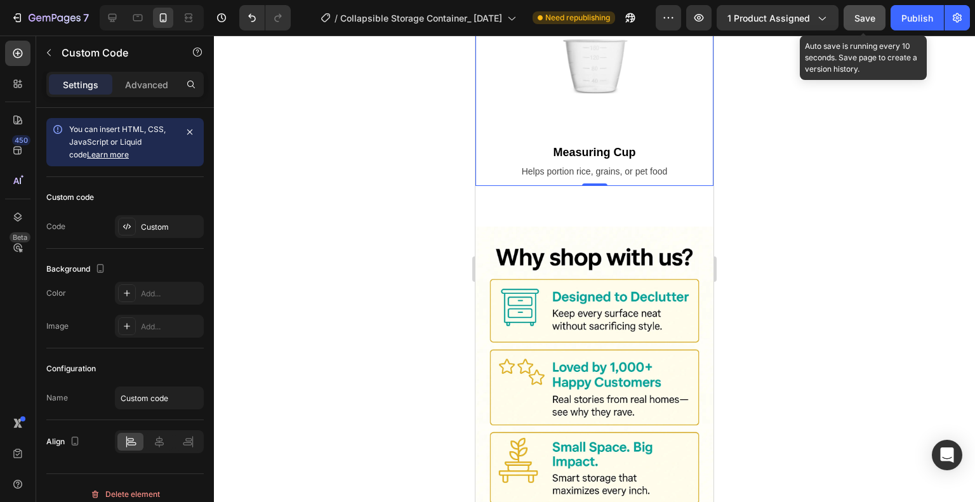
click at [858, 17] on span "Save" at bounding box center [865, 18] width 21 height 11
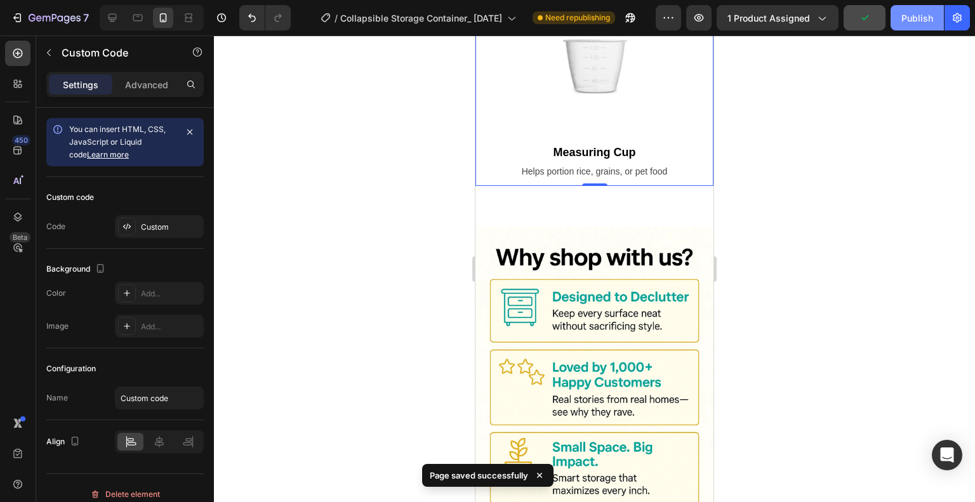
click at [907, 13] on div "Publish" at bounding box center [918, 17] width 32 height 13
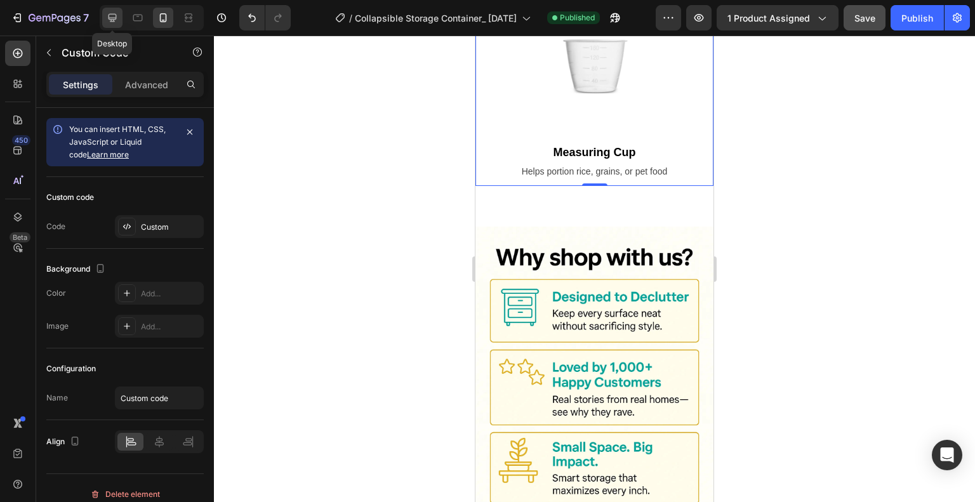
click at [109, 19] on icon at bounding box center [113, 18] width 8 height 8
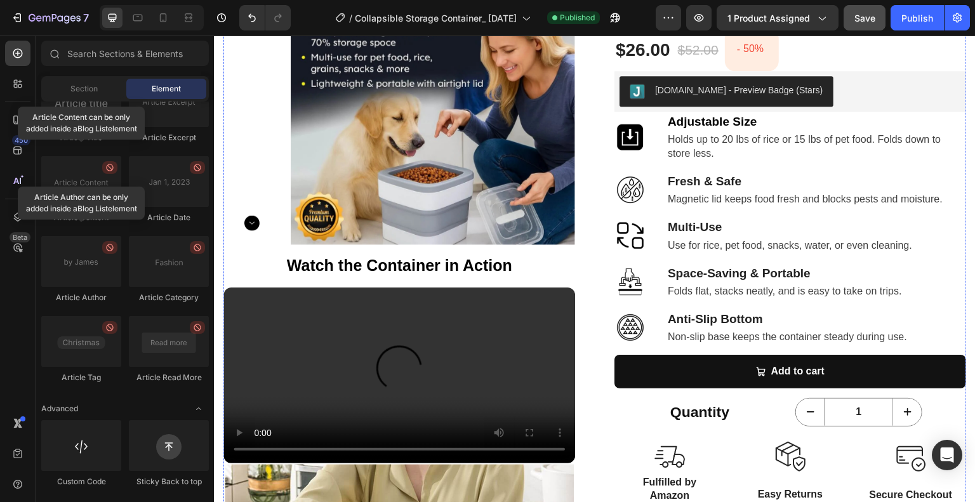
scroll to position [225, 0]
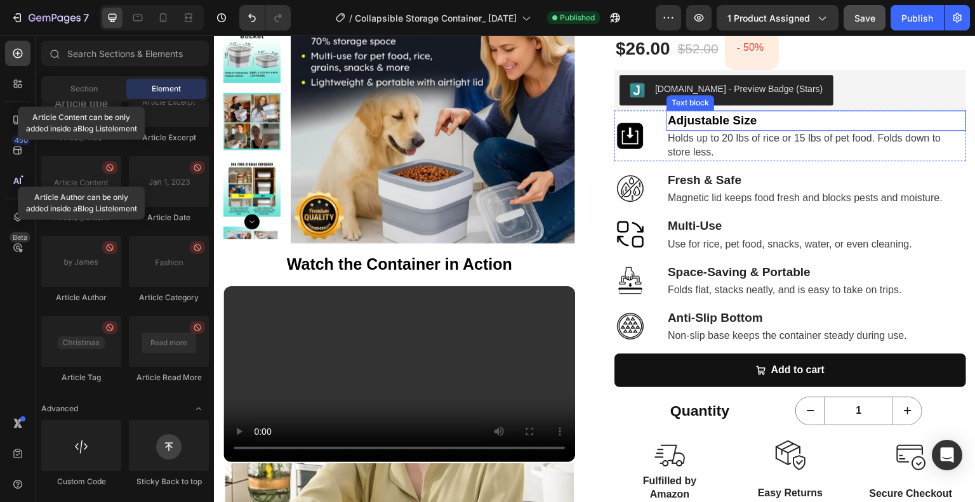
click at [730, 124] on strong "Adjustable Size" at bounding box center [712, 120] width 89 height 13
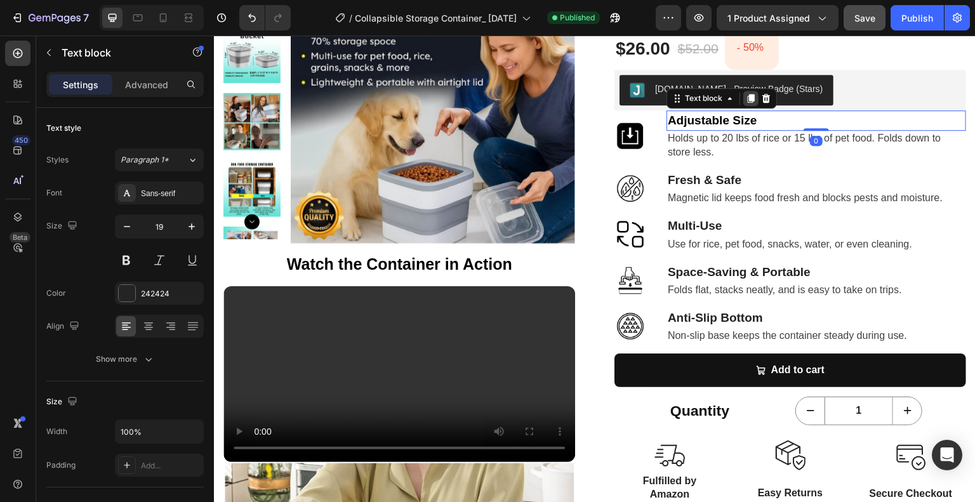
click at [748, 99] on icon at bounding box center [751, 98] width 7 height 9
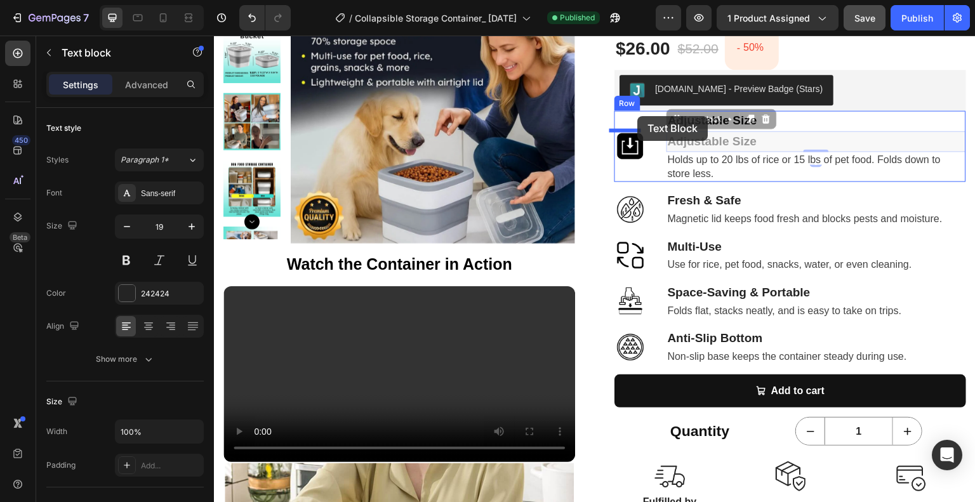
drag, startPoint x: 675, startPoint y: 120, endPoint x: 638, endPoint y: 116, distance: 37.0
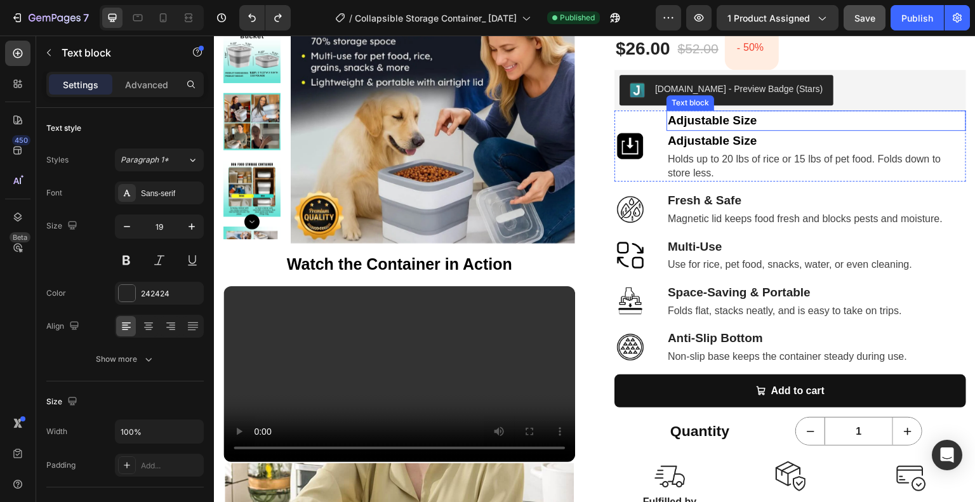
click at [702, 121] on strong "Adjustable Size" at bounding box center [712, 120] width 89 height 13
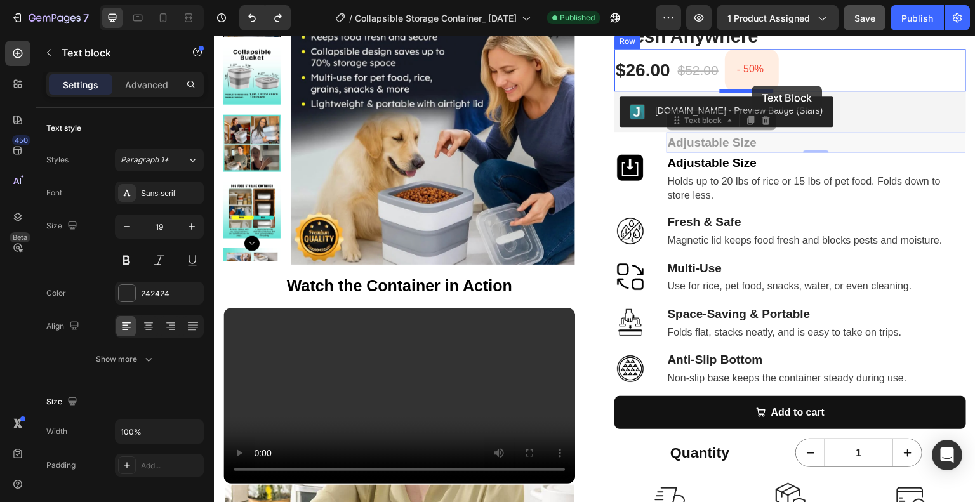
scroll to position [193, 0]
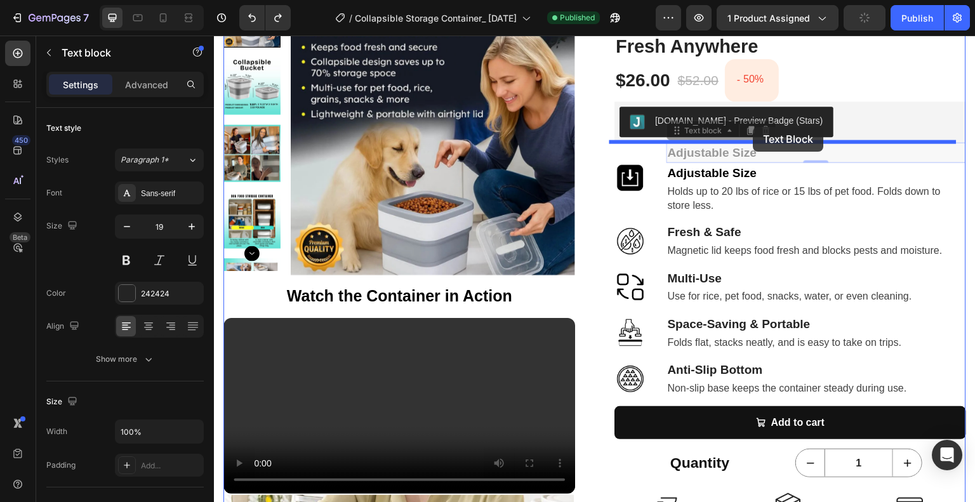
drag, startPoint x: 671, startPoint y: 103, endPoint x: 754, endPoint y: 127, distance: 86.6
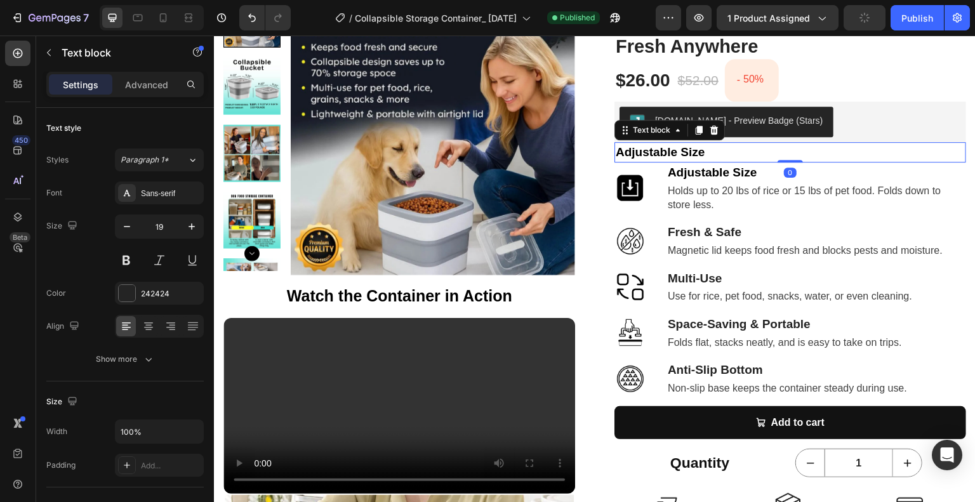
click at [671, 147] on strong "Adjustable Size" at bounding box center [660, 151] width 89 height 13
click at [671, 151] on strong "Adjustable Size" at bounding box center [660, 151] width 89 height 13
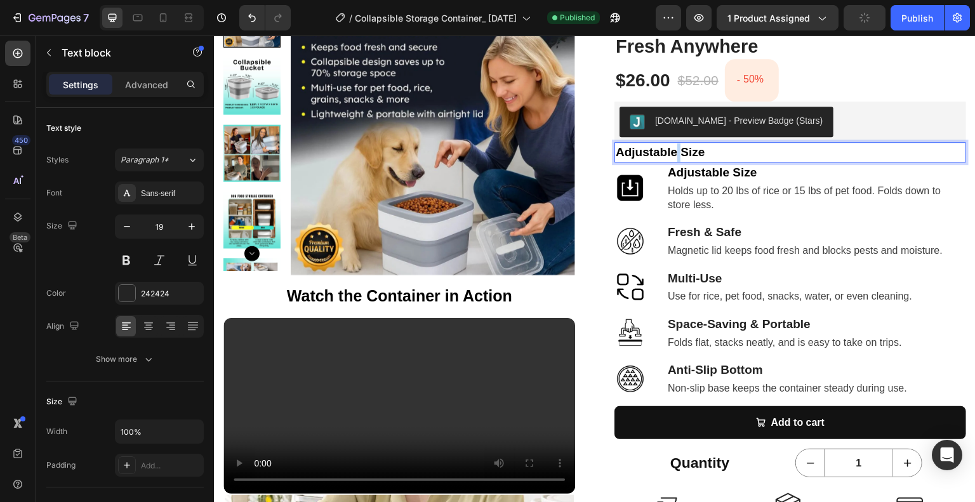
click at [671, 151] on strong "Adjustable Size" at bounding box center [660, 151] width 89 height 13
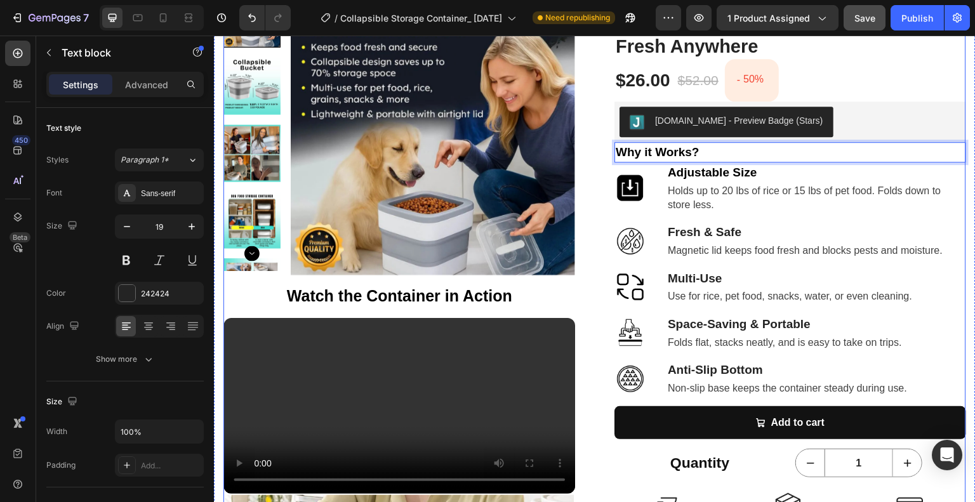
click at [597, 140] on div "Product Images Watch the Container in Action Text Block Your browser does not s…" at bounding box center [595, 442] width 743 height 905
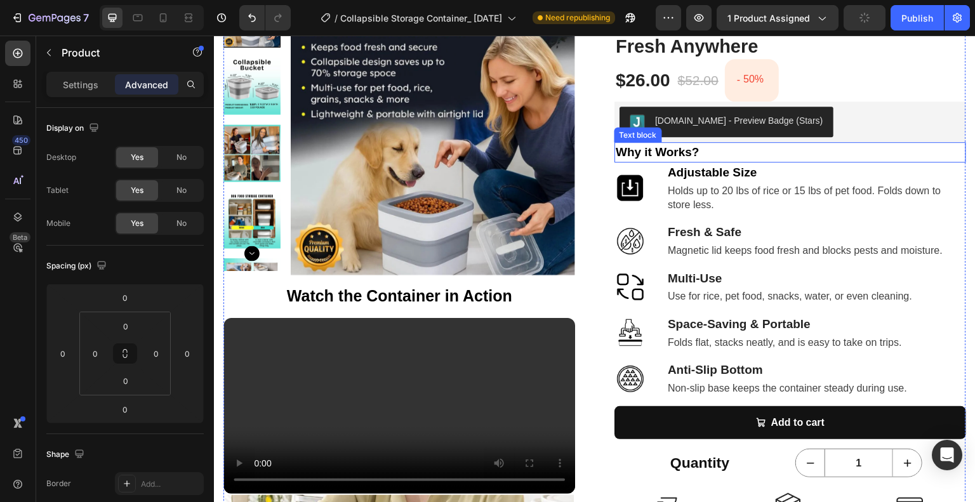
click at [728, 154] on p "Why it Works?" at bounding box center [790, 152] width 349 height 18
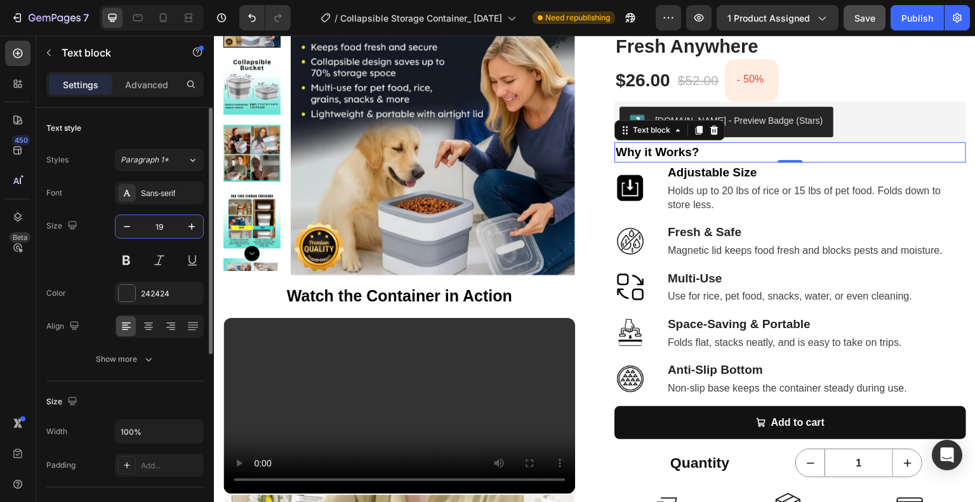
click at [159, 227] on input "19" at bounding box center [159, 226] width 42 height 23
type input "25"
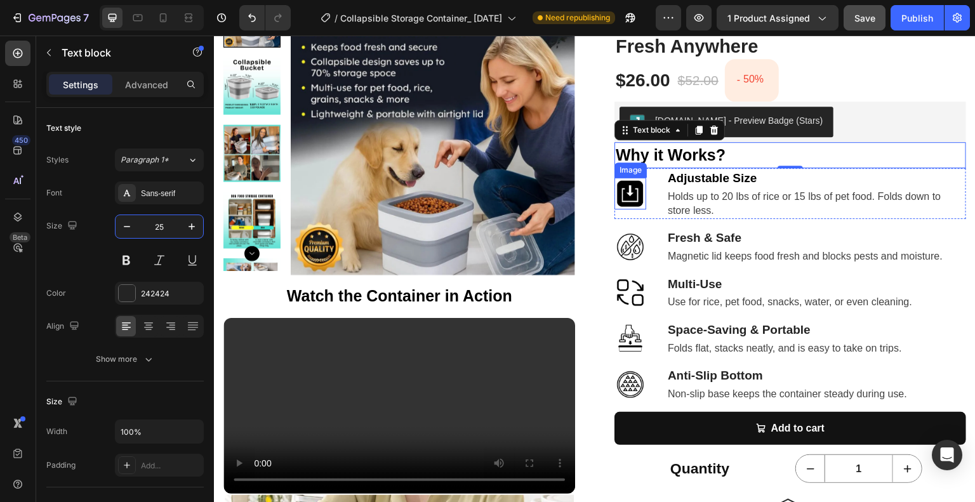
click at [616, 193] on img at bounding box center [631, 194] width 32 height 32
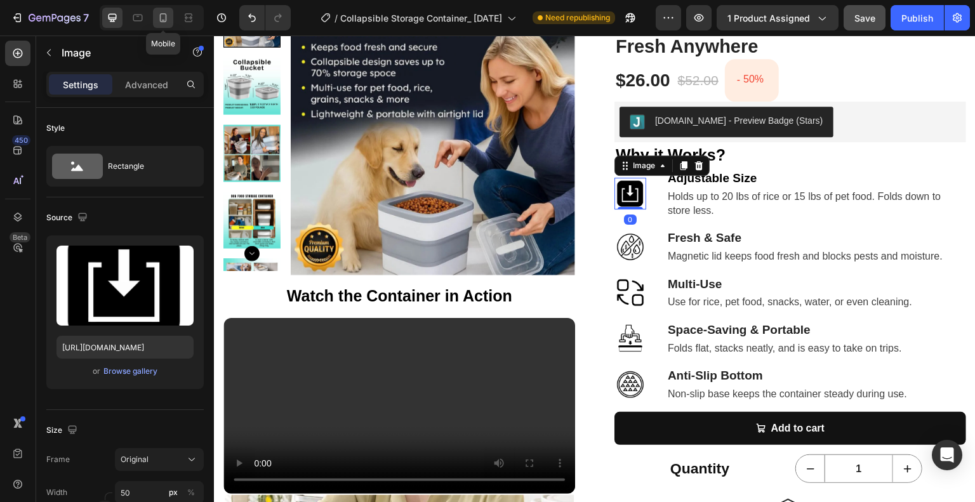
click at [166, 19] on icon at bounding box center [163, 17] width 7 height 9
type input "100"
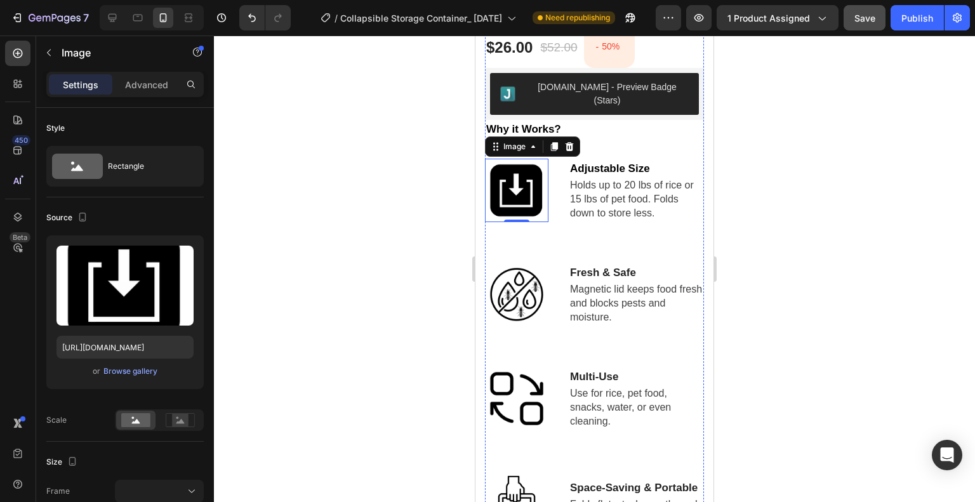
scroll to position [724, 0]
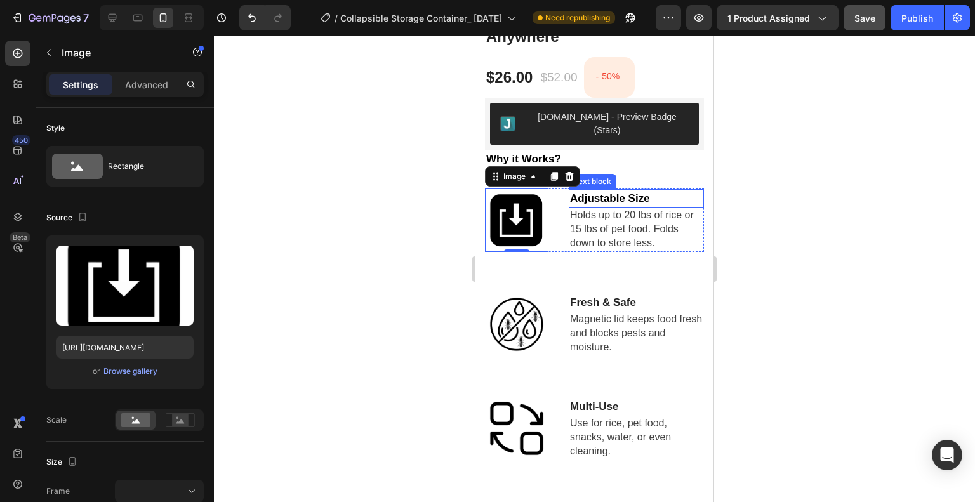
click at [632, 192] on strong "Adjustable Size" at bounding box center [610, 198] width 80 height 12
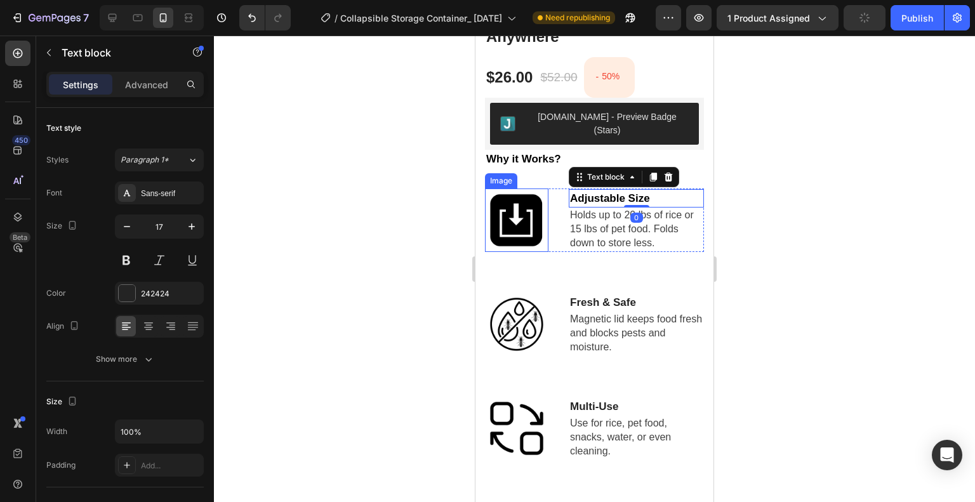
click at [526, 213] on img at bounding box center [516, 220] width 63 height 63
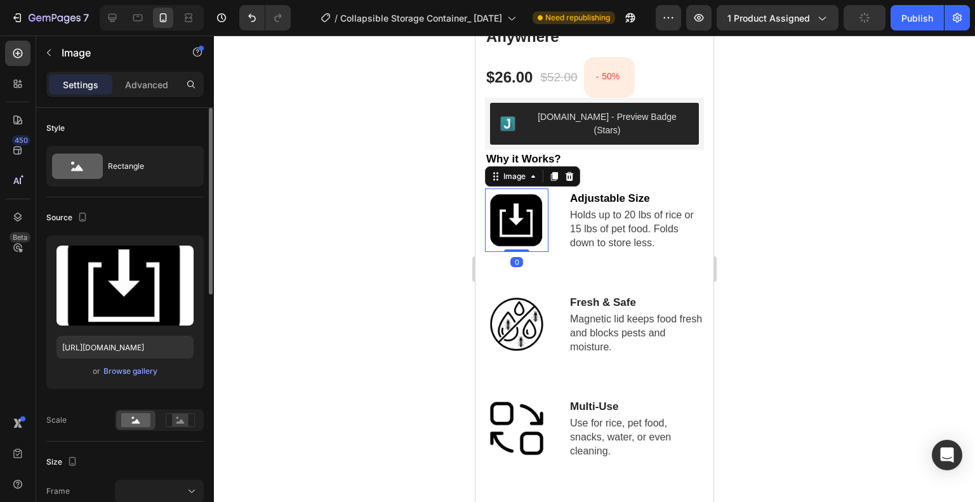
scroll to position [127, 0]
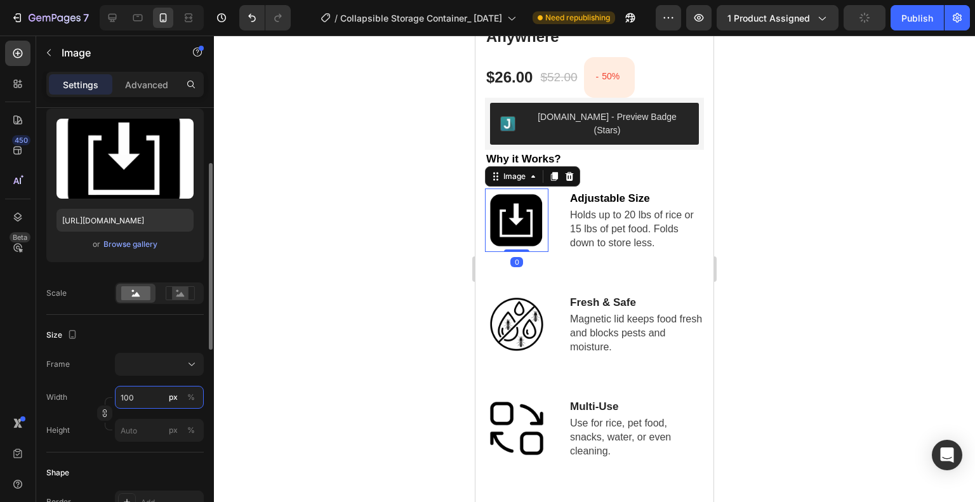
click at [126, 396] on input "100" at bounding box center [159, 397] width 89 height 23
type input "5"
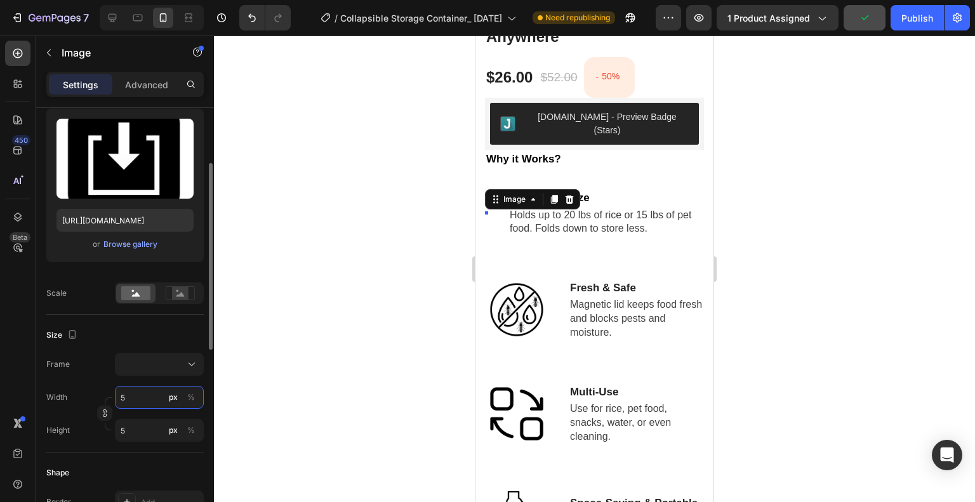
type input "50"
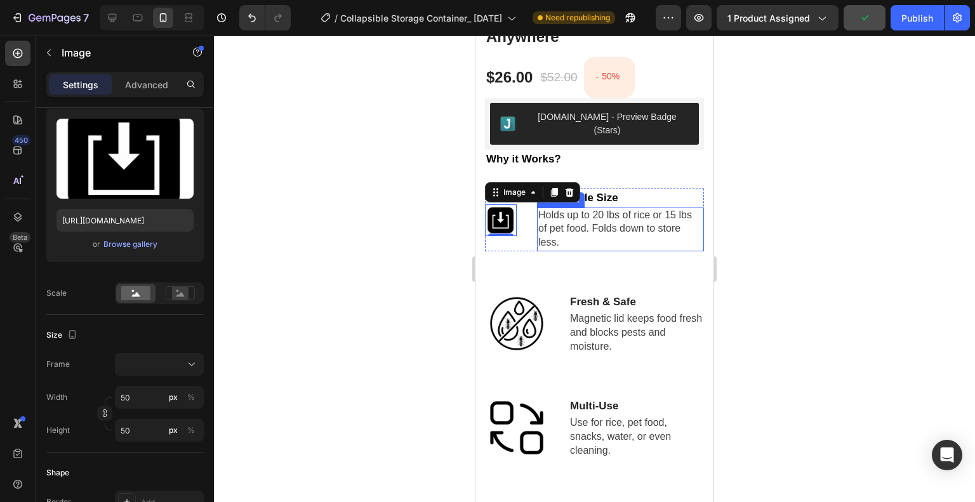
click at [602, 227] on p "Holds up to 20 lbs of rice or 15 lbs of pet food. Folds down to store less." at bounding box center [620, 229] width 164 height 41
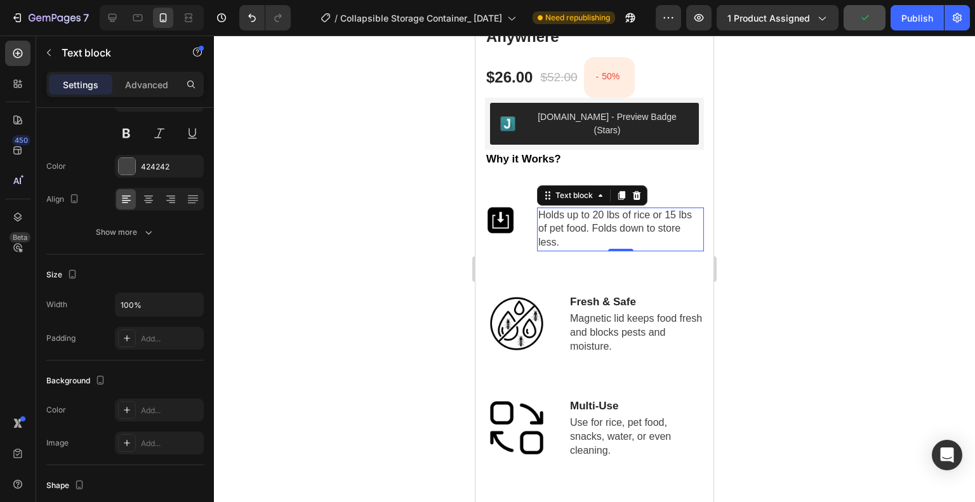
scroll to position [0, 0]
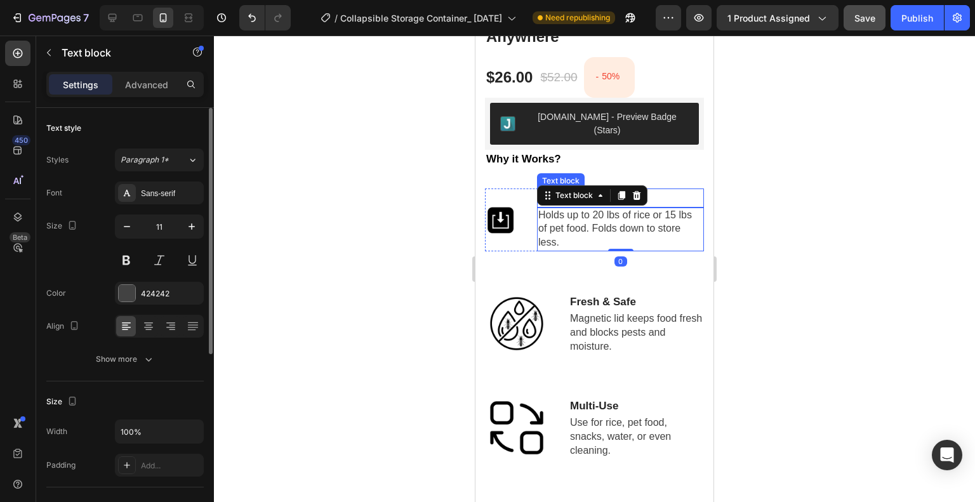
click at [676, 190] on p "Adjustable Size" at bounding box center [620, 198] width 164 height 17
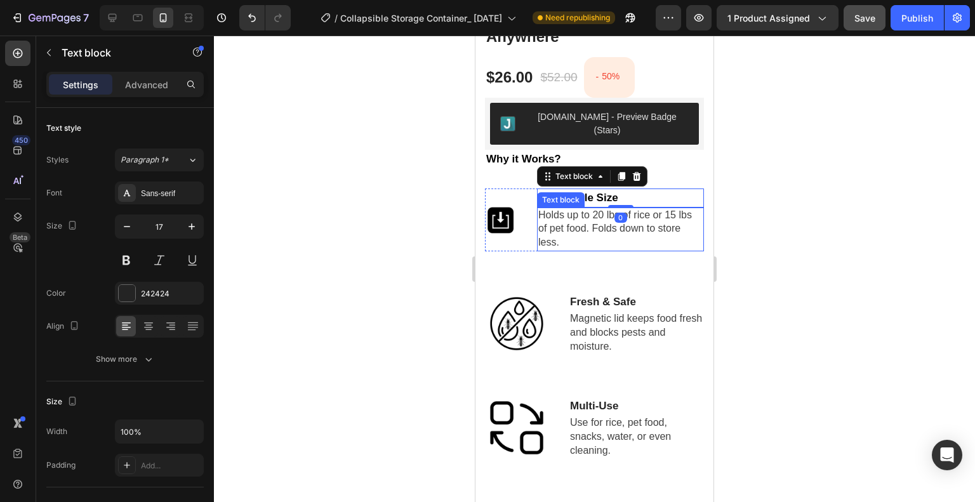
click at [661, 210] on span "Holds up to 20 lbs of rice or 15 lbs of pet food. Folds down to store less." at bounding box center [615, 229] width 154 height 39
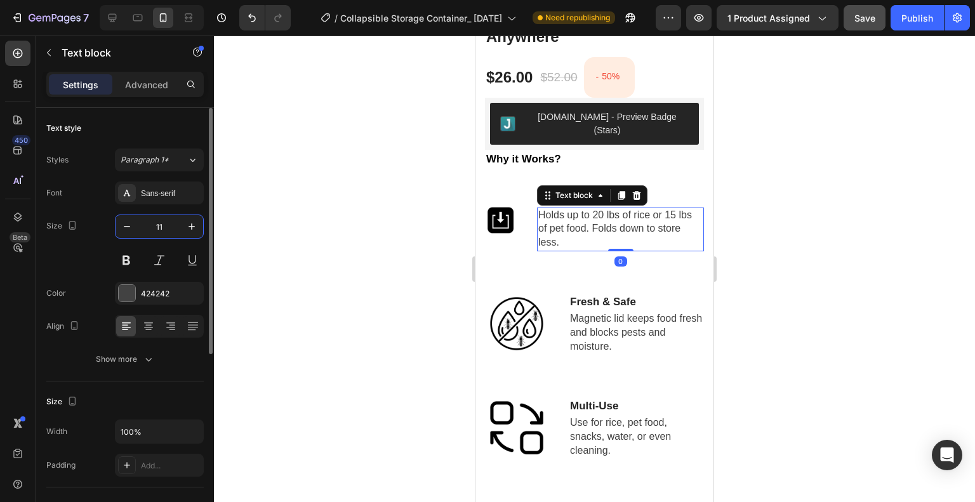
click at [163, 227] on input "11" at bounding box center [159, 226] width 42 height 23
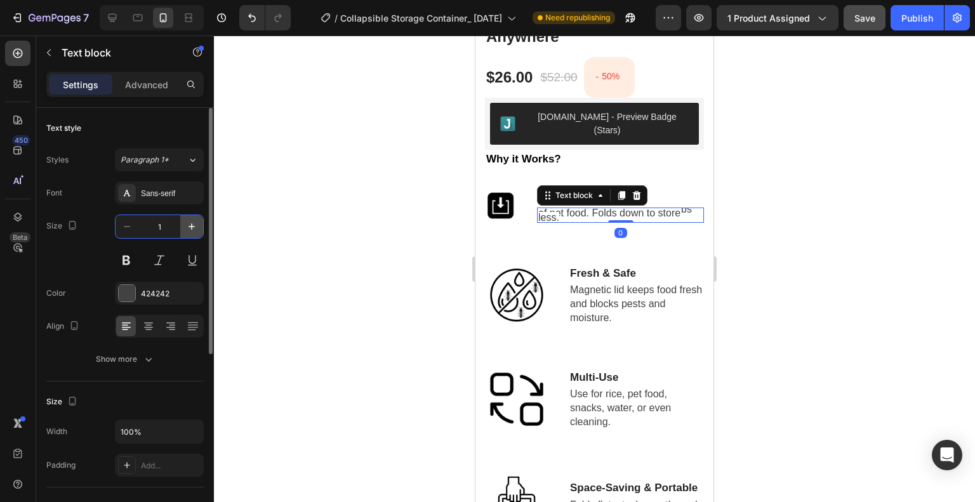
type input "14"
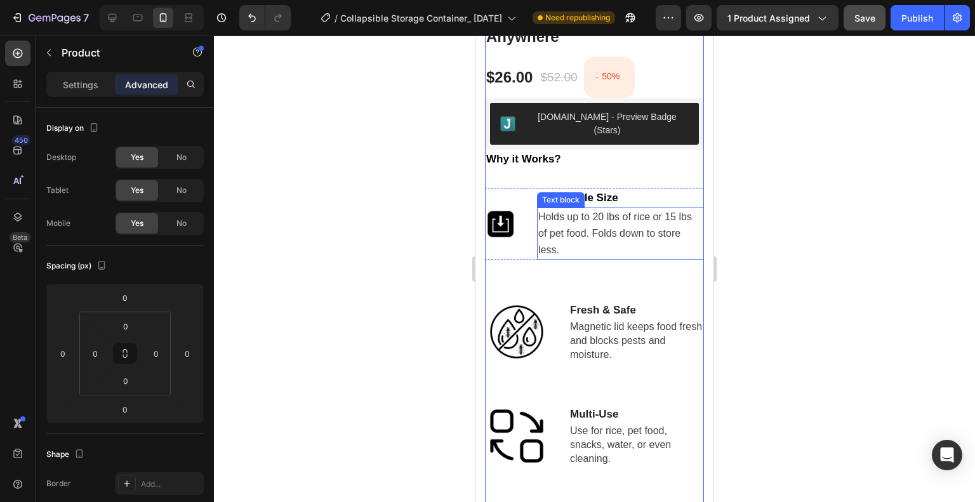
click at [615, 228] on p "Holds up to 20 lbs of rice or 15 lbs of pet food. Folds down to store less." at bounding box center [620, 234] width 164 height 50
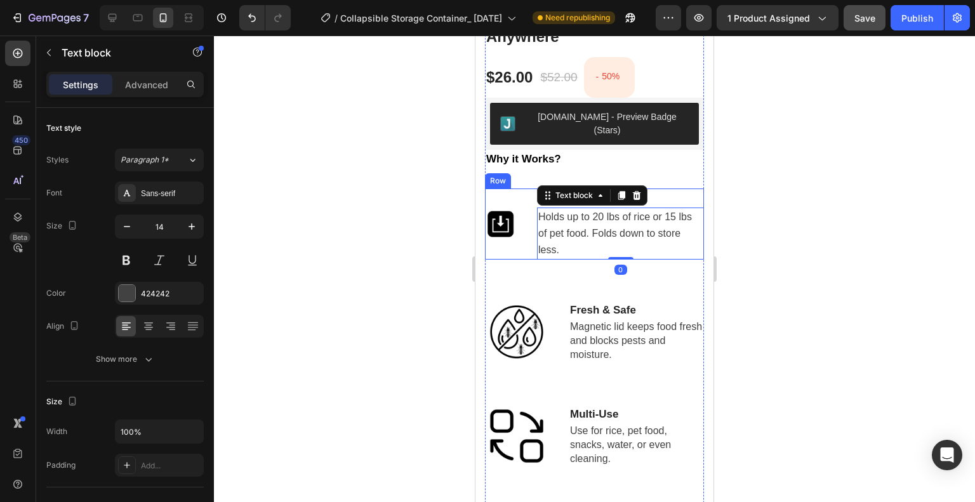
click at [523, 238] on div "Image Adjustable Size Text block Holds up to 20 lbs of rice or 15 lbs of pet fo…" at bounding box center [594, 224] width 219 height 71
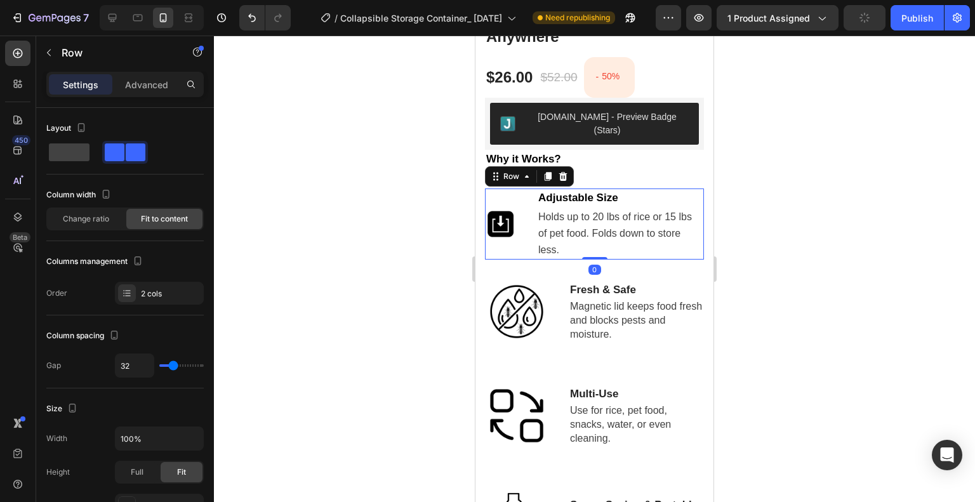
drag, startPoint x: 582, startPoint y: 264, endPoint x: 584, endPoint y: 241, distance: 22.9
click at [584, 241] on div "Image Adjustable Size Text block Holds up to 20 lbs of rice or 15 lbs of pet fo…" at bounding box center [594, 224] width 219 height 71
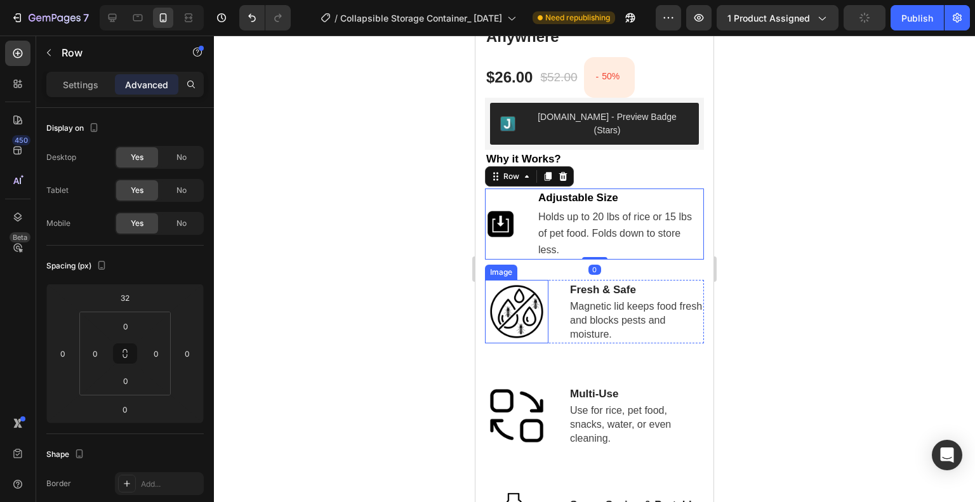
click at [520, 291] on img at bounding box center [516, 311] width 63 height 63
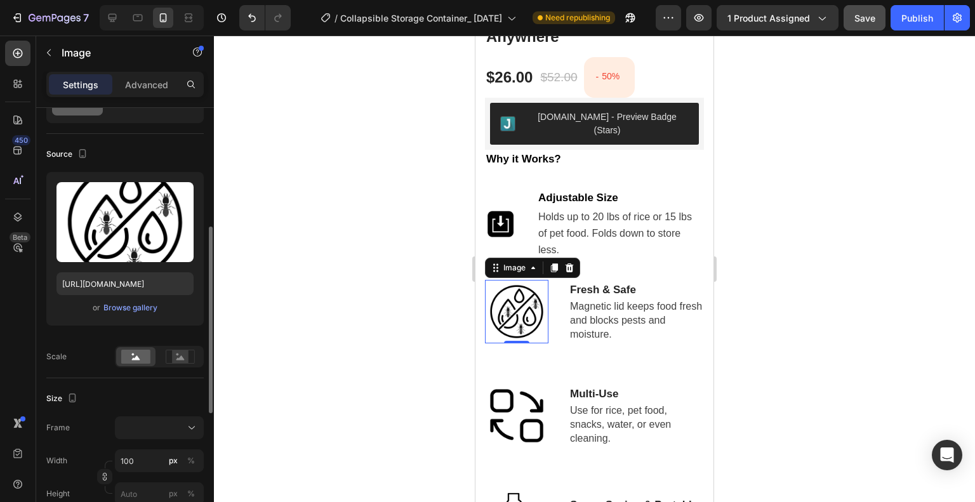
scroll to position [127, 0]
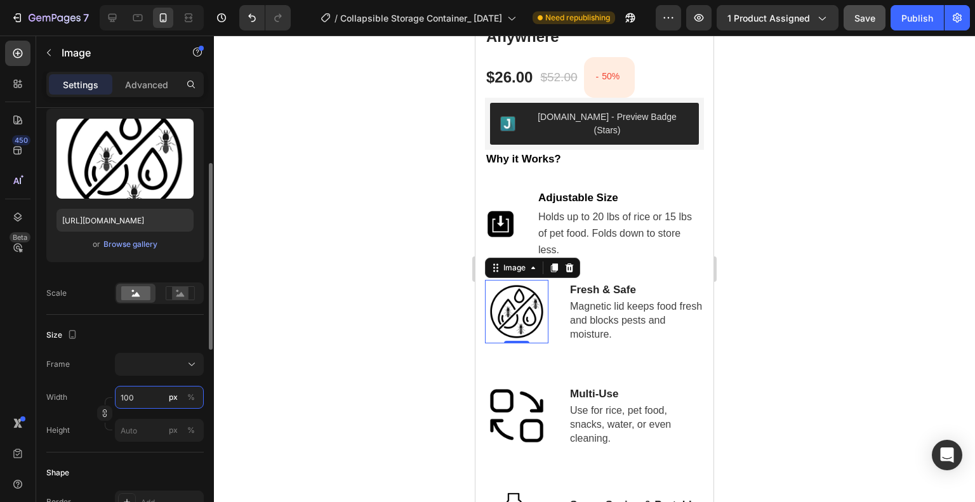
click at [146, 402] on input "100" at bounding box center [159, 397] width 89 height 23
type input "5"
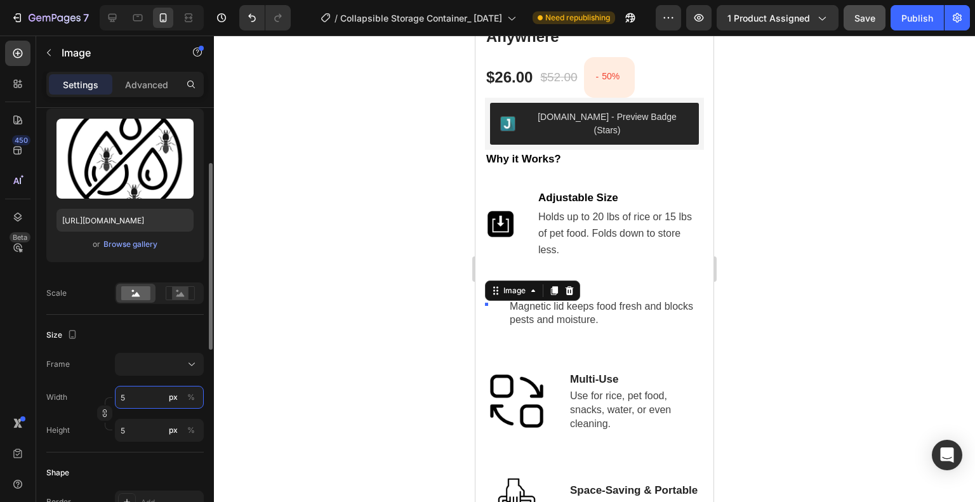
type input "50"
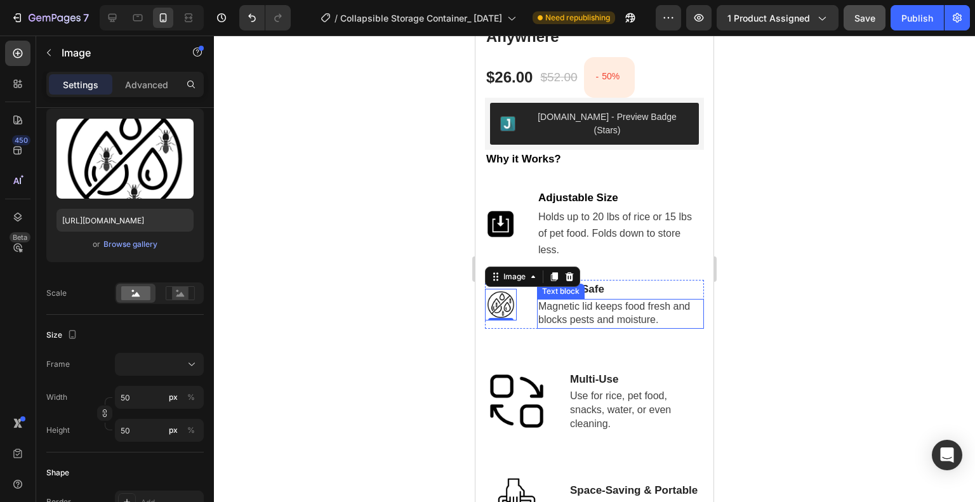
click at [625, 301] on span "Magnetic lid keeps food fresh and blocks pests and moisture." at bounding box center [614, 313] width 152 height 25
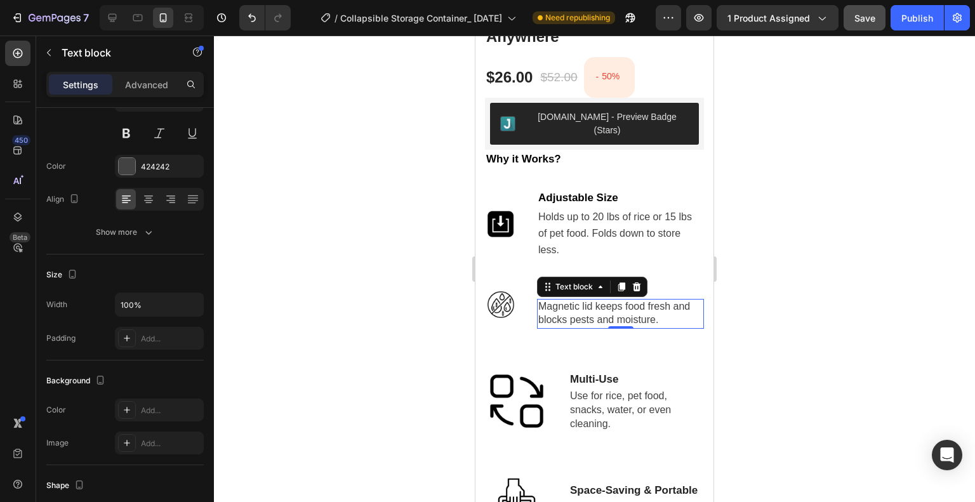
scroll to position [0, 0]
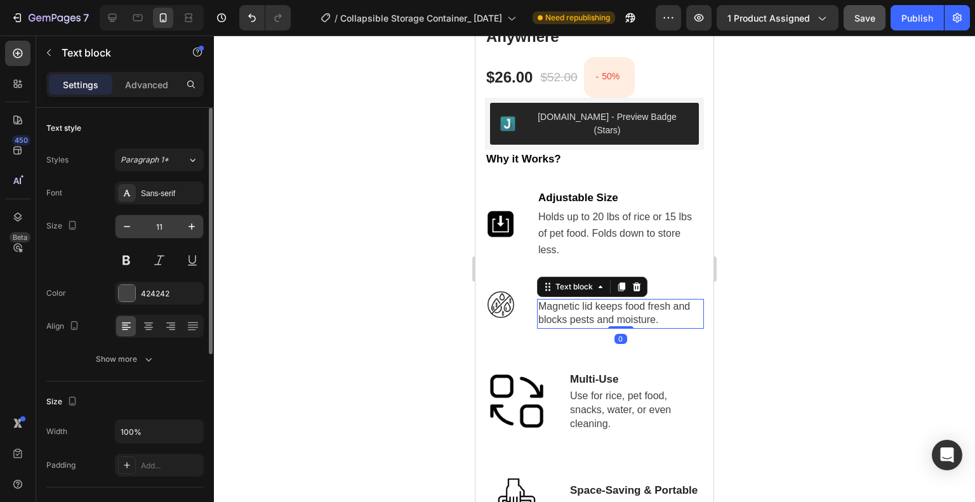
click at [166, 220] on input "11" at bounding box center [159, 226] width 42 height 23
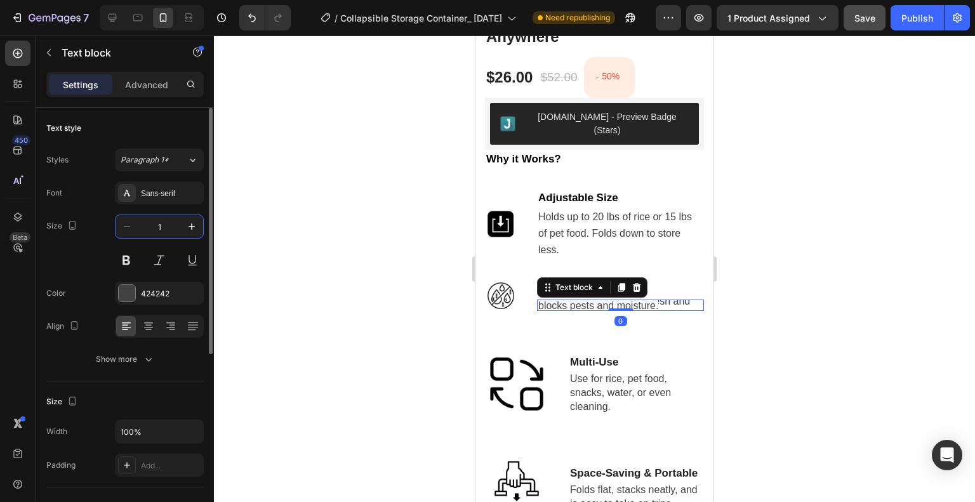
type input "14"
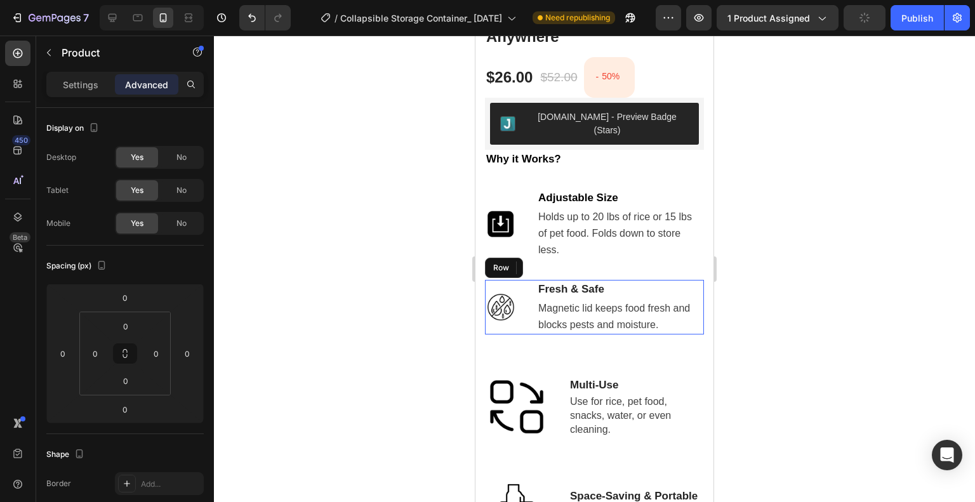
click at [530, 312] on div "Image Fresh & Safe Text block Magnetic lid keeps food fresh and blocks pests an…" at bounding box center [594, 307] width 219 height 55
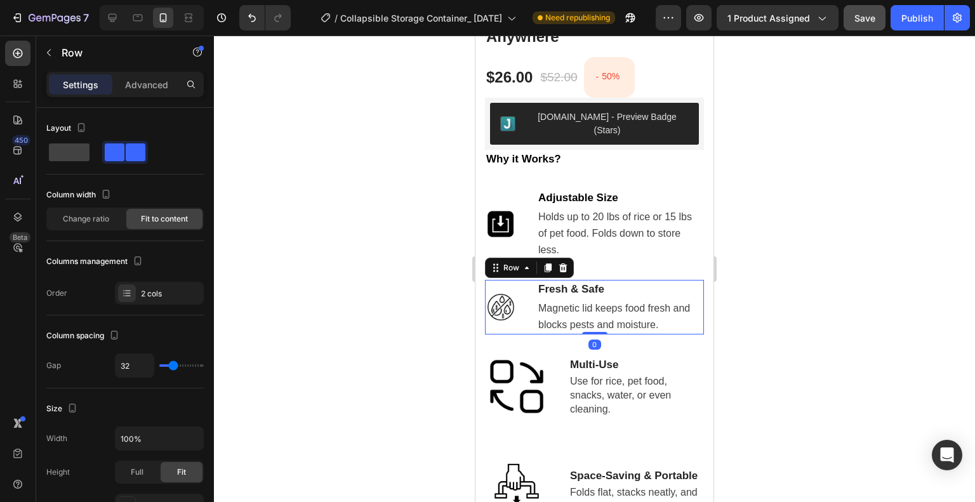
drag, startPoint x: 594, startPoint y: 340, endPoint x: 587, endPoint y: 315, distance: 25.9
click at [587, 315] on div "Image Fresh & Safe Text block Magnetic lid keeps food fresh and blocks pests an…" at bounding box center [594, 307] width 219 height 55
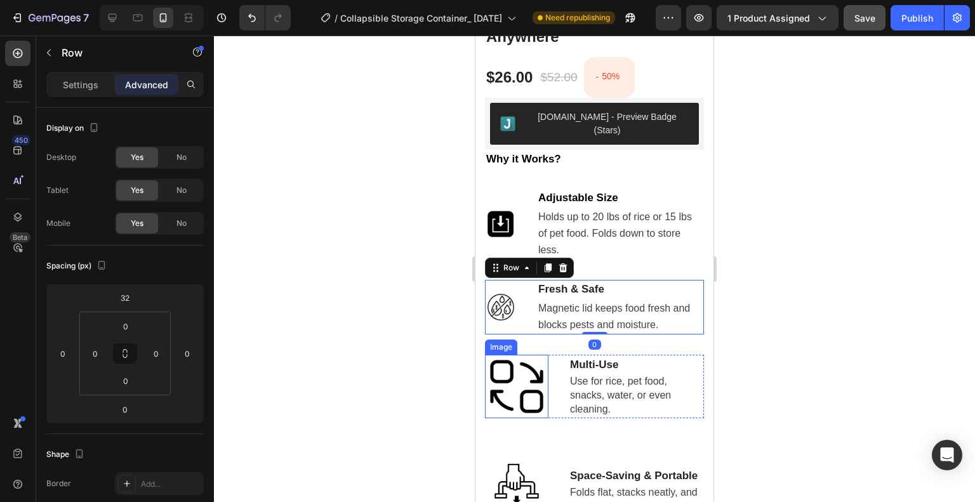
click at [528, 366] on img at bounding box center [516, 386] width 63 height 63
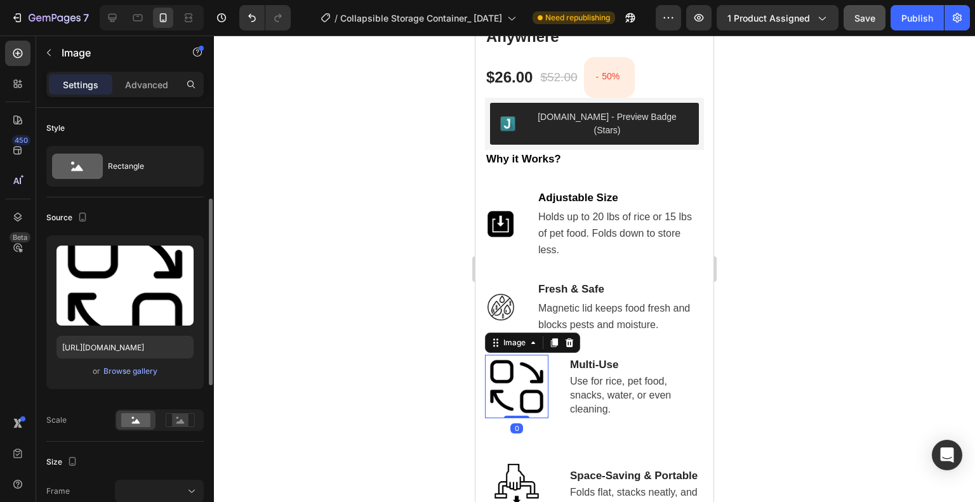
scroll to position [127, 0]
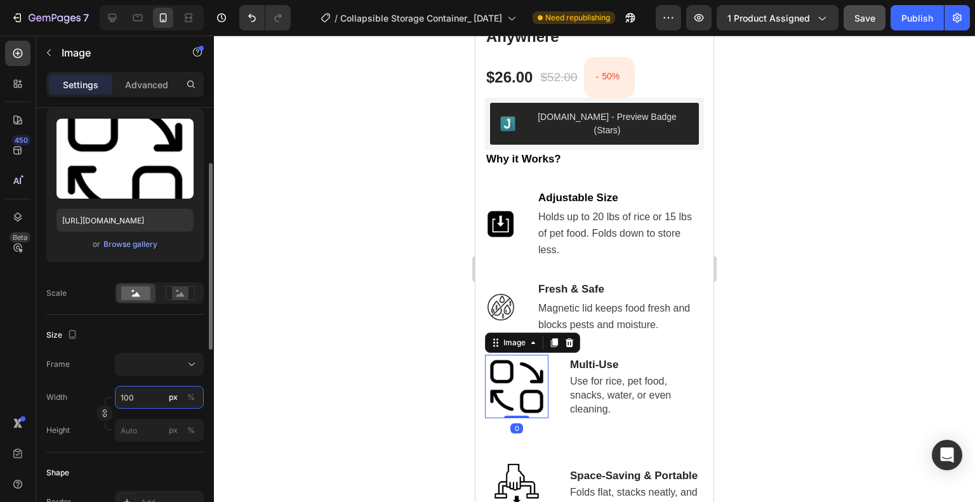
click at [129, 404] on input "100" at bounding box center [159, 397] width 89 height 23
type input "5"
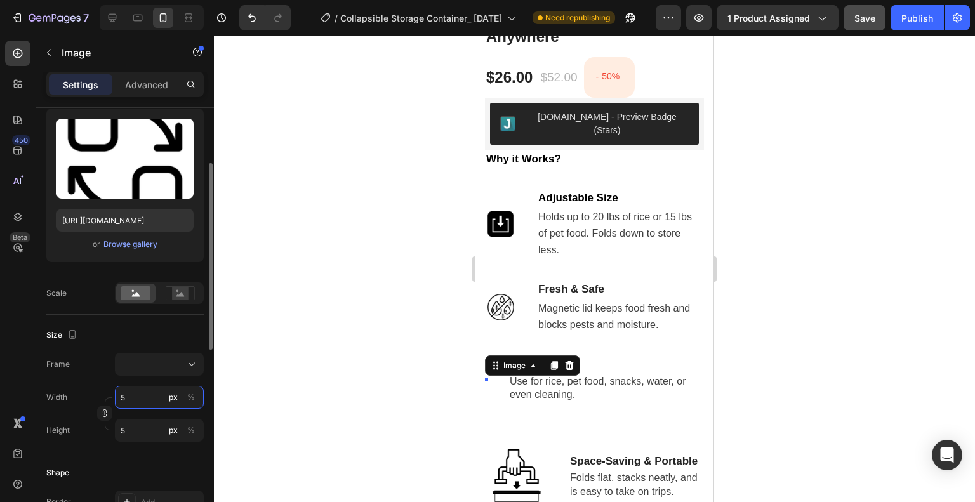
type input "50"
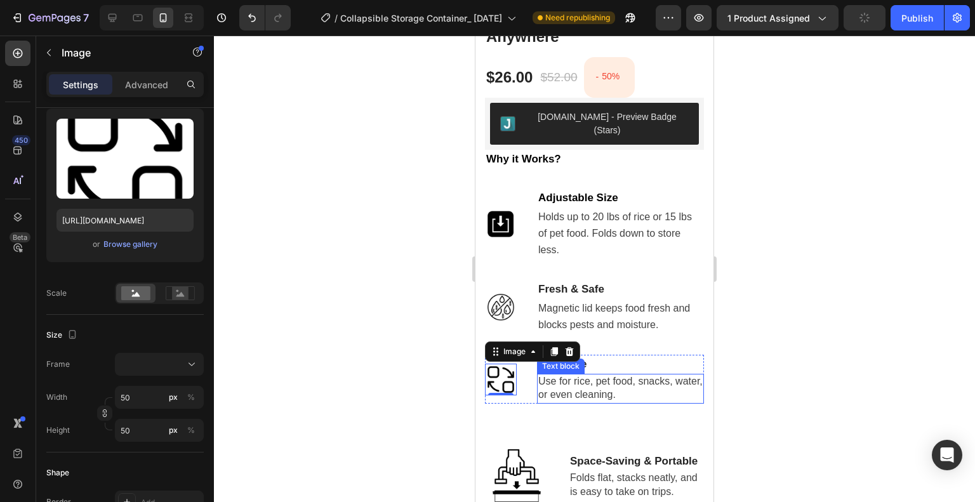
click at [597, 376] on span "Use for rice, pet food, snacks, water, or even cleaning." at bounding box center [620, 388] width 164 height 25
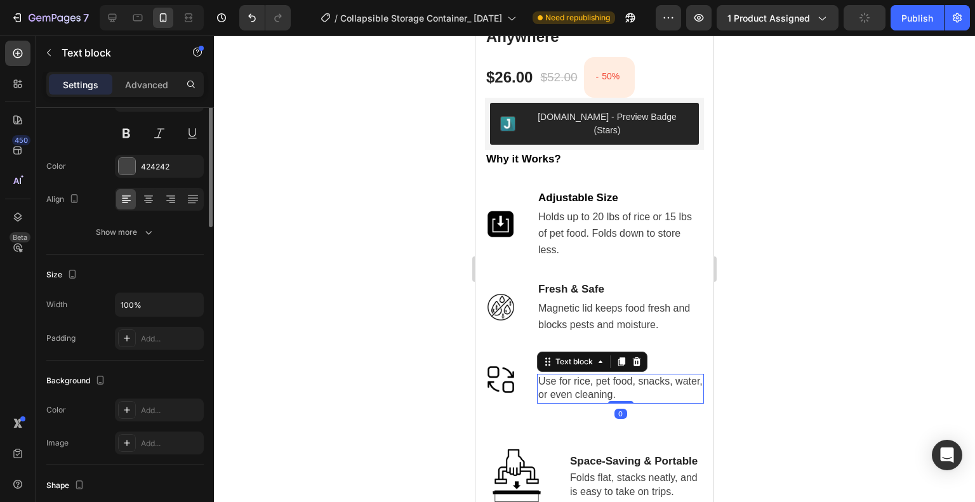
scroll to position [0, 0]
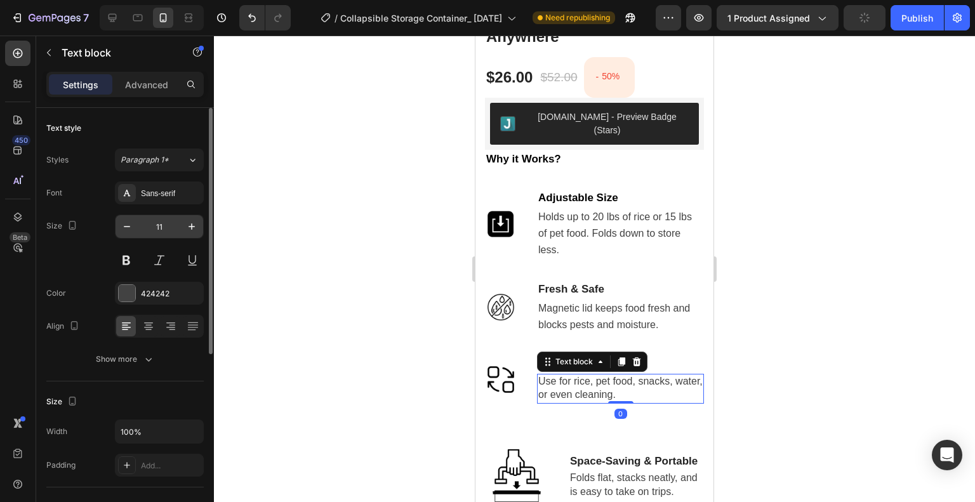
click at [160, 224] on input "11" at bounding box center [159, 226] width 42 height 23
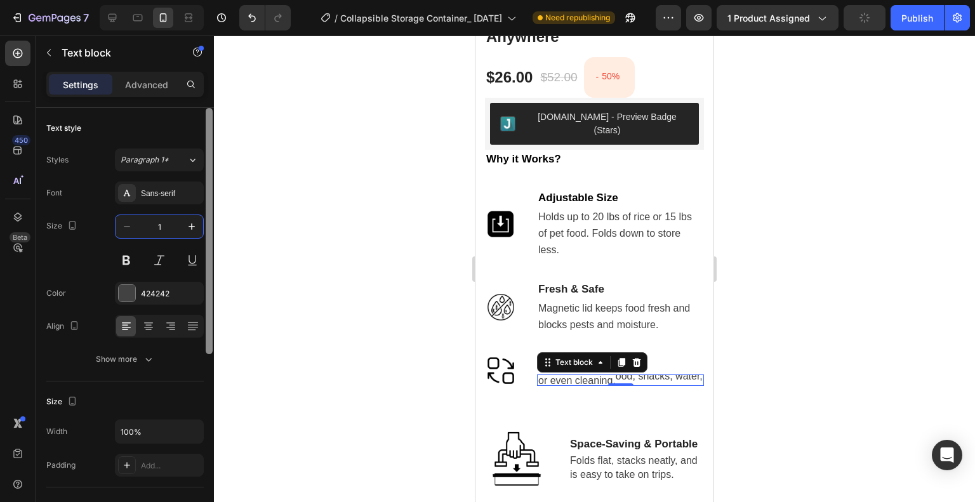
type input "14"
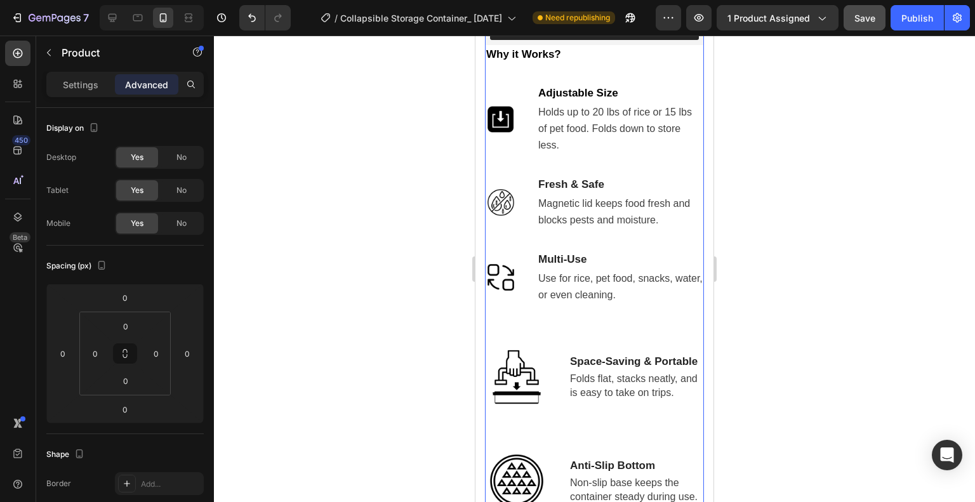
scroll to position [851, 0]
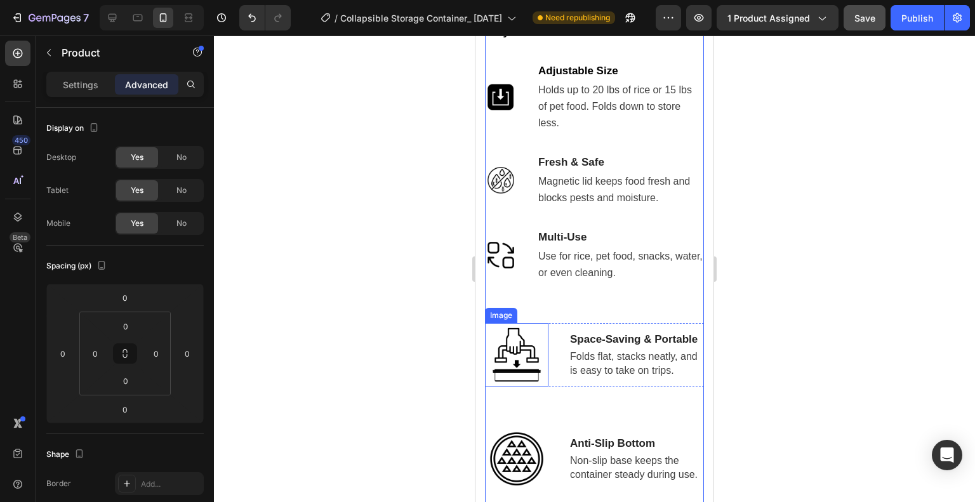
click at [513, 335] on img at bounding box center [516, 354] width 63 height 63
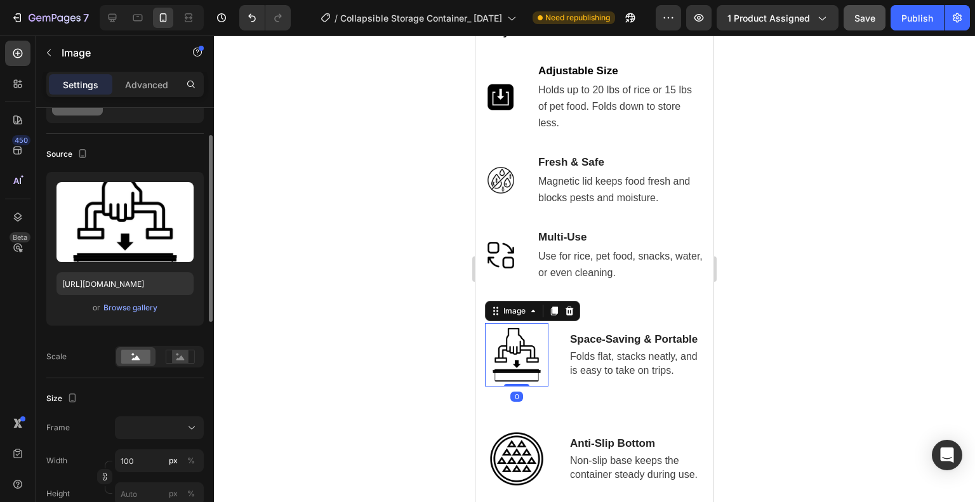
scroll to position [127, 0]
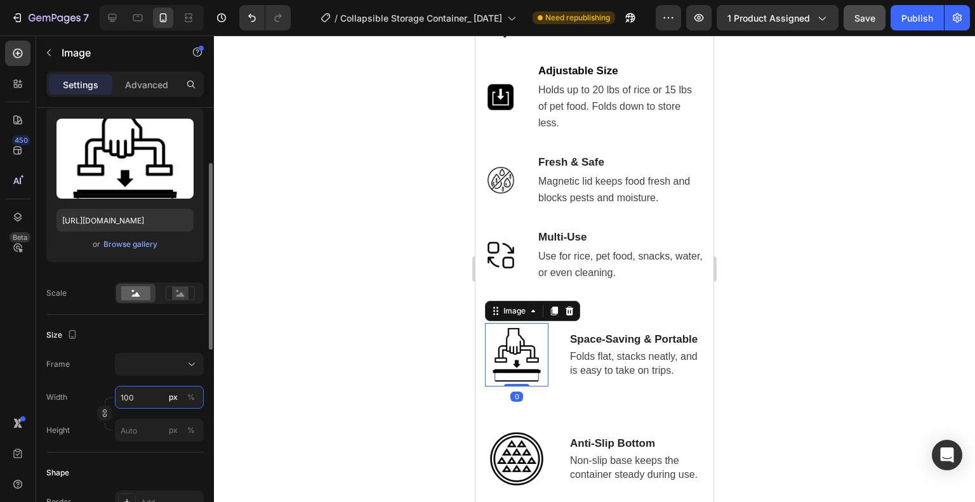
click at [135, 398] on input "100" at bounding box center [159, 397] width 89 height 23
type input "5"
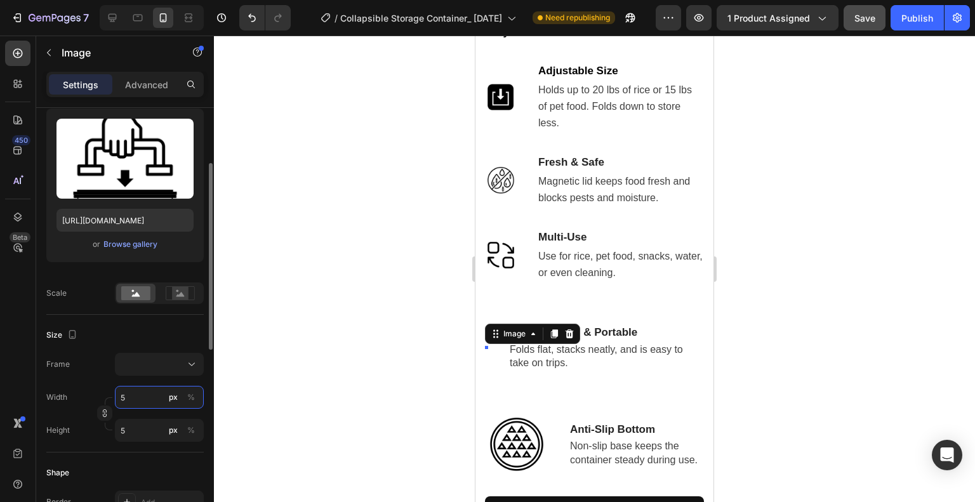
type input "50"
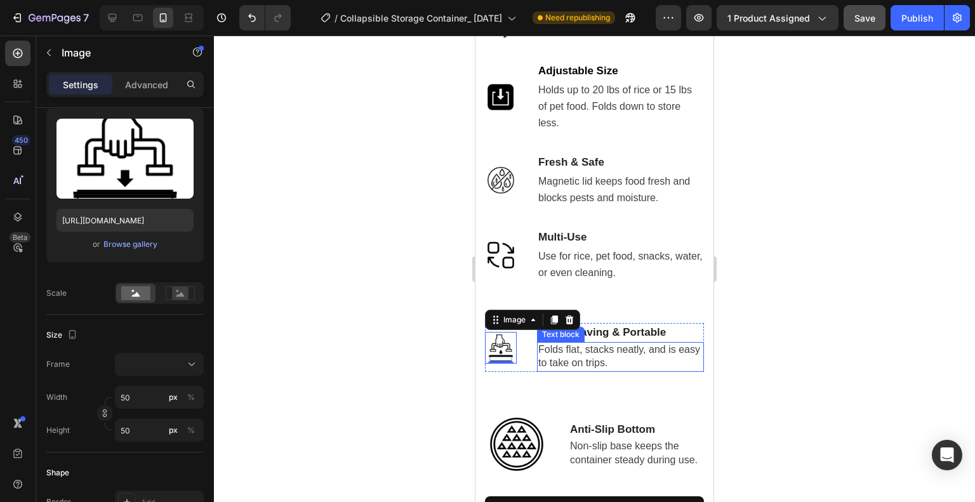
click at [630, 352] on span "Folds flat, stacks neatly, and is easy to take on trips." at bounding box center [619, 356] width 162 height 25
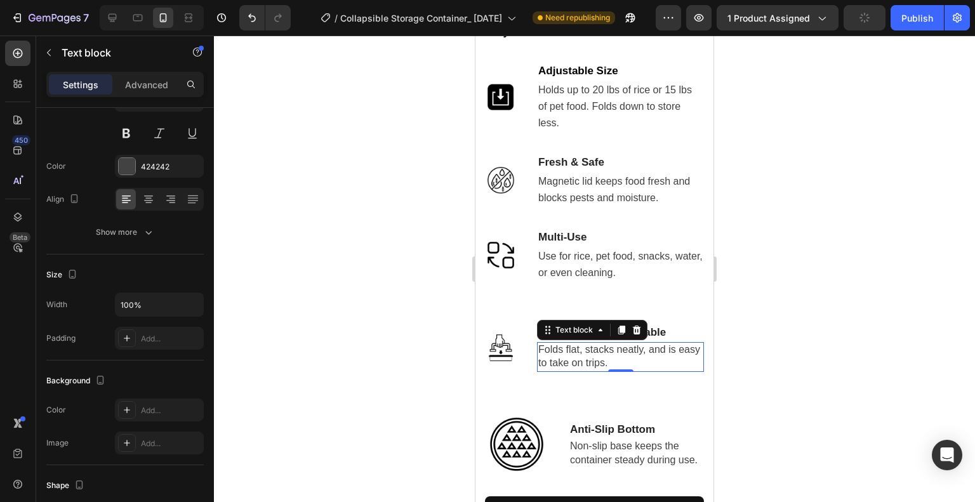
scroll to position [0, 0]
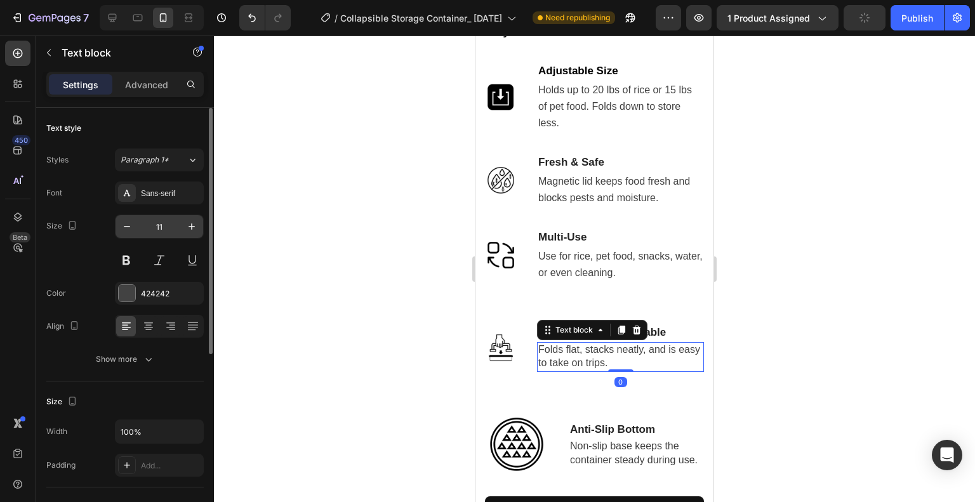
click at [159, 228] on input "11" at bounding box center [159, 226] width 42 height 23
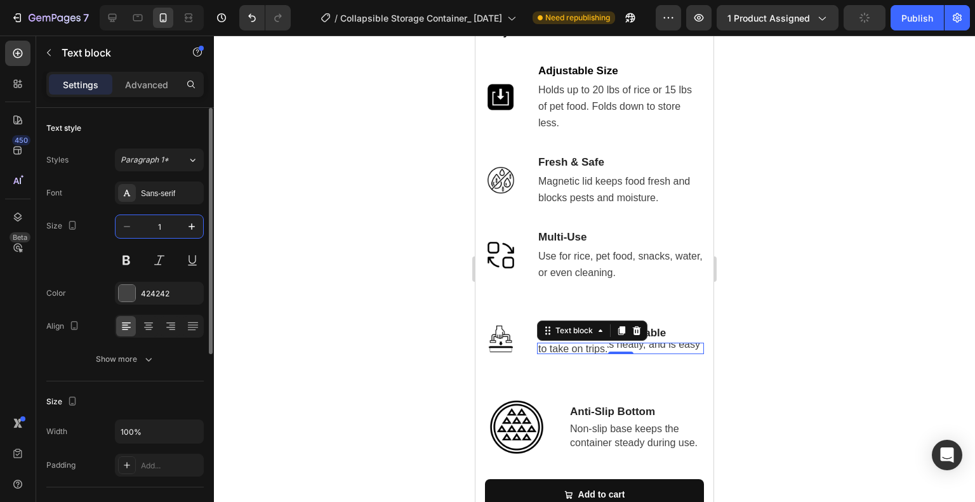
type input "14"
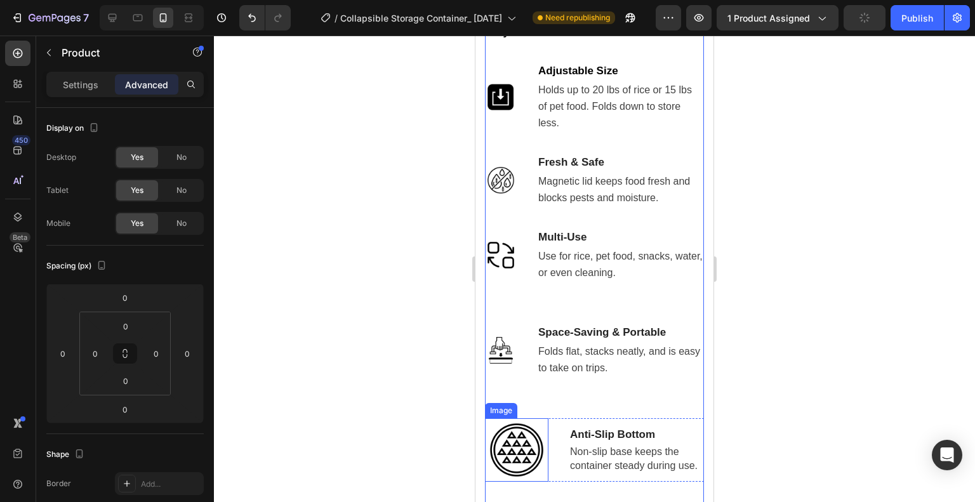
click at [534, 436] on img at bounding box center [516, 449] width 63 height 63
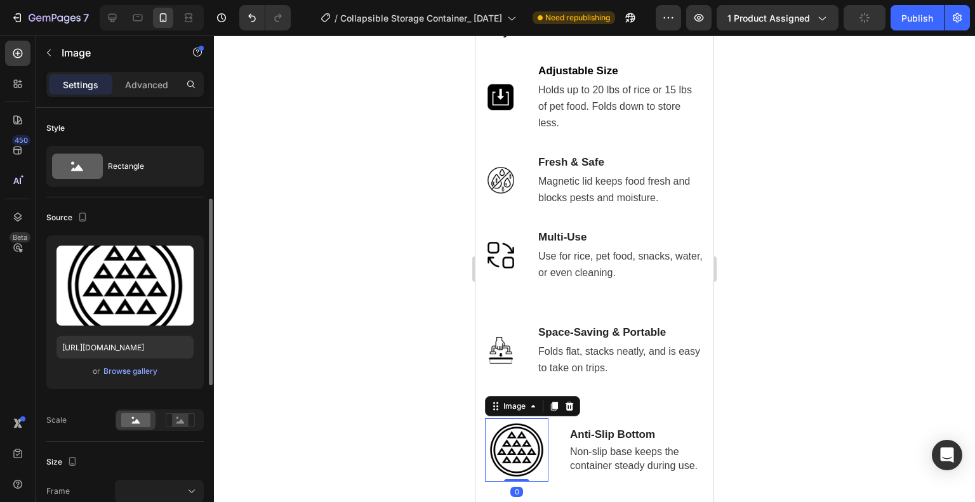
scroll to position [127, 0]
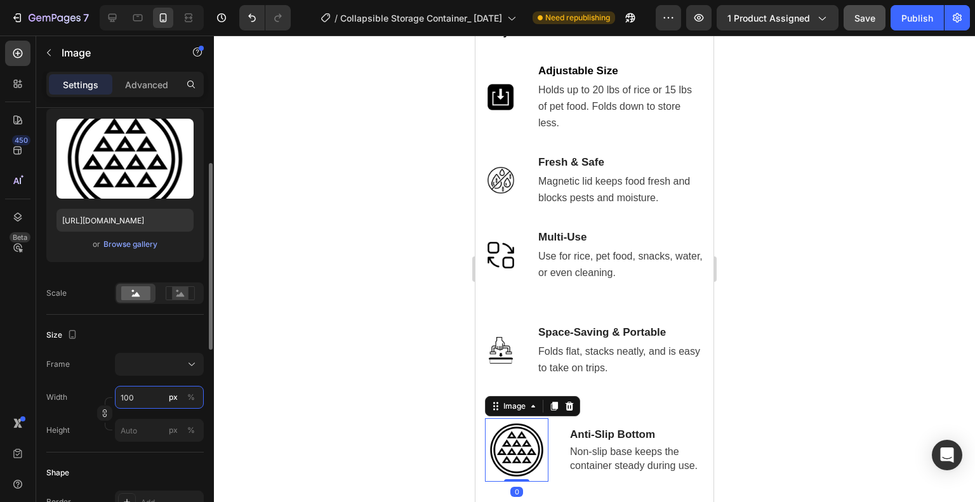
click at [140, 403] on input "100" at bounding box center [159, 397] width 89 height 23
type input "5"
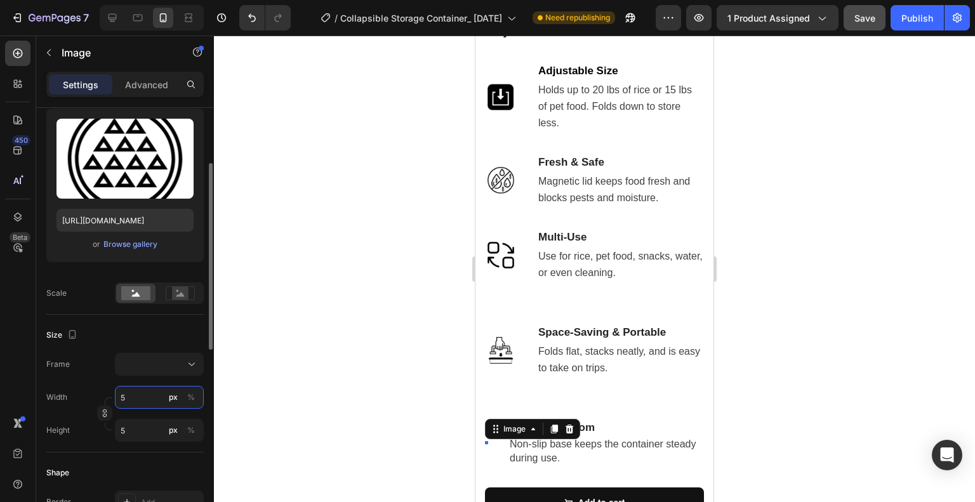
type input "50"
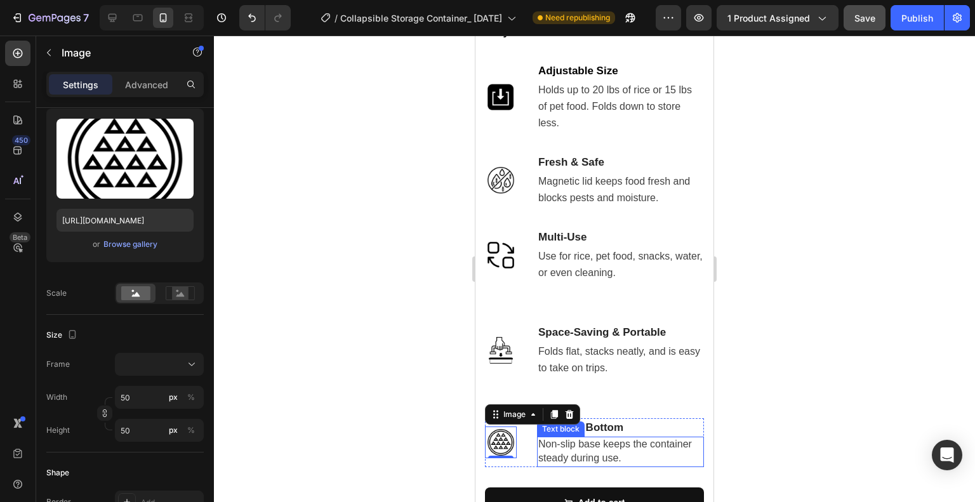
click at [611, 442] on span "Non-slip base keeps the container steady during use." at bounding box center [615, 451] width 154 height 25
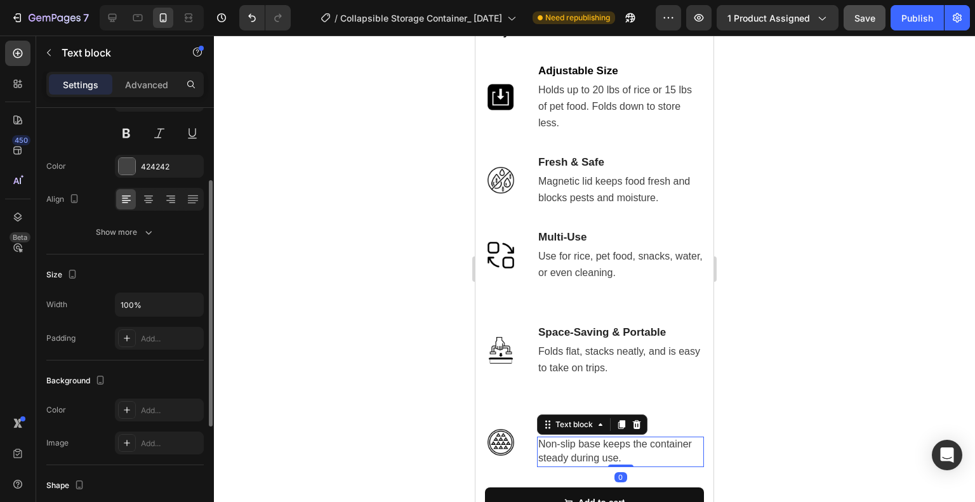
scroll to position [0, 0]
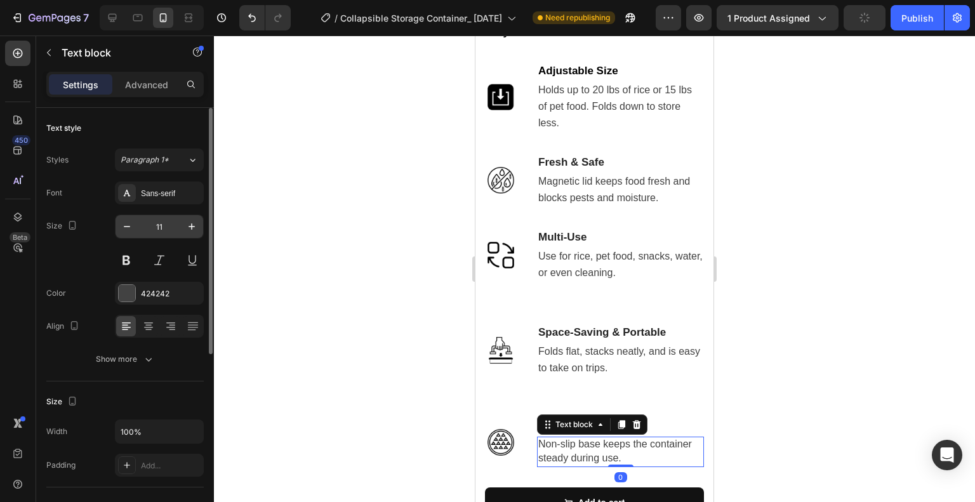
click at [154, 225] on input "11" at bounding box center [159, 226] width 42 height 23
type input "14"
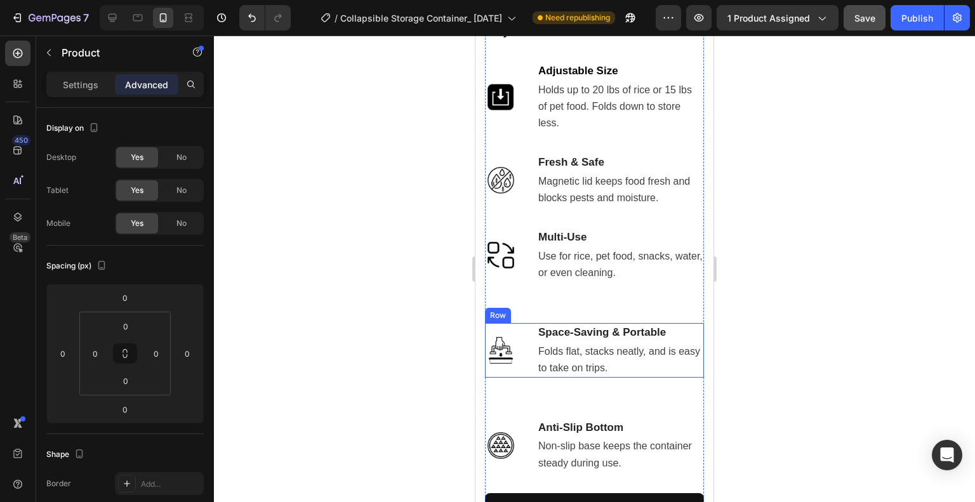
click at [528, 349] on div "Image Space-Saving & Portable Text block Folds flat, stacks neatly, and is easy…" at bounding box center [594, 350] width 219 height 55
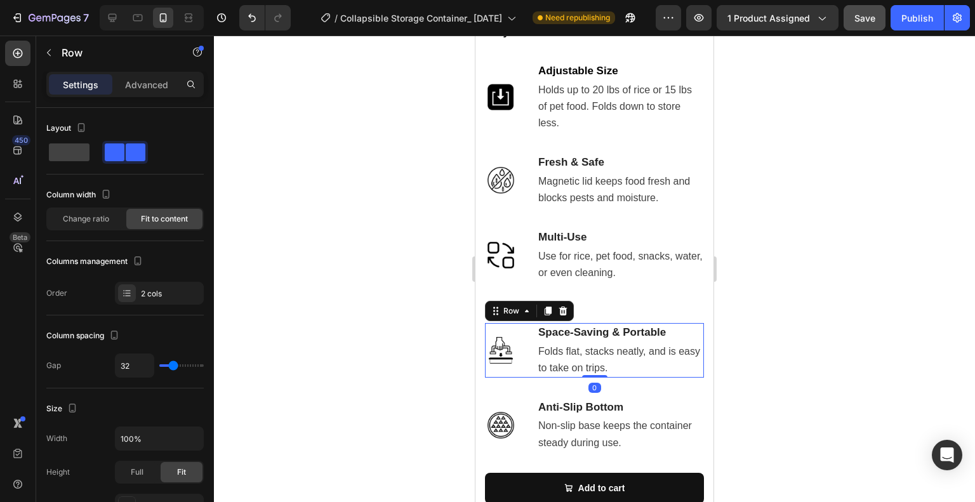
drag, startPoint x: 583, startPoint y: 383, endPoint x: 578, endPoint y: 358, distance: 25.3
click at [578, 358] on div "Image Space-Saving & Portable Text block Folds flat, stacks neatly, and is easy…" at bounding box center [594, 350] width 219 height 55
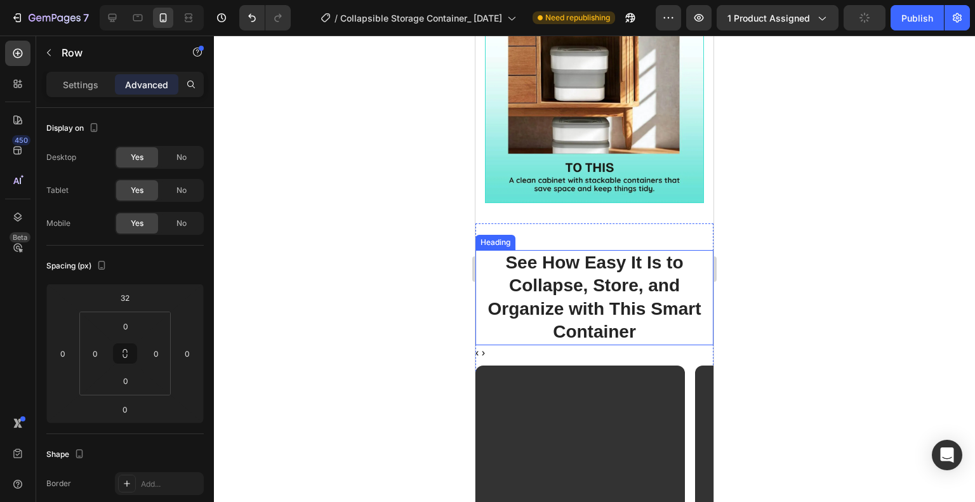
scroll to position [2565, 0]
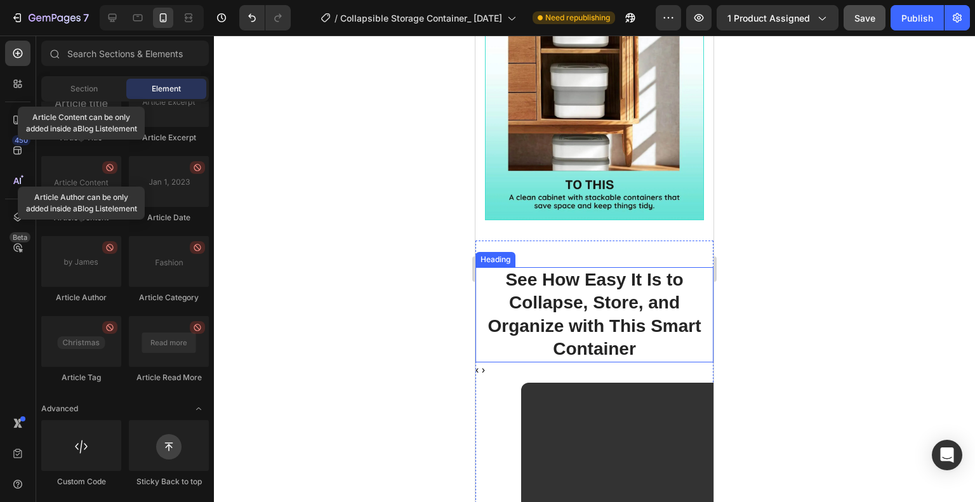
scroll to position [0, 46]
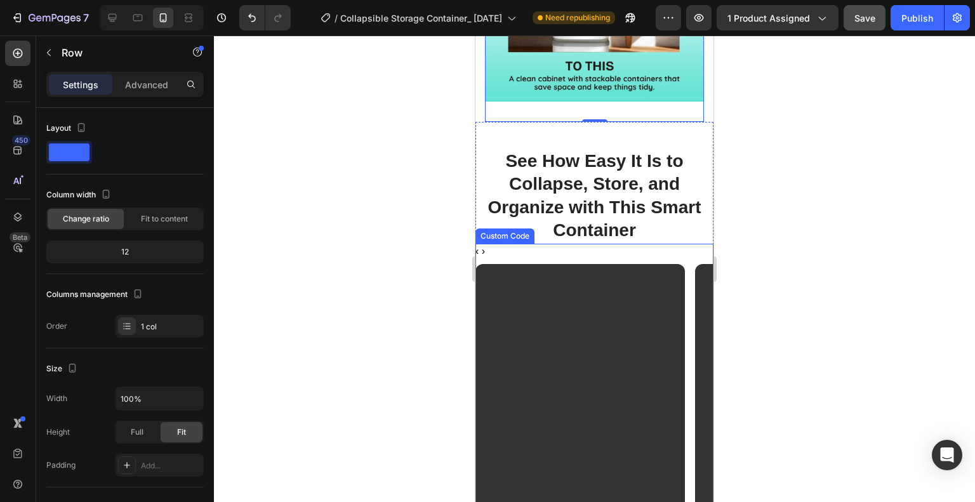
scroll to position [2665, 0]
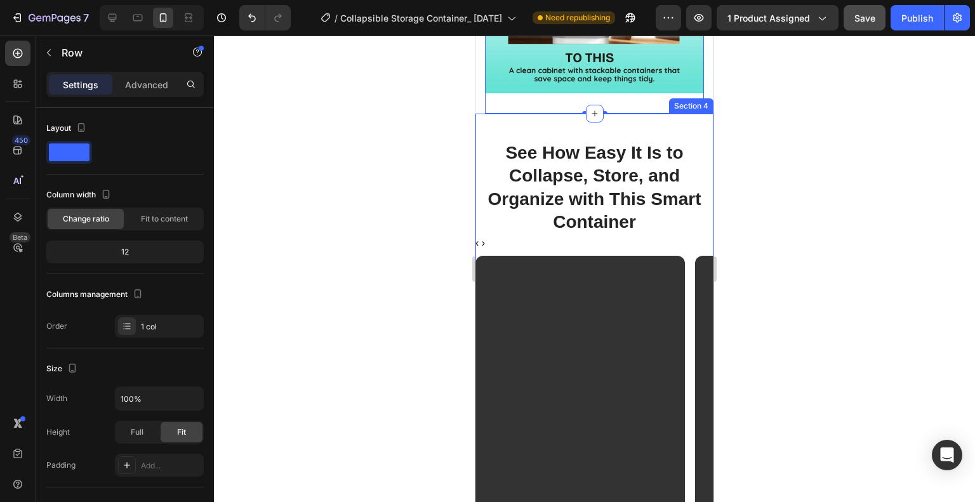
click at [614, 126] on div "See How Easy It Is to Collapse, Store, and Organize with This Smart Container H…" at bounding box center [595, 384] width 238 height 540
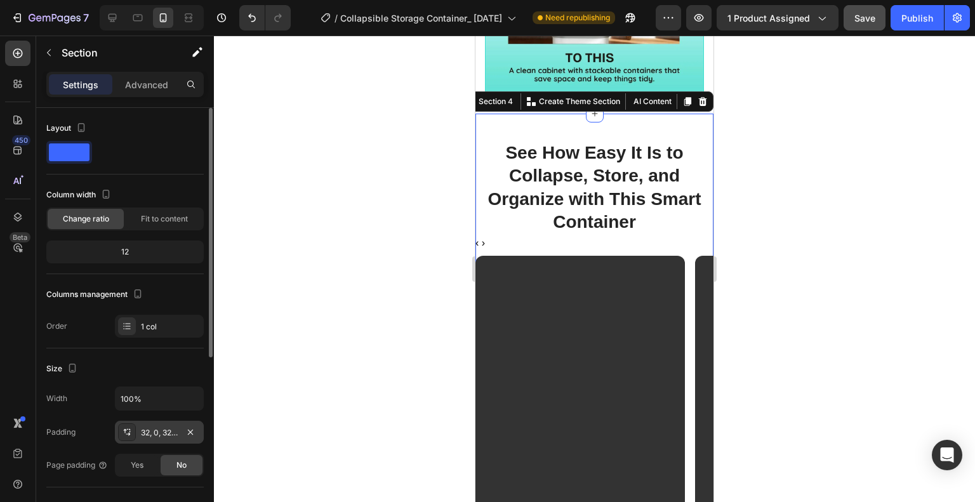
click at [146, 429] on div "32, 0, 32, 0" at bounding box center [159, 432] width 37 height 11
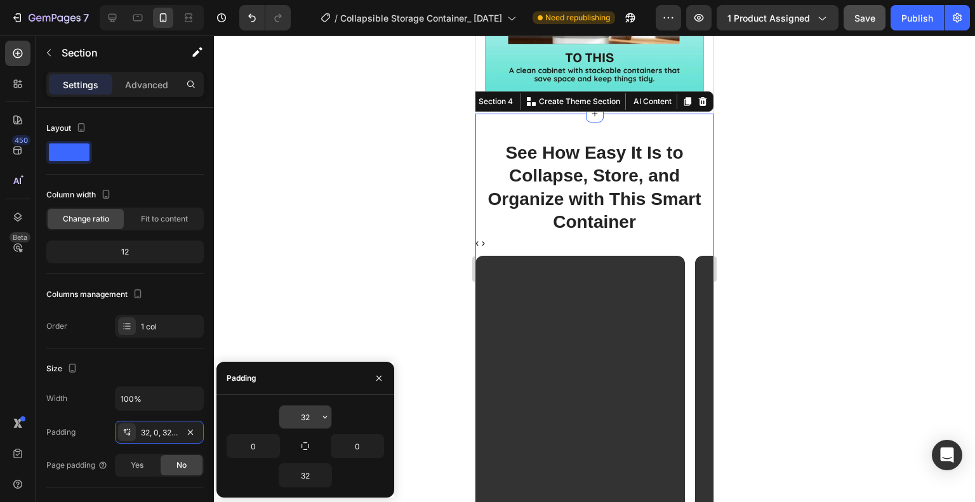
click at [300, 413] on input "32" at bounding box center [305, 417] width 52 height 23
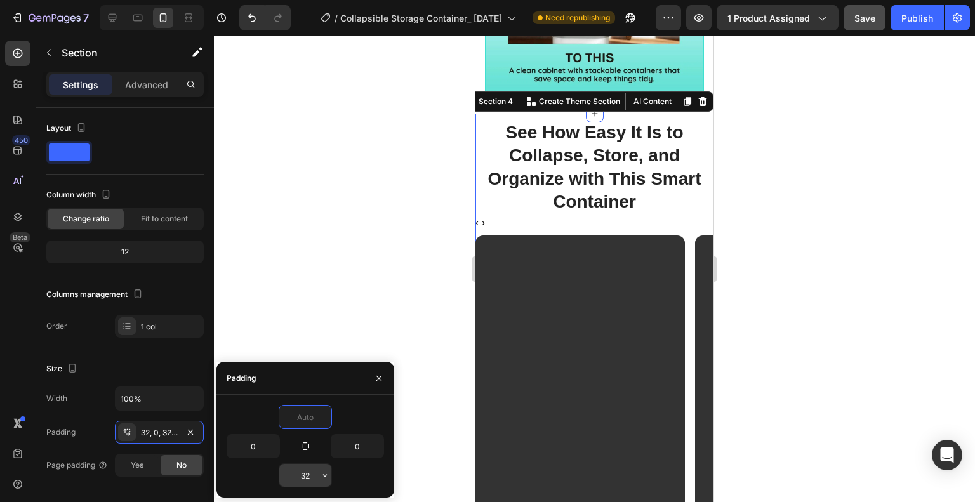
click at [317, 474] on input "32" at bounding box center [305, 475] width 52 height 23
type input "0"
click at [360, 446] on input "0" at bounding box center [357, 446] width 52 height 23
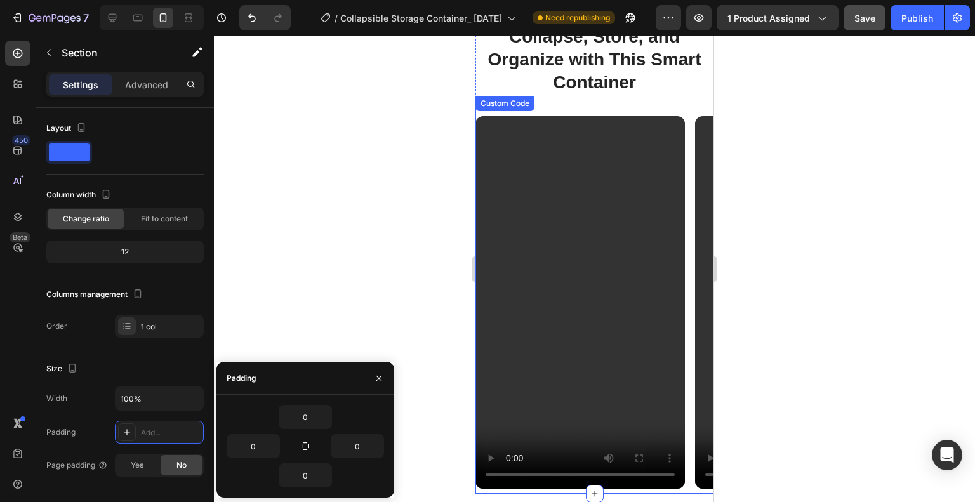
scroll to position [2855, 0]
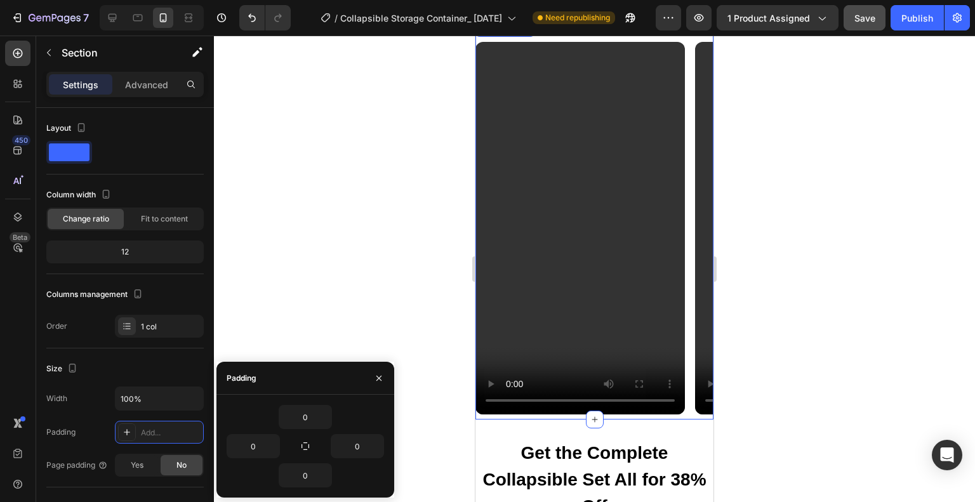
click at [696, 215] on video "Customer Videos" at bounding box center [800, 228] width 210 height 373
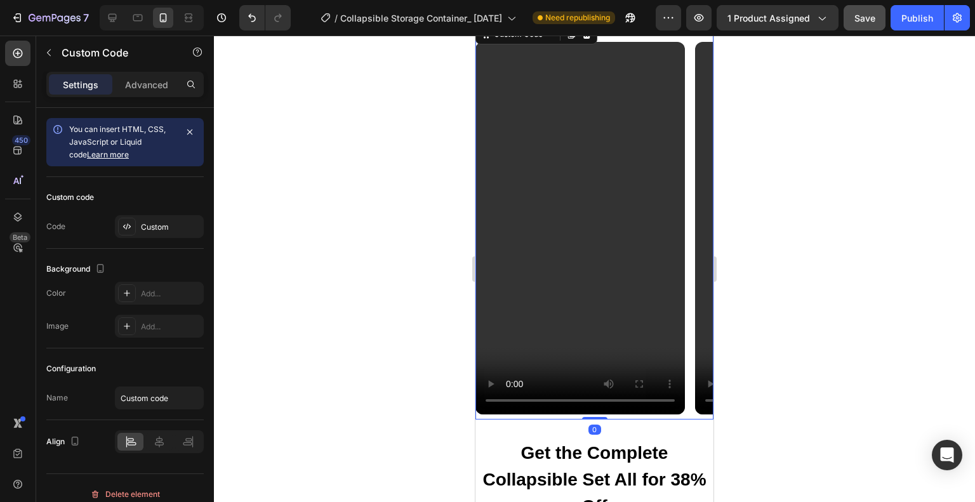
click at [626, 200] on video "Customer Videos" at bounding box center [581, 228] width 210 height 373
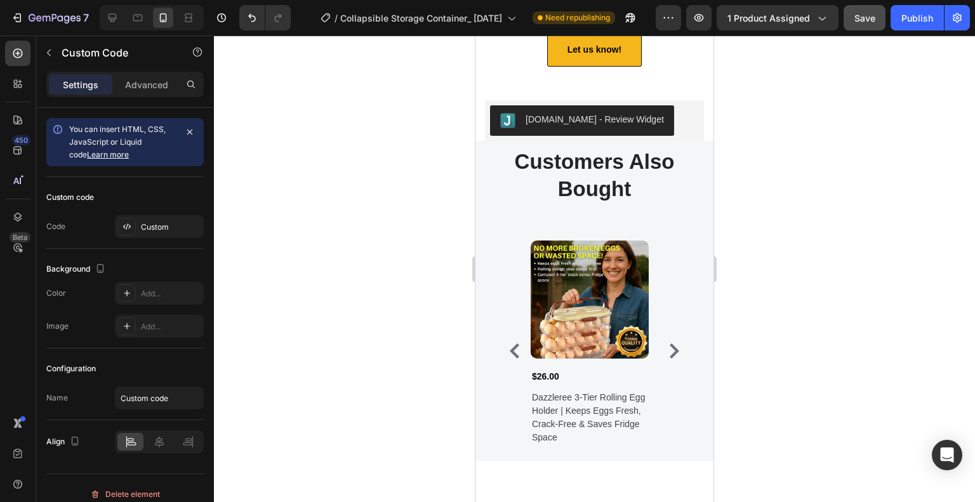
scroll to position [5893, 0]
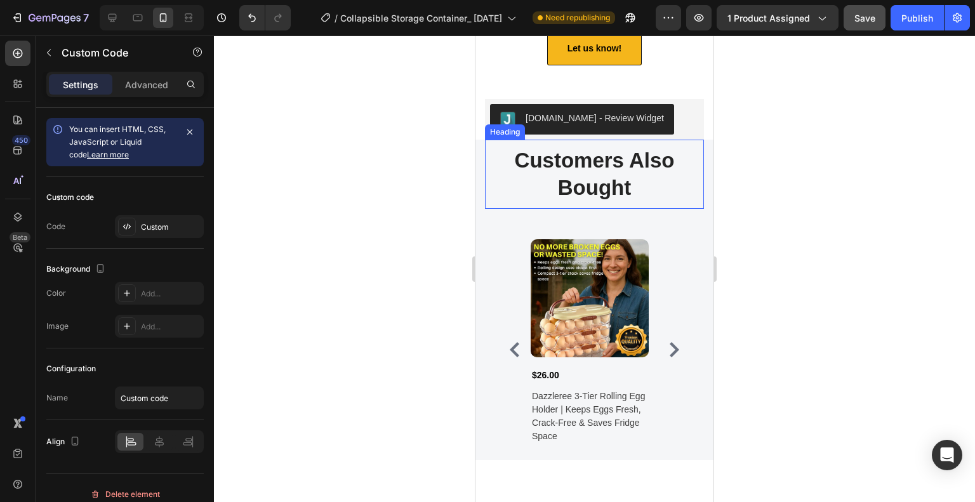
click at [613, 203] on h2 "Customers Also Bought" at bounding box center [594, 174] width 219 height 57
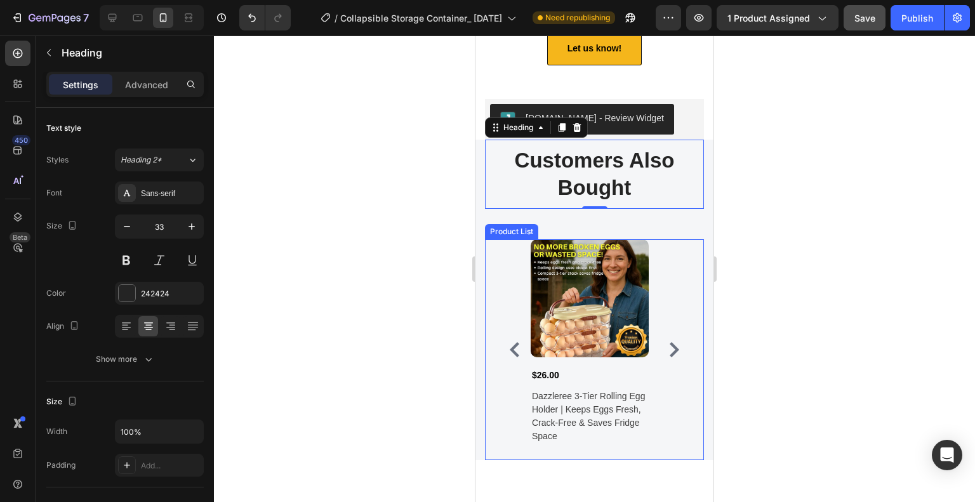
scroll to position [5956, 0]
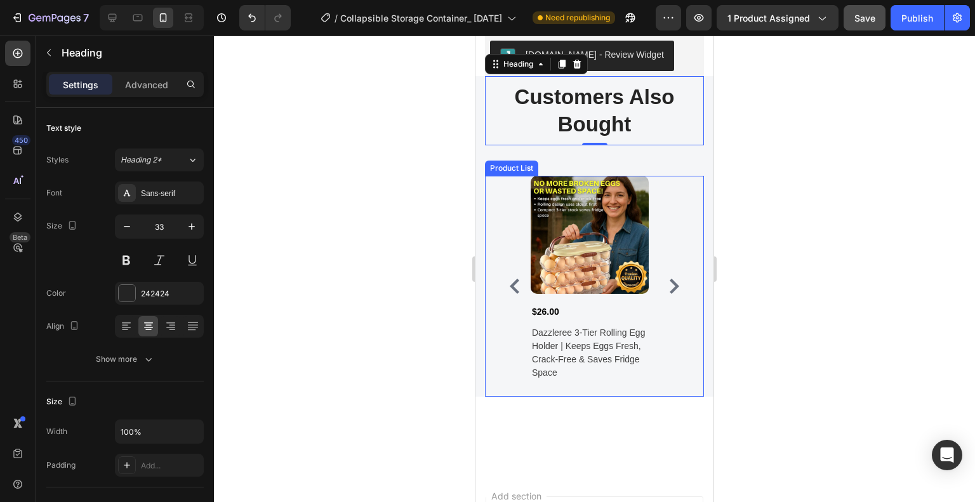
click at [670, 397] on div "Product Images $26.00 (P) Price (P) Price Dazzleree 3-Tier Rolling Egg Holder |…" at bounding box center [594, 286] width 178 height 221
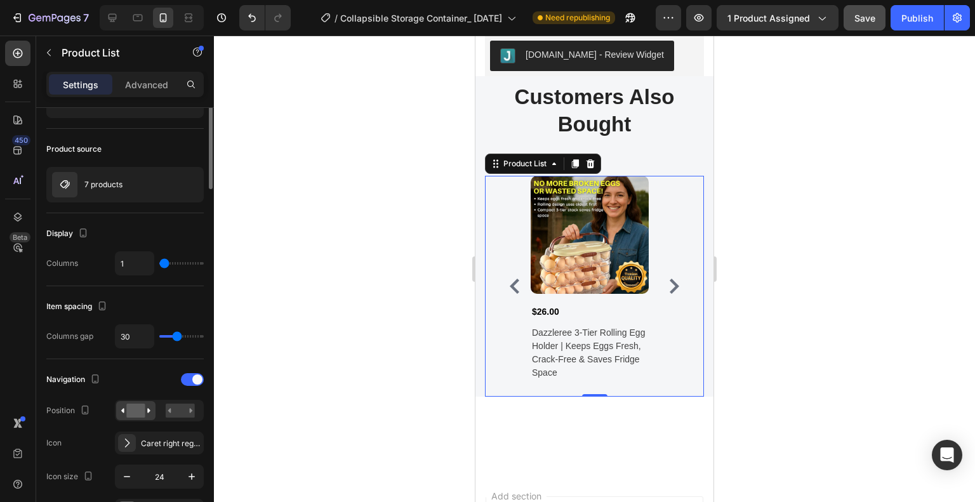
scroll to position [0, 0]
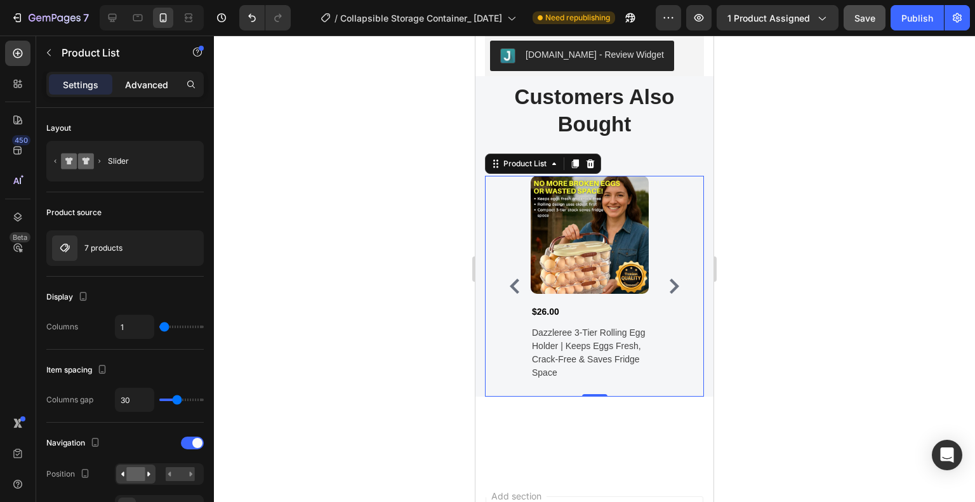
click at [146, 84] on p "Advanced" at bounding box center [146, 84] width 43 height 13
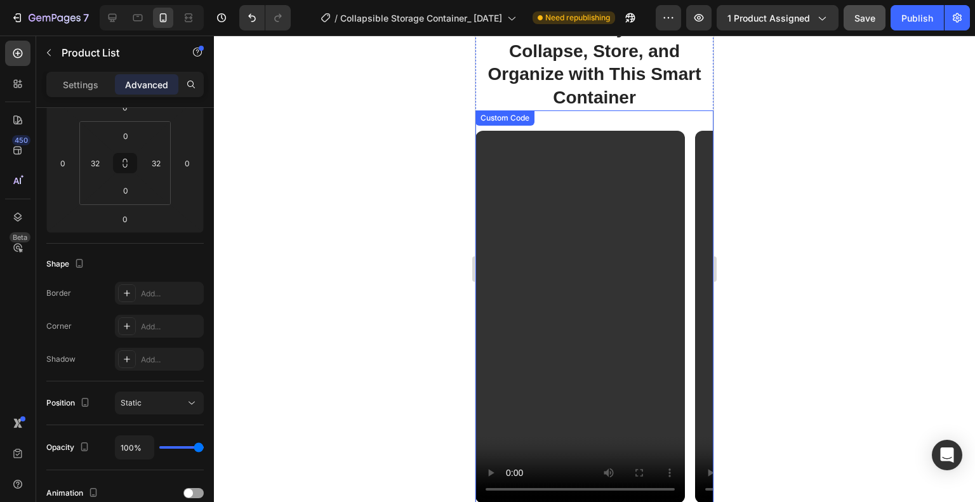
scroll to position [2265, 0]
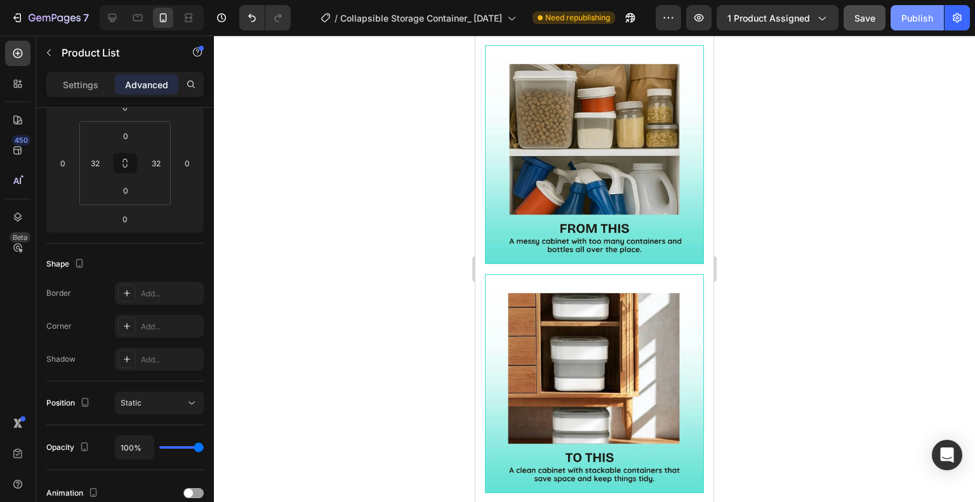
click at [926, 15] on div "Publish" at bounding box center [918, 17] width 32 height 13
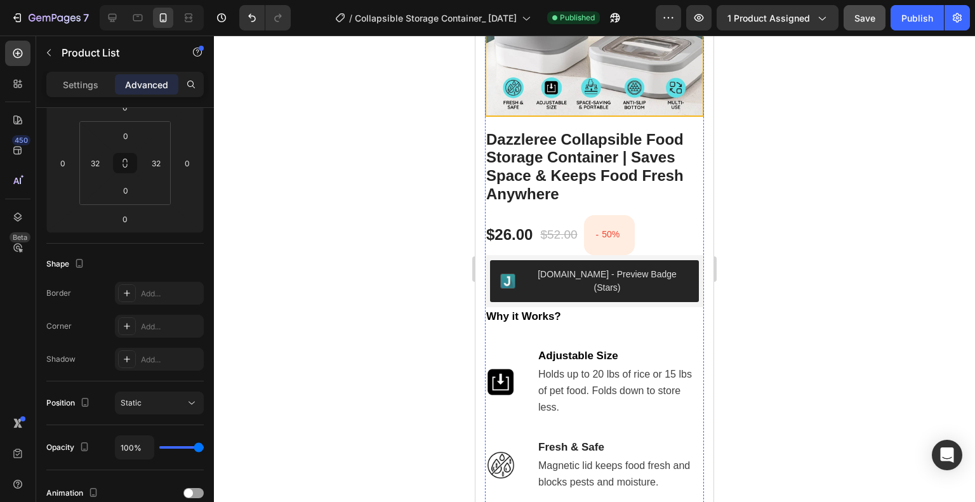
scroll to position [635, 0]
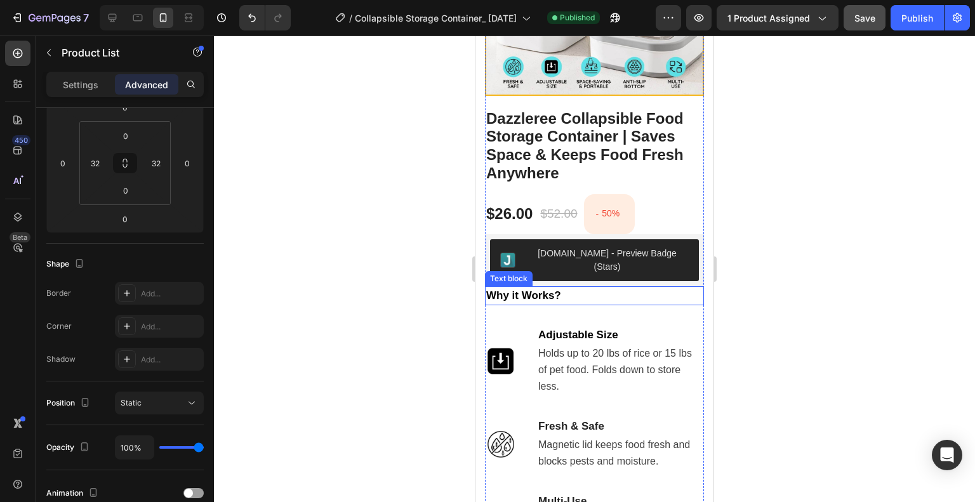
click at [544, 290] on strong "Why it Works?" at bounding box center [523, 296] width 75 height 12
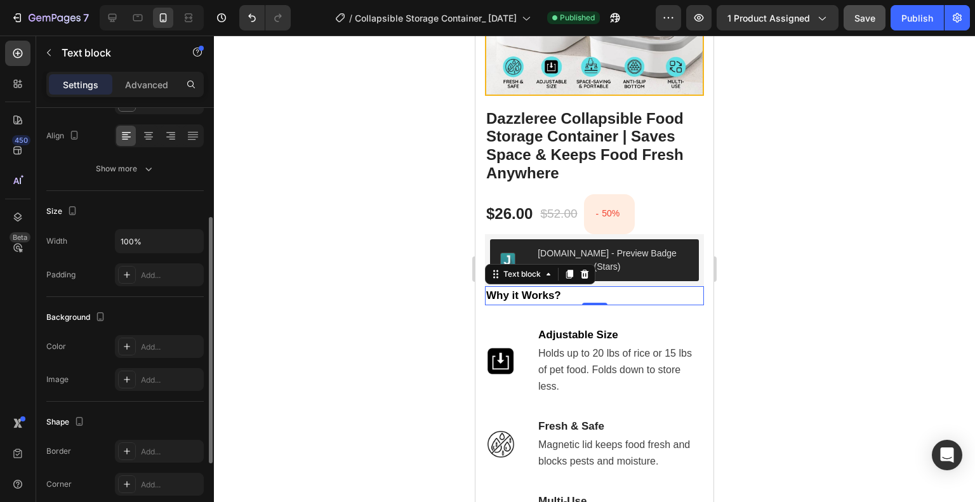
scroll to position [320, 0]
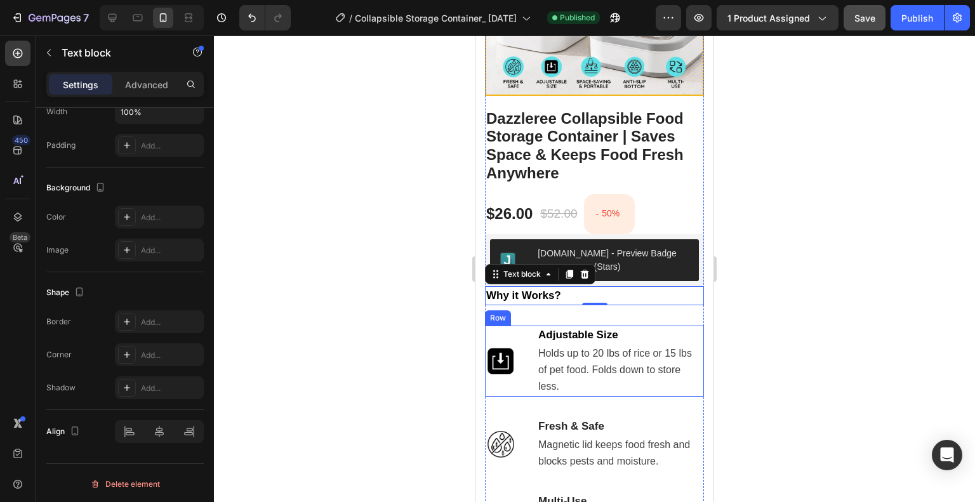
click at [524, 326] on div "Image Adjustable Size Text block Holds up to 20 lbs of rice or 15 lbs of pet fo…" at bounding box center [594, 361] width 219 height 71
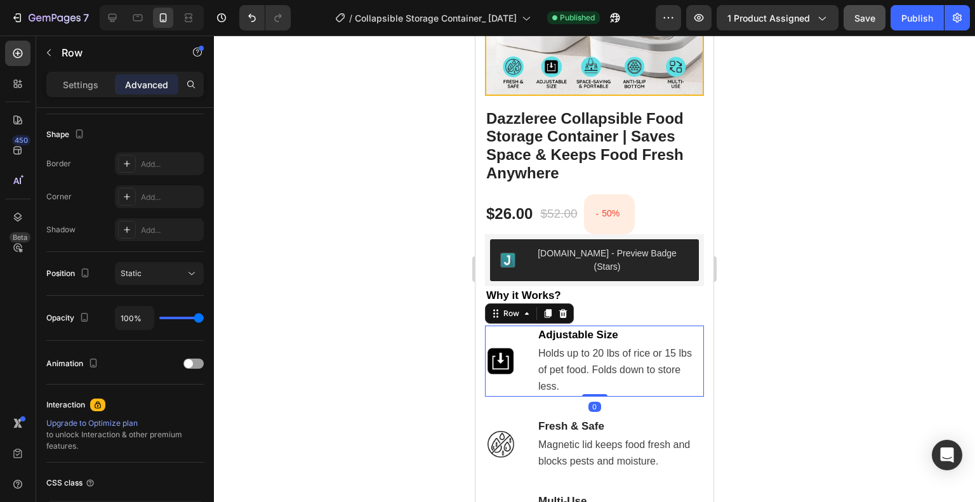
scroll to position [0, 0]
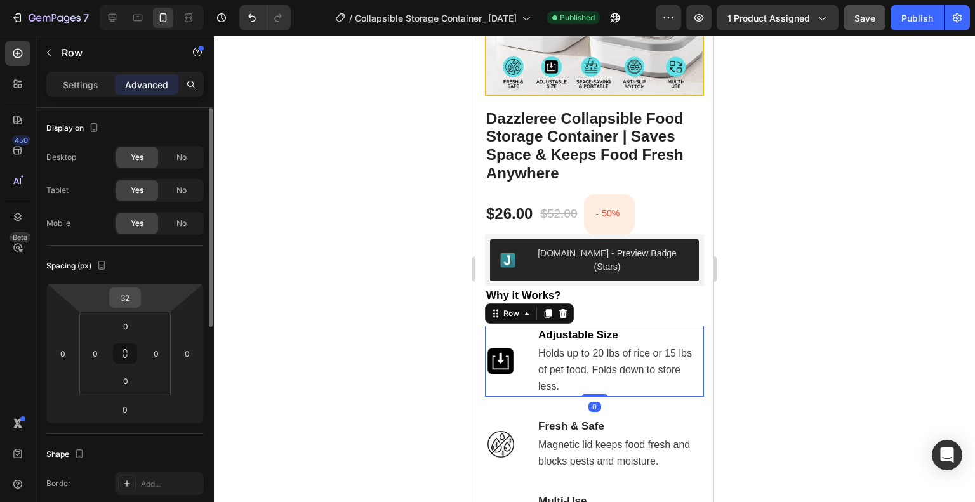
click at [128, 305] on input "32" at bounding box center [124, 297] width 25 height 19
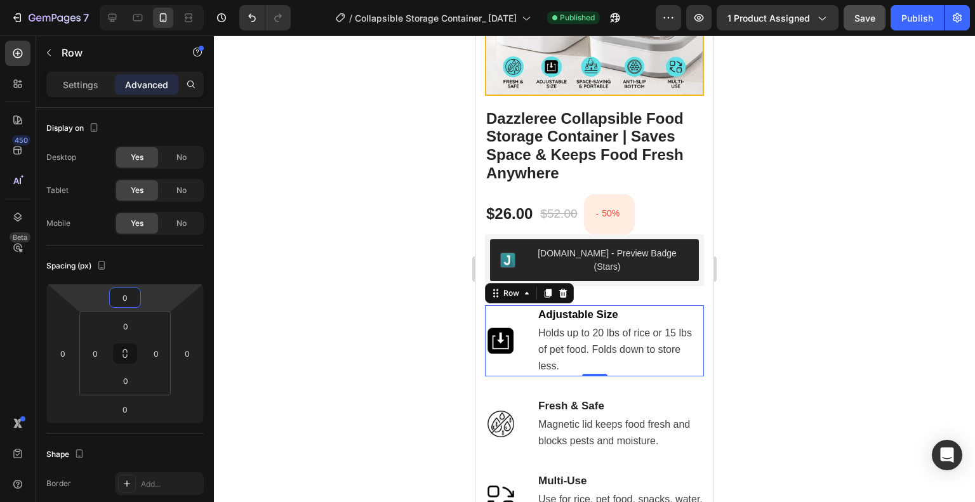
click at [410, 260] on div at bounding box center [594, 269] width 761 height 467
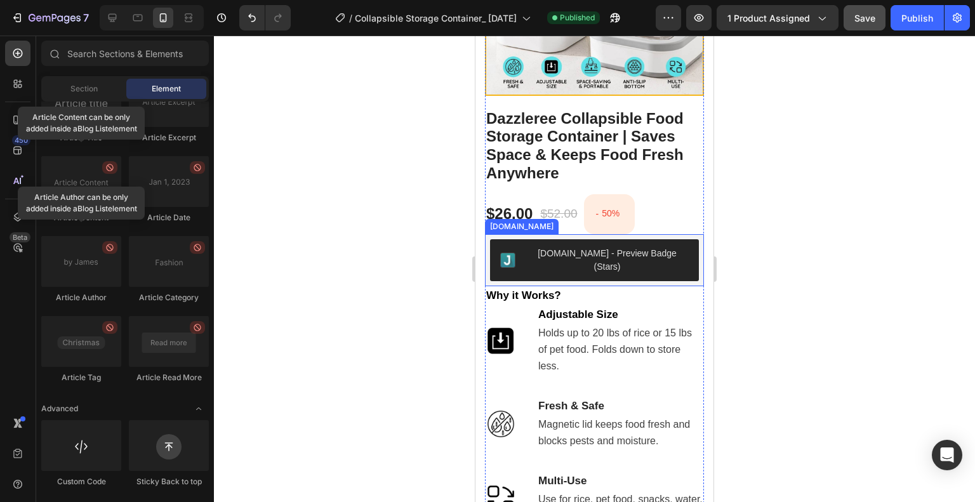
click at [676, 262] on div "[DOMAIN_NAME] - Preview Badge (Stars)" at bounding box center [594, 260] width 209 height 42
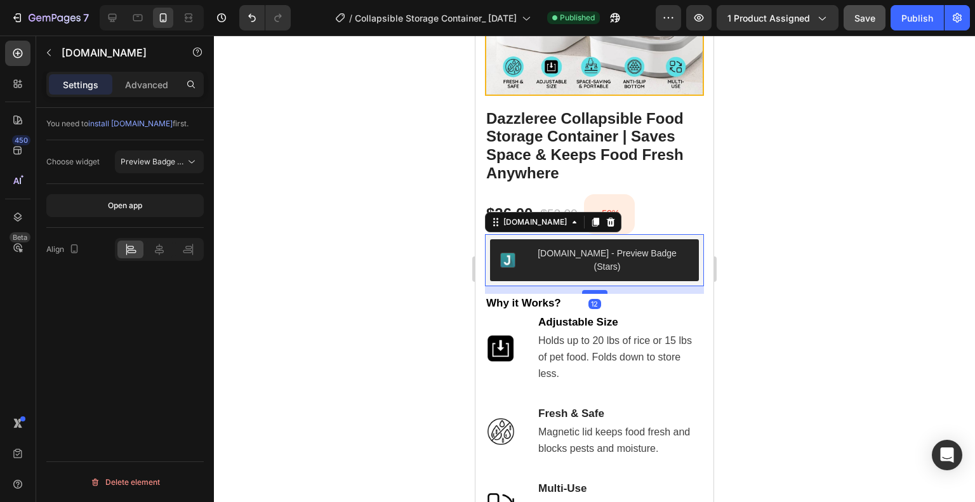
drag, startPoint x: 592, startPoint y: 271, endPoint x: 591, endPoint y: 279, distance: 7.7
click at [591, 290] on div at bounding box center [594, 292] width 25 height 4
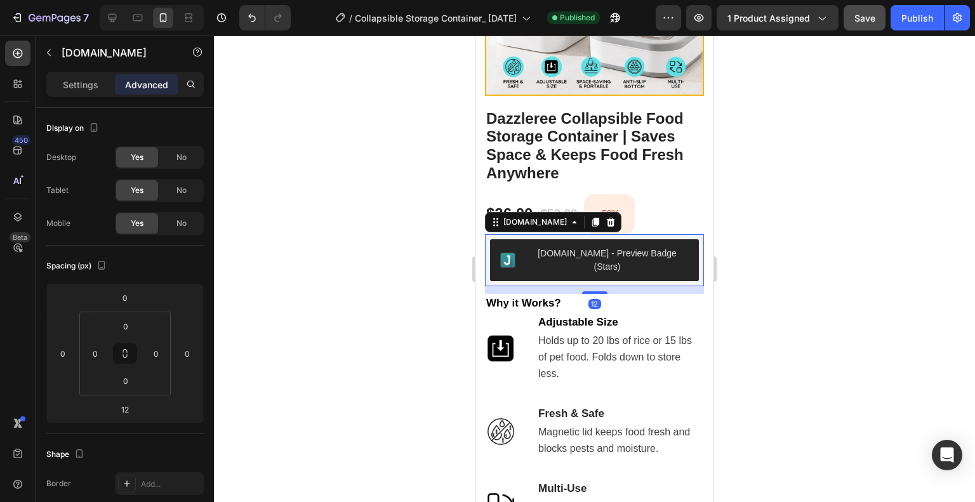
click at [756, 284] on div at bounding box center [594, 269] width 761 height 467
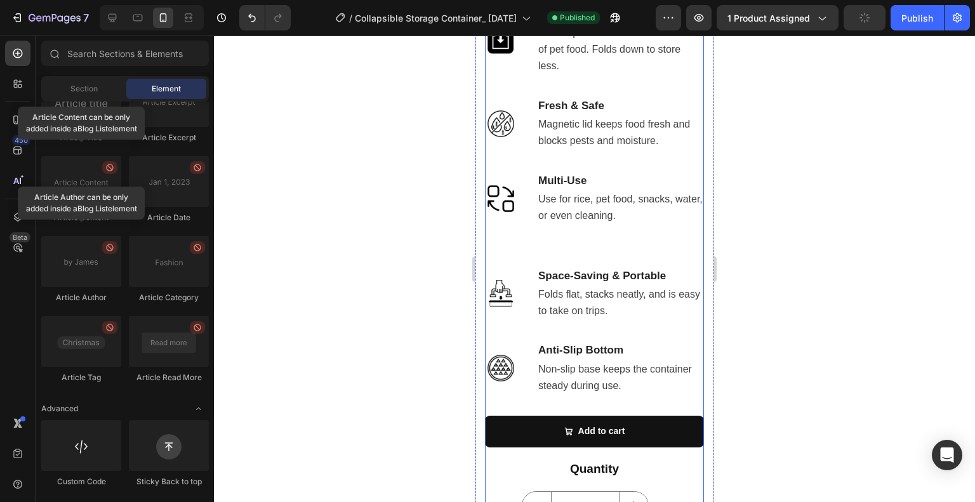
scroll to position [889, 0]
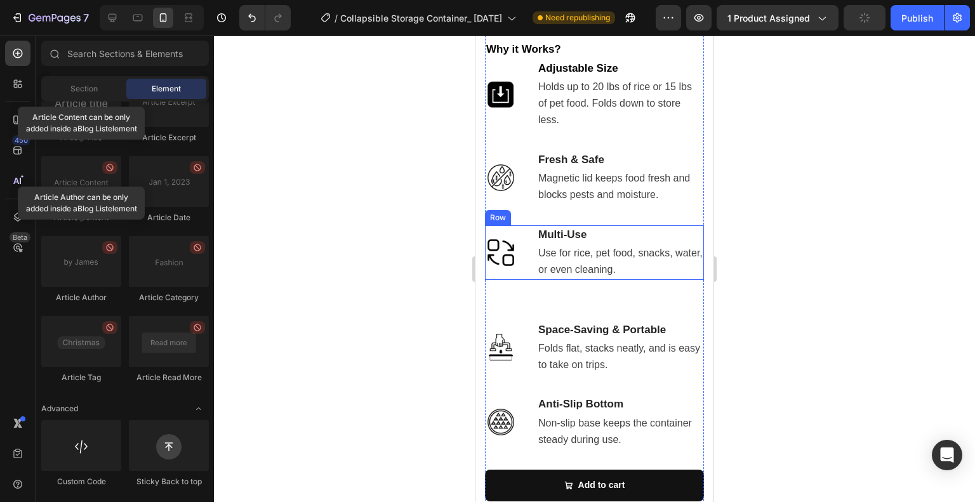
click at [533, 232] on div "Image Multi-Use Text block Use for rice, pet food, snacks, water, or even clean…" at bounding box center [594, 252] width 219 height 55
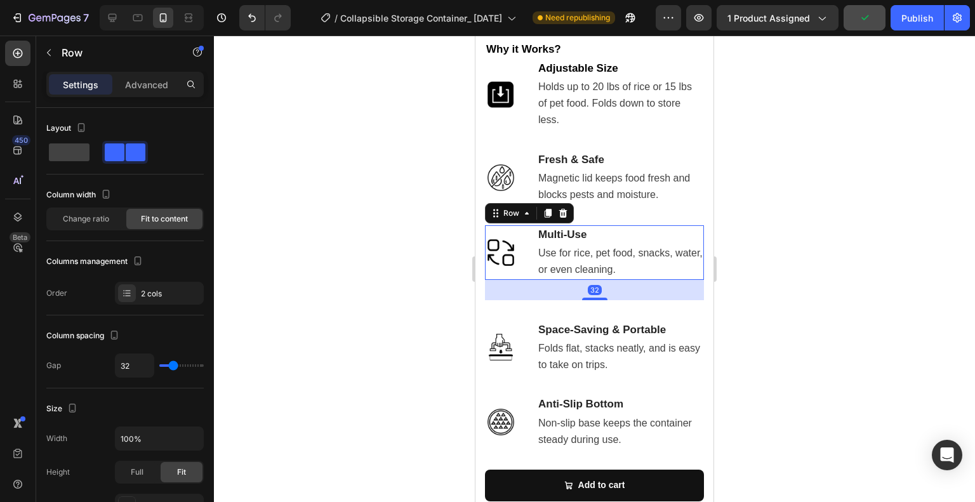
click at [588, 283] on div "32" at bounding box center [594, 290] width 219 height 20
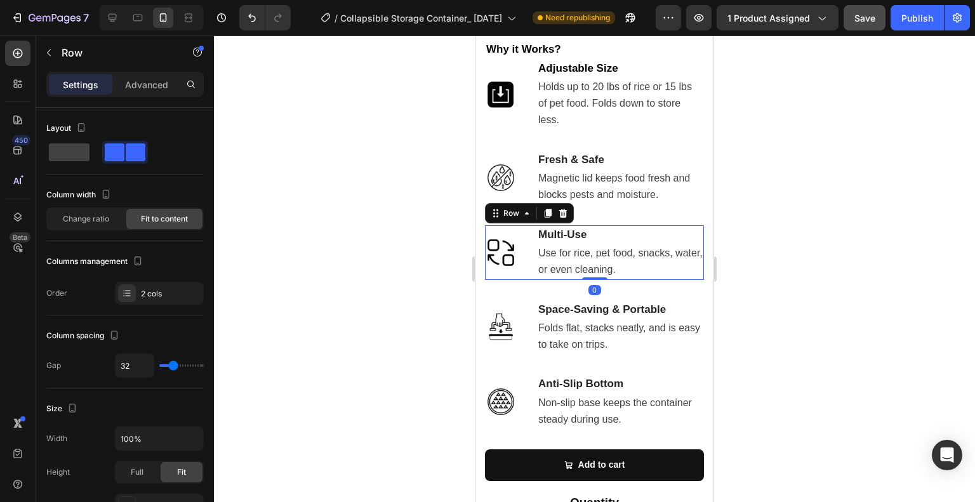
drag, startPoint x: 591, startPoint y: 283, endPoint x: 585, endPoint y: 259, distance: 24.8
click at [585, 259] on div "Image Multi-Use Text block Use for rice, pet food, snacks, water, or even clean…" at bounding box center [594, 252] width 219 height 55
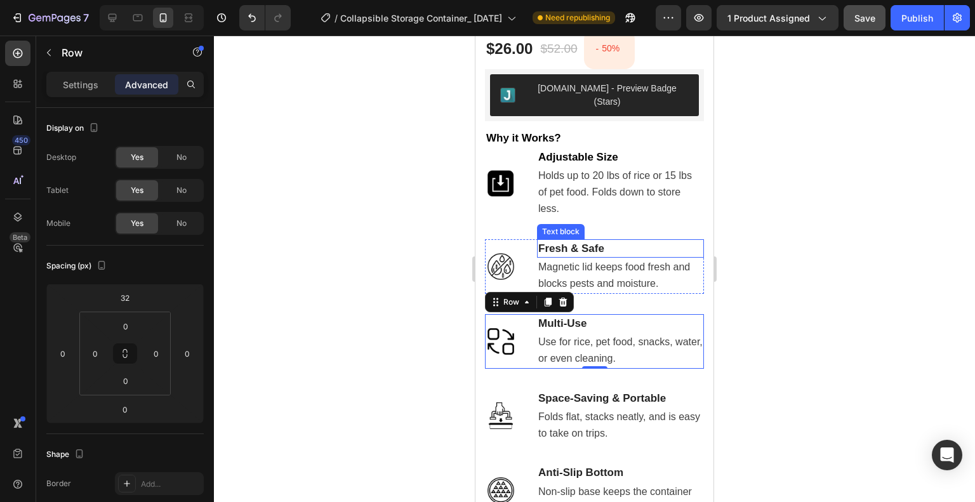
scroll to position [762, 0]
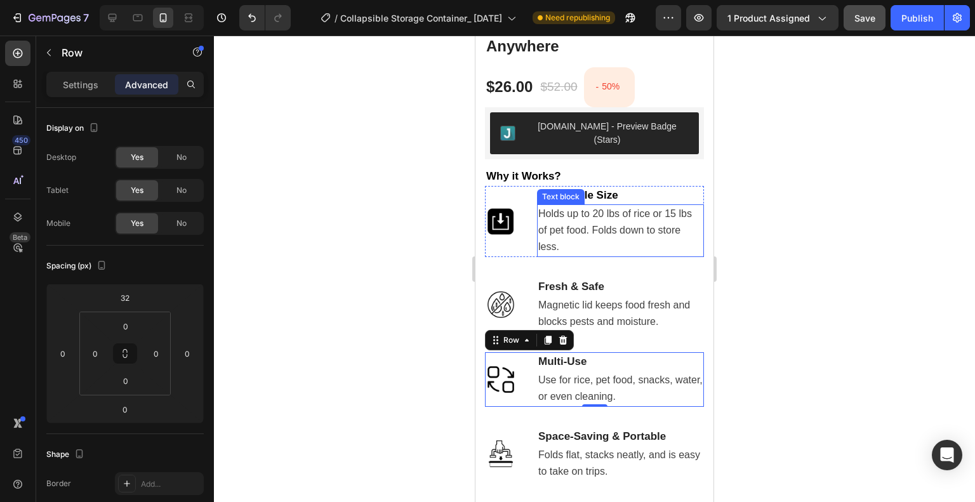
click at [645, 208] on span "Holds up to 20 lbs of rice or 15 lbs of pet food. Folds down to store less." at bounding box center [615, 230] width 154 height 44
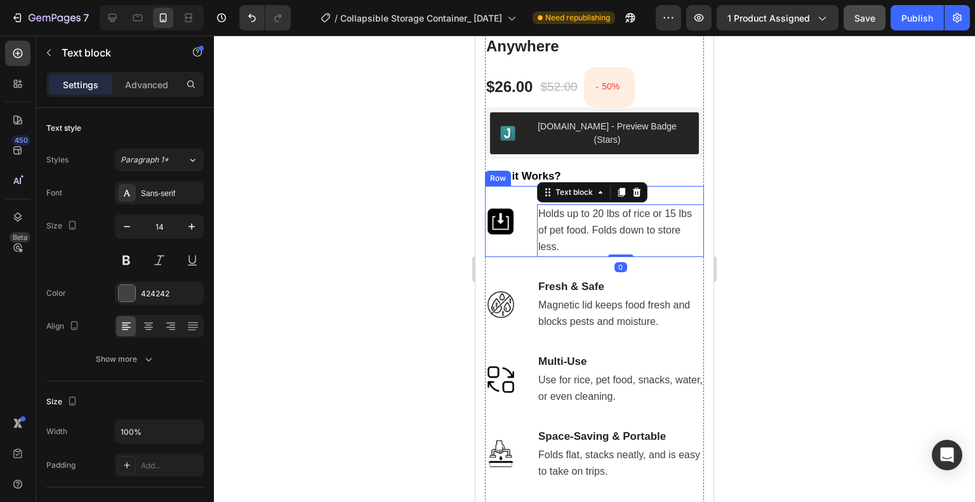
click at [526, 229] on div "Image Adjustable Size Text block Holds up to 20 lbs of rice or 15 lbs of pet fo…" at bounding box center [594, 221] width 219 height 71
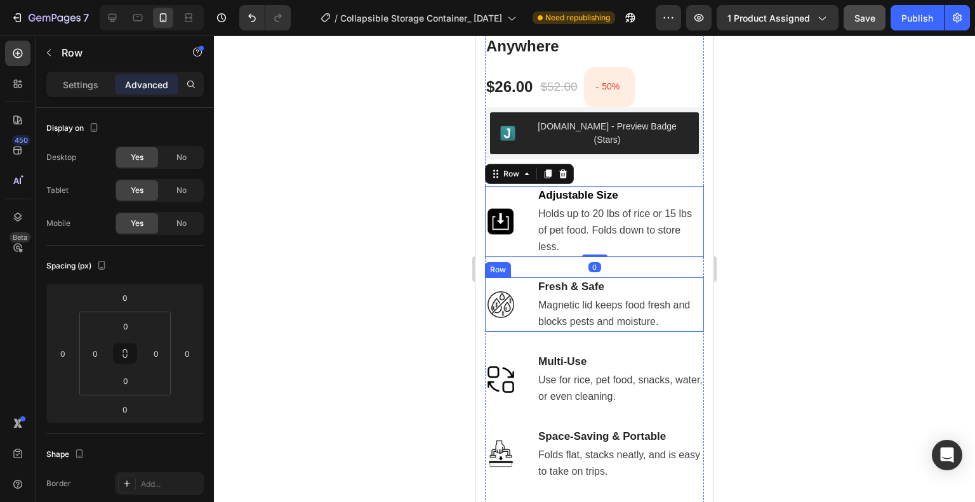
click at [529, 279] on div "Image Fresh & Safe Text block Magnetic lid keeps food fresh and blocks pests an…" at bounding box center [594, 304] width 219 height 55
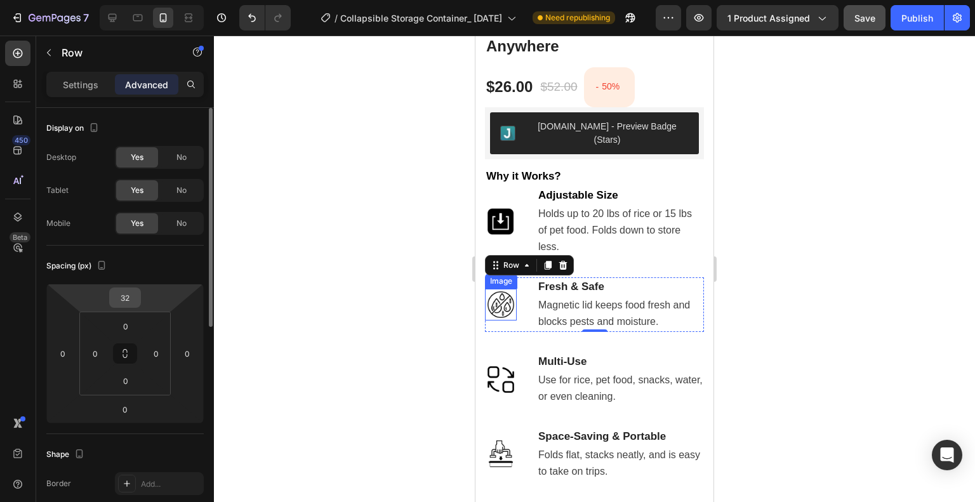
click at [130, 302] on input "32" at bounding box center [124, 297] width 25 height 19
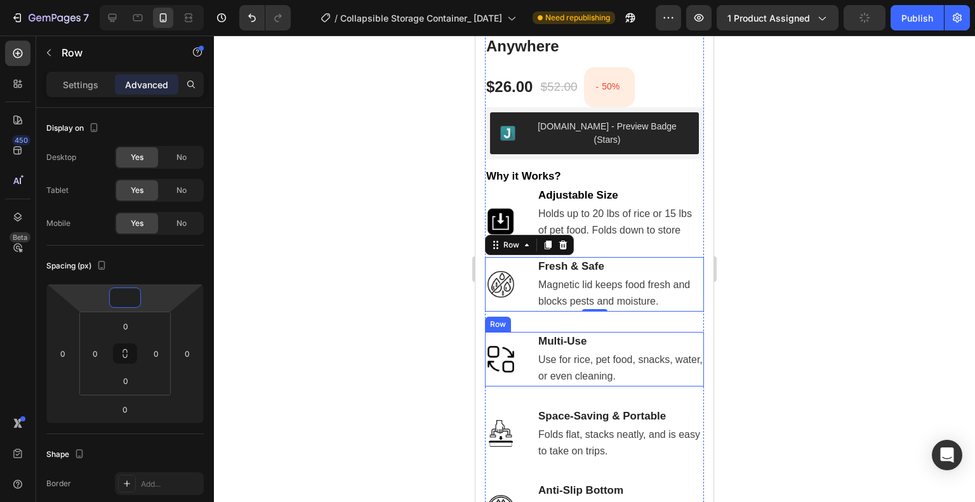
click at [531, 341] on div "Image Multi-Use Text block Use for rice, pet food, snacks, water, or even clean…" at bounding box center [594, 359] width 219 height 55
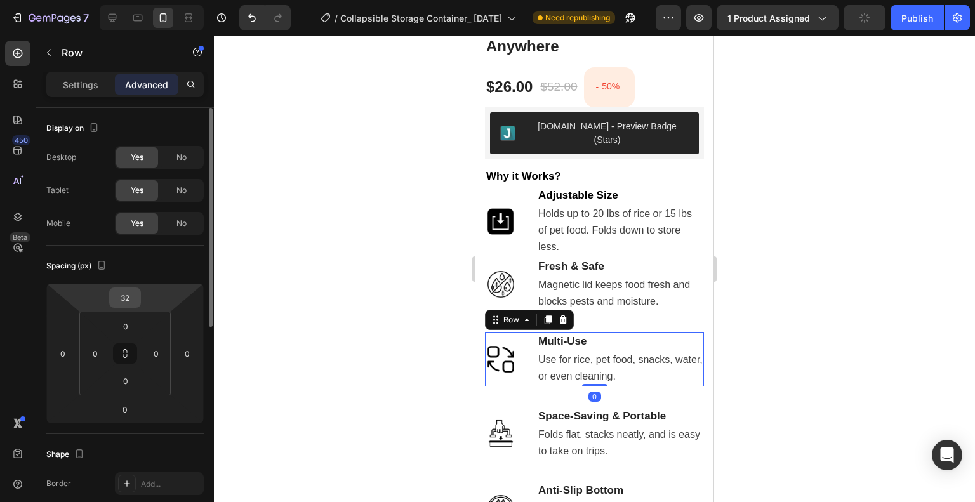
click at [127, 297] on input "32" at bounding box center [124, 297] width 25 height 19
type input "2"
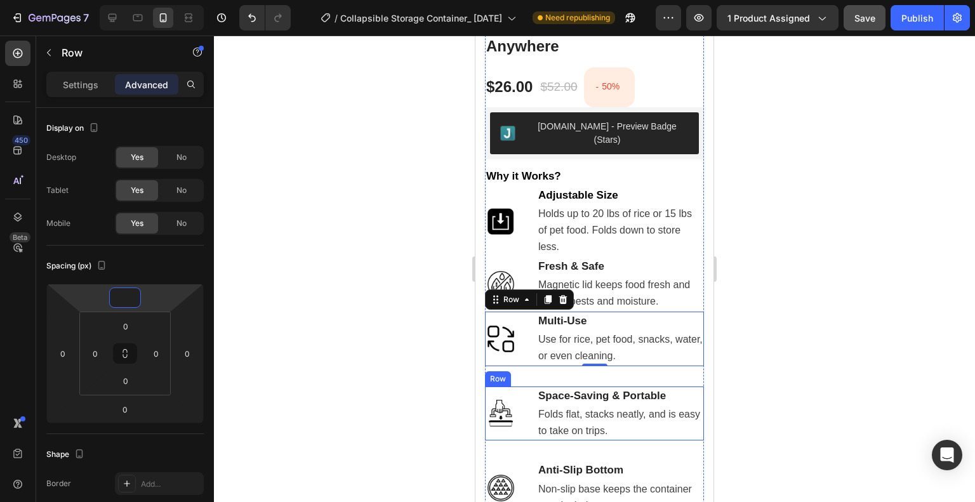
click at [531, 387] on div "Image Space-Saving & Portable Text block Folds flat, stacks neatly, and is easy…" at bounding box center [594, 414] width 219 height 55
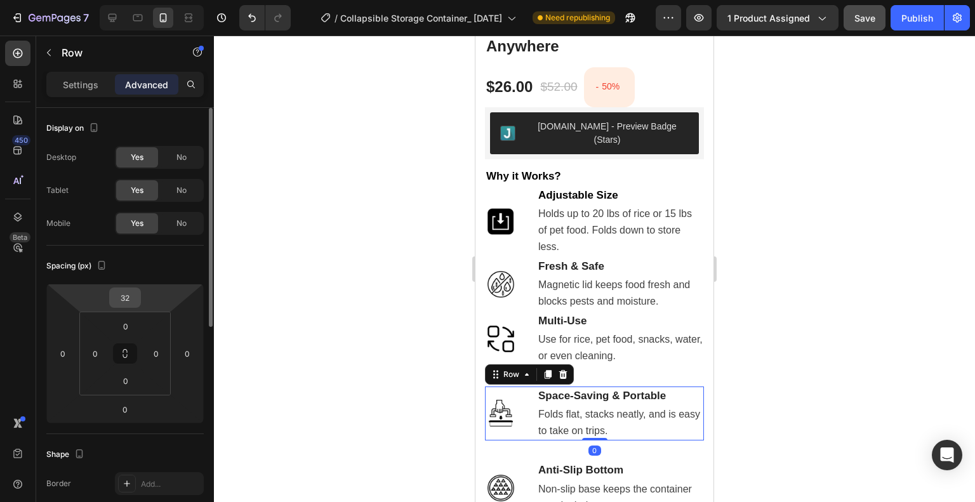
click at [117, 298] on input "32" at bounding box center [124, 297] width 25 height 19
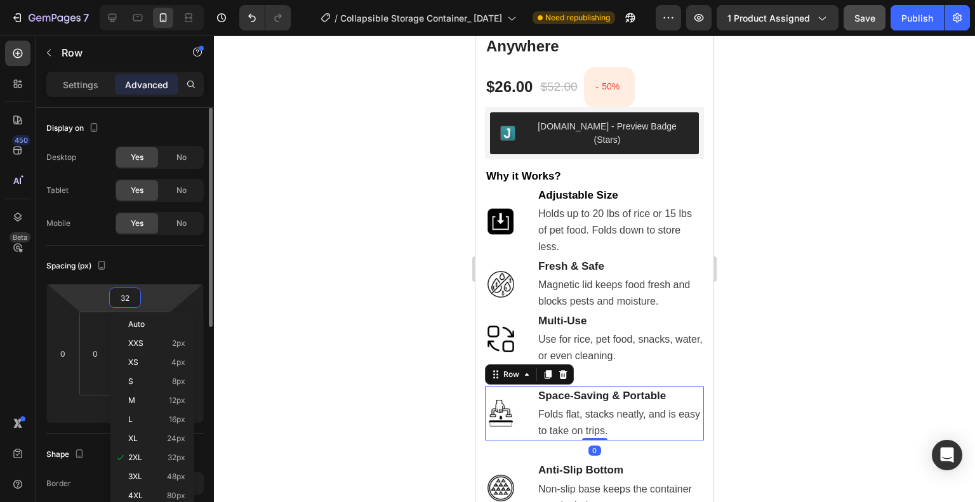
click at [123, 297] on input "32" at bounding box center [124, 297] width 25 height 19
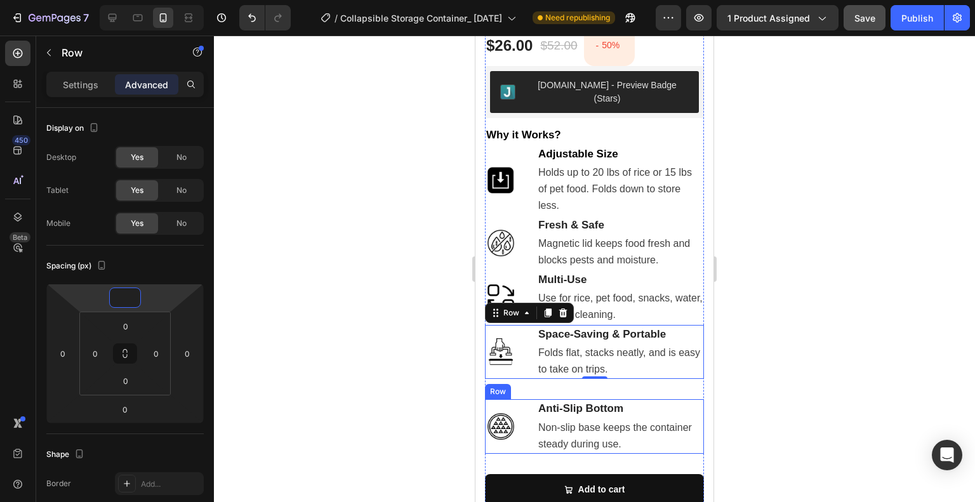
scroll to position [889, 0]
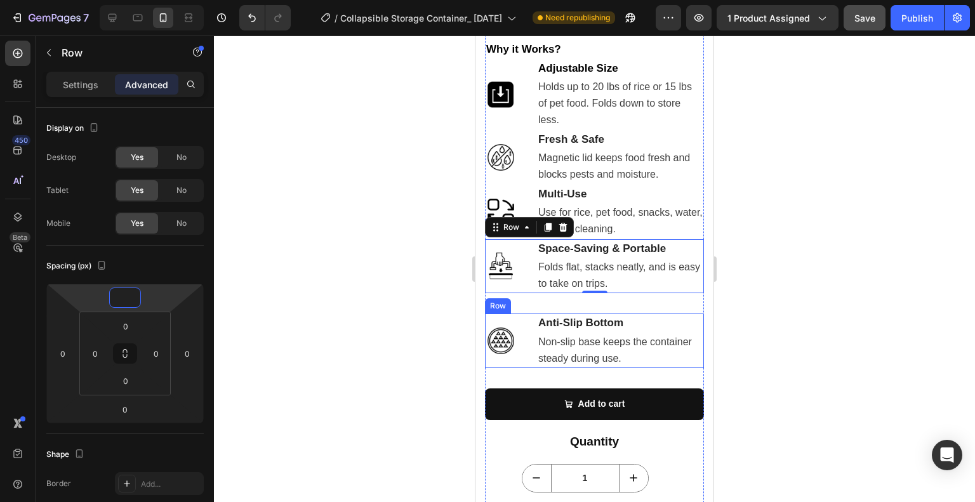
click at [526, 335] on div "Image Anti-Slip Bottom Text block Non-slip base keeps the container steady duri…" at bounding box center [594, 341] width 219 height 55
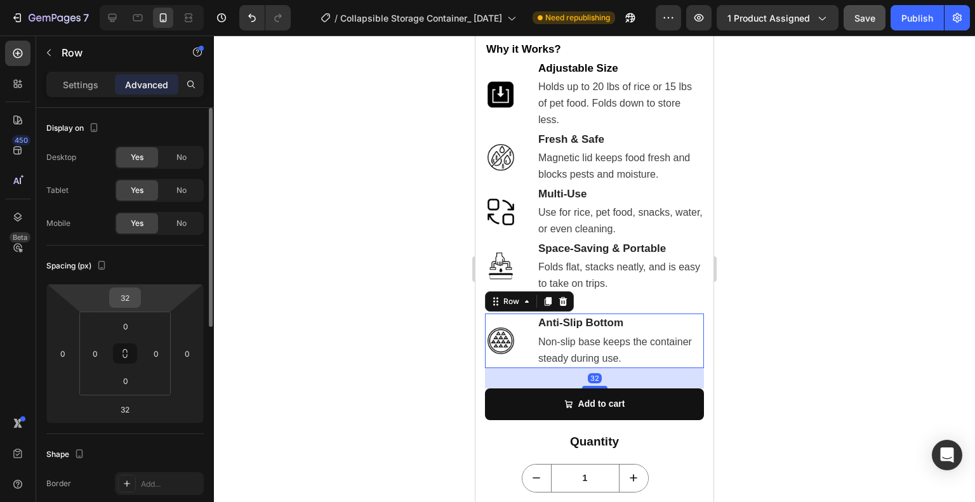
click at [122, 296] on input "32" at bounding box center [124, 297] width 25 height 19
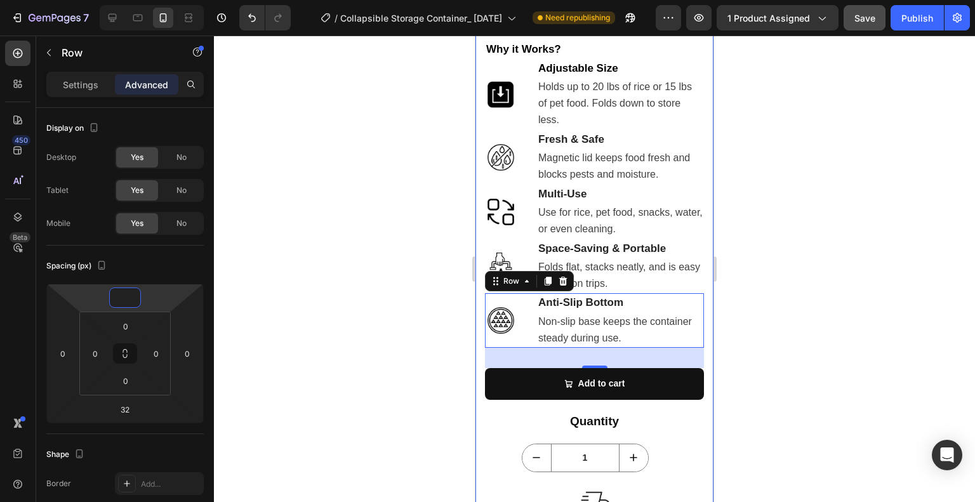
click at [483, 409] on div "Product Images Watch the Container in Action Text Block Your browser does not s…" at bounding box center [595, 266] width 238 height 1928
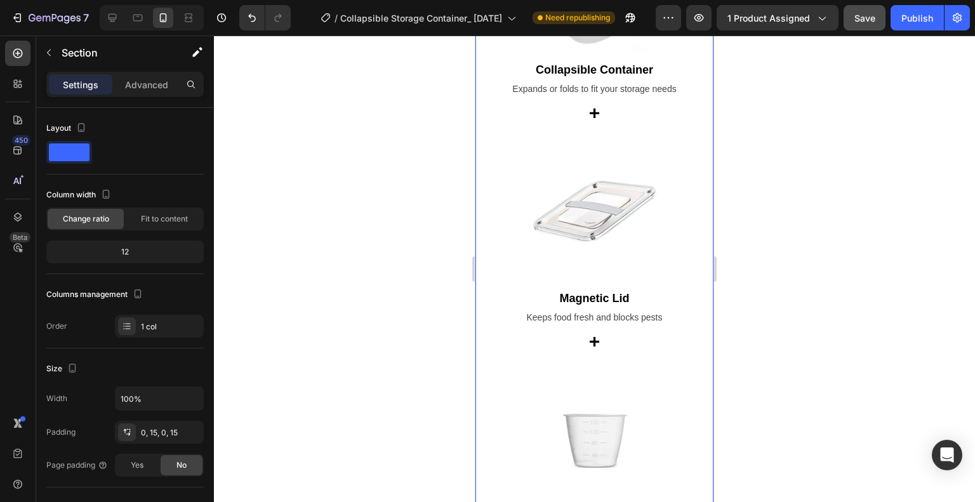
scroll to position [3619, 0]
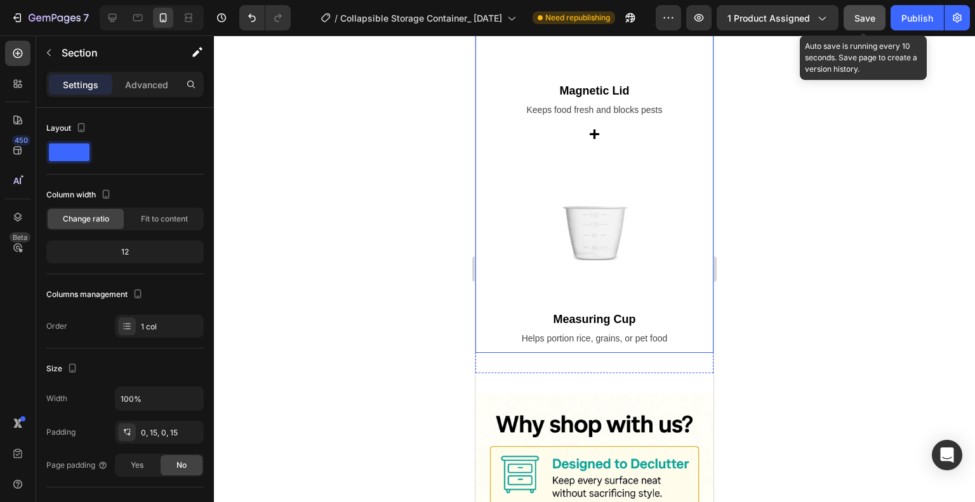
click at [871, 17] on span "Save" at bounding box center [865, 18] width 21 height 11
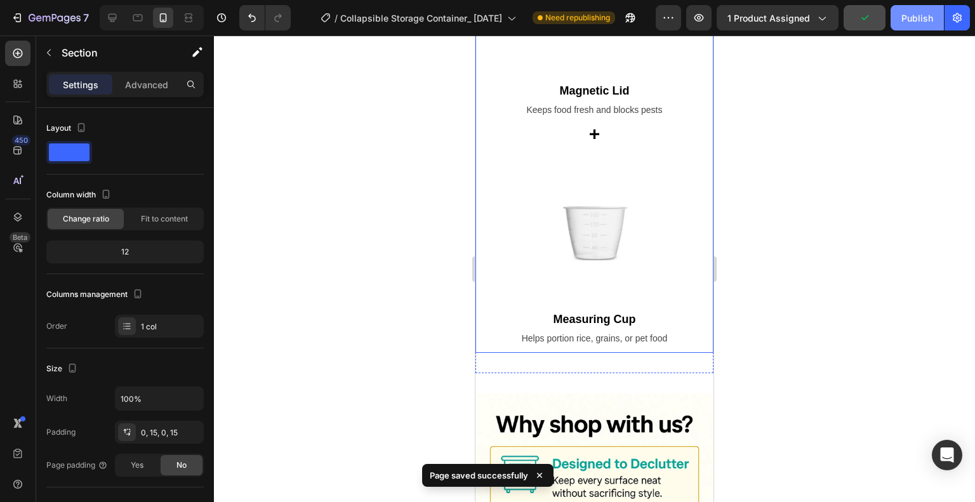
click at [912, 14] on div "Publish" at bounding box center [918, 17] width 32 height 13
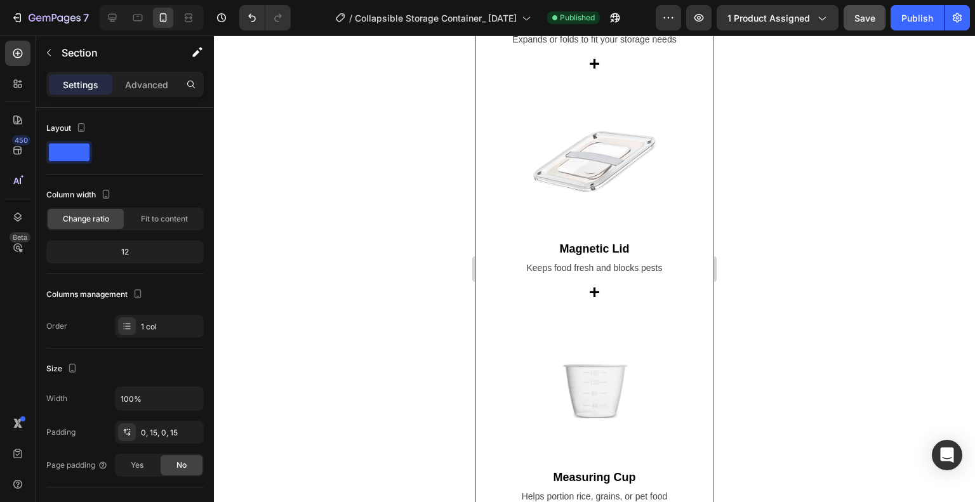
scroll to position [3492, 0]
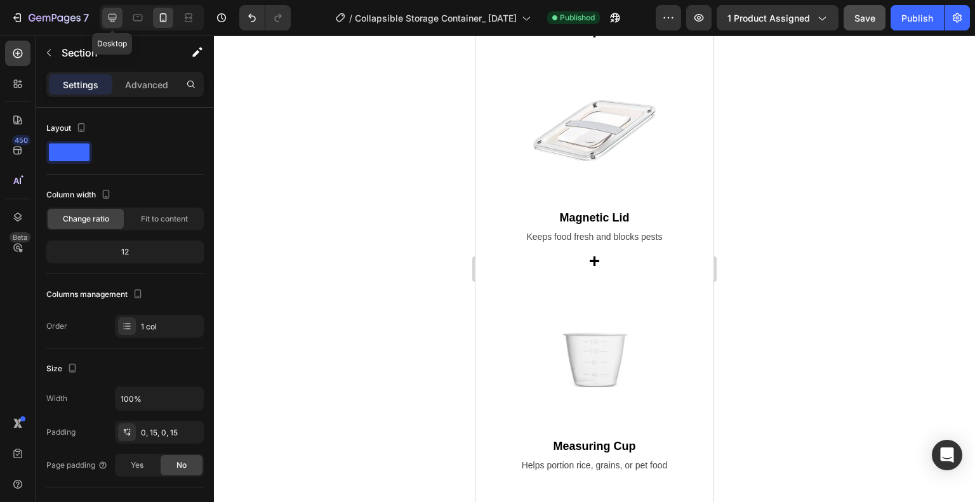
click at [116, 17] on icon at bounding box center [113, 18] width 8 height 8
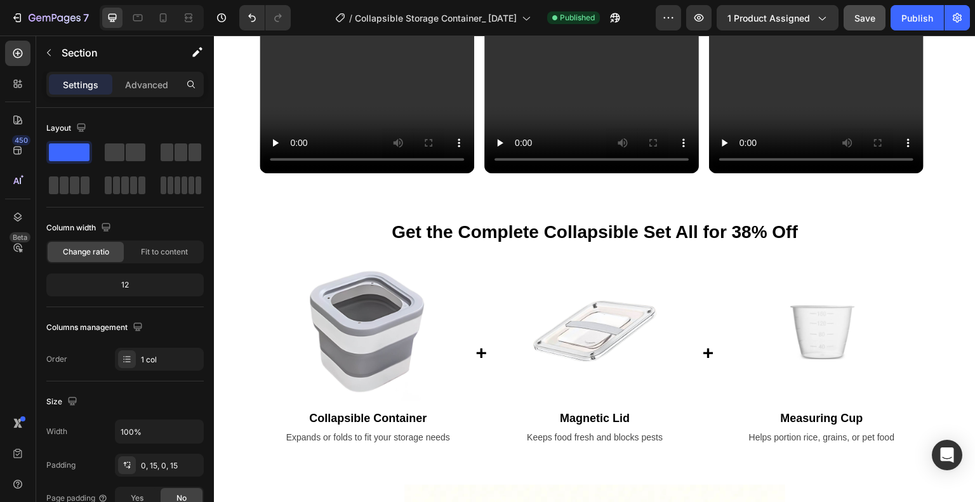
scroll to position [2056, 0]
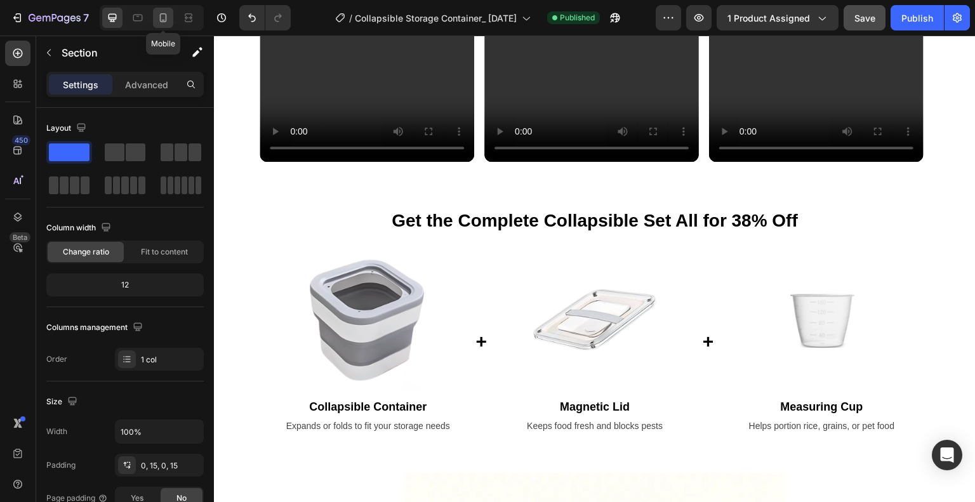
click at [163, 15] on icon at bounding box center [163, 17] width 13 height 13
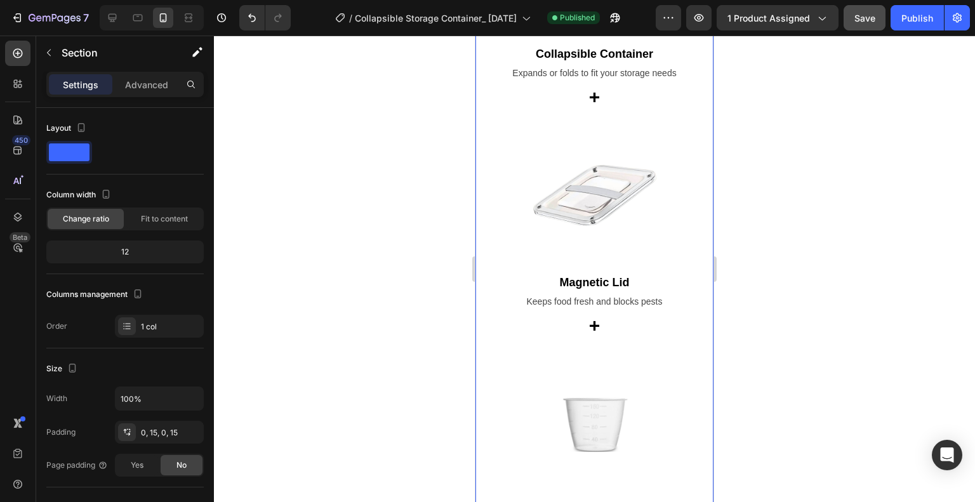
scroll to position [3364, 0]
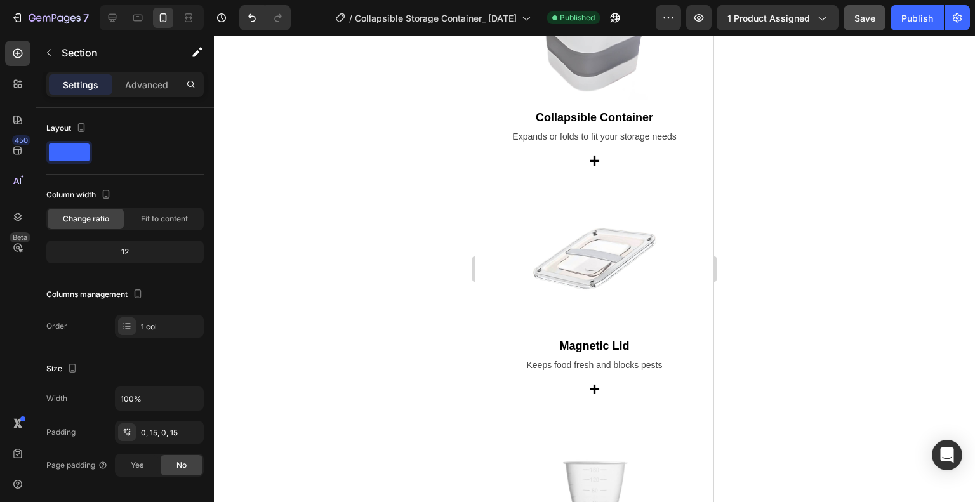
click at [567, 244] on img at bounding box center [595, 259] width 229 height 140
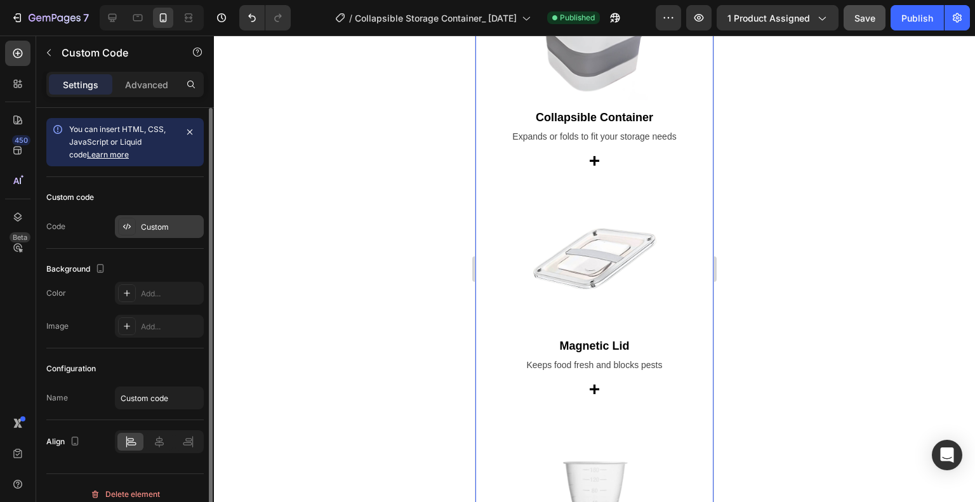
click at [162, 219] on div "Custom" at bounding box center [159, 226] width 89 height 23
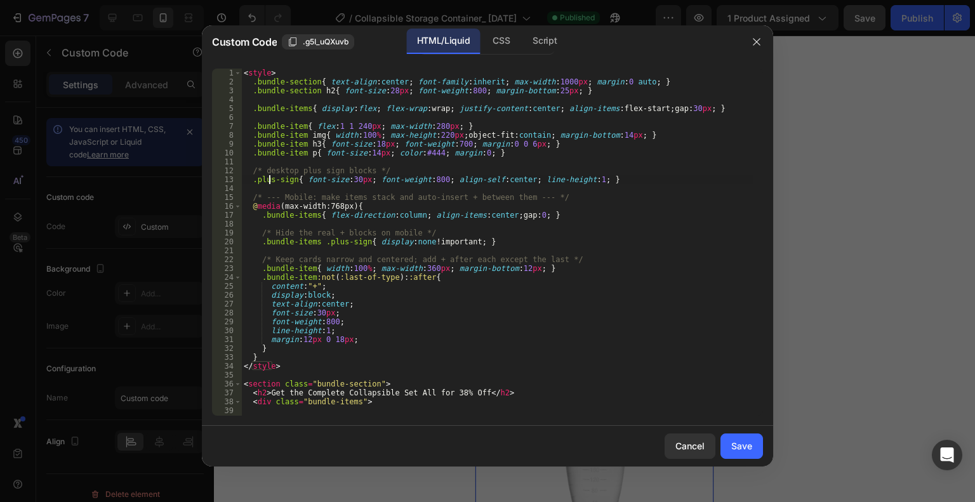
click at [270, 182] on div "< style > .bundle-section { text-align : center ; font-family : inherit ; max-w…" at bounding box center [497, 256] width 512 height 374
type textarea "</section>"
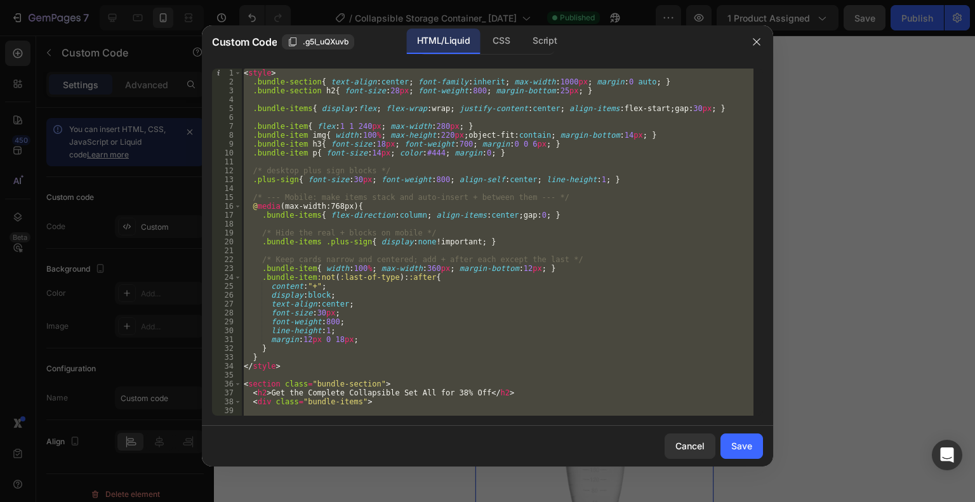
paste textarea
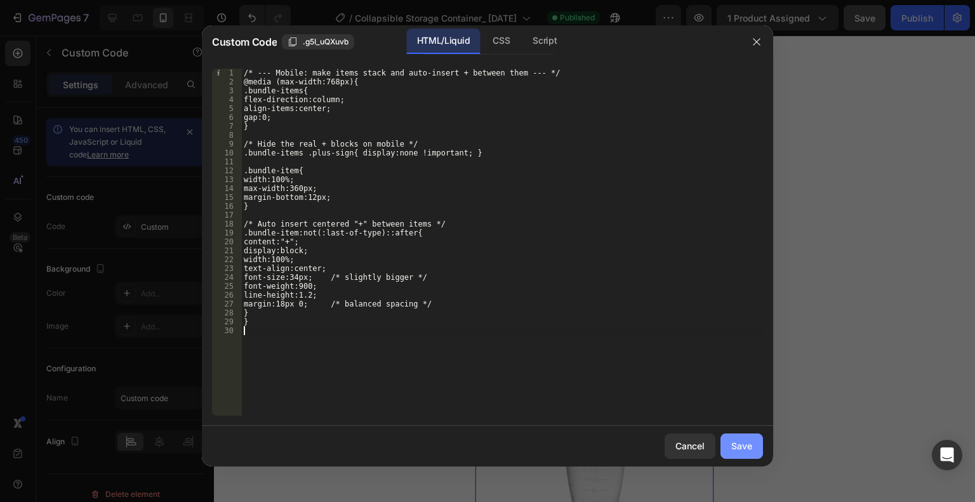
click at [741, 441] on div "Save" at bounding box center [741, 445] width 21 height 13
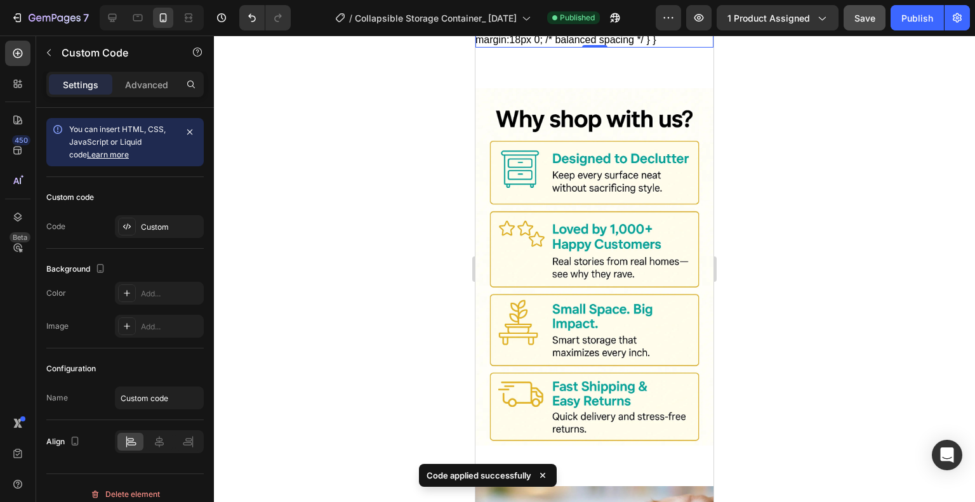
scroll to position [3173, 0]
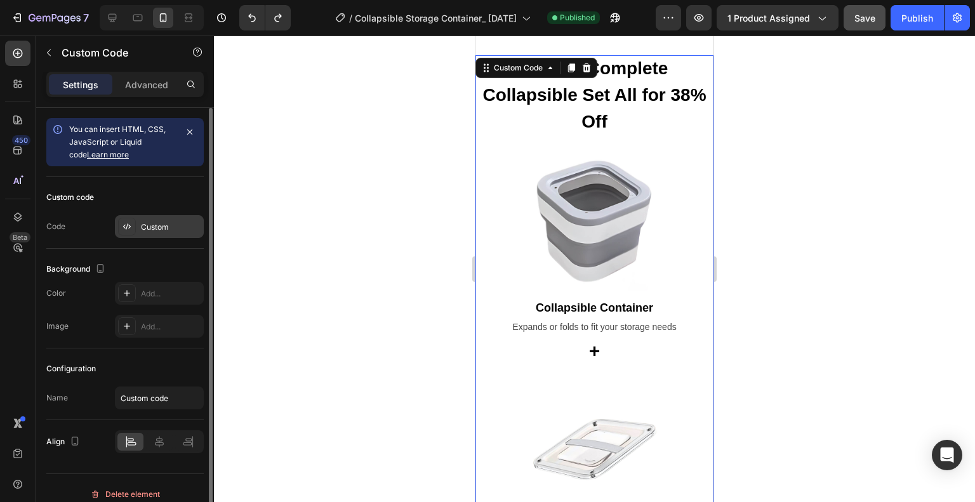
click at [173, 224] on div "Custom" at bounding box center [171, 227] width 60 height 11
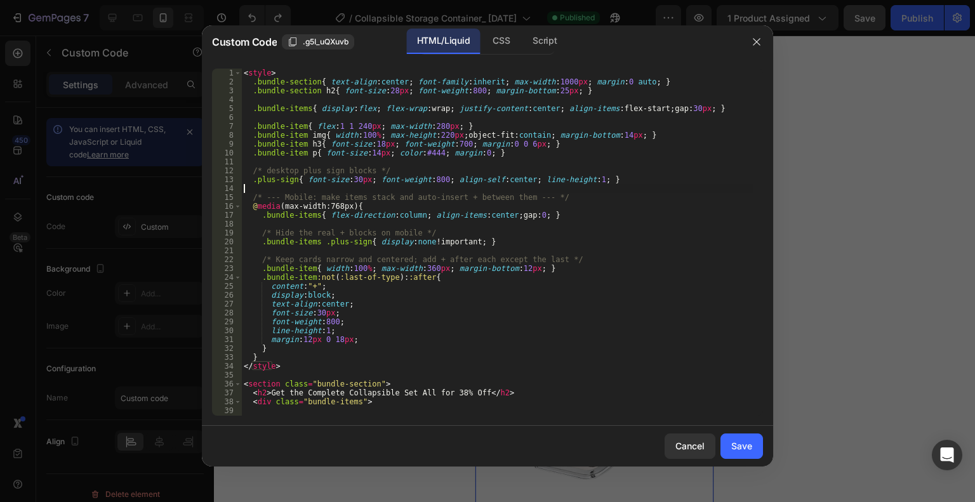
click at [292, 190] on div "< style > .bundle-section { text-align : center ; font-family : inherit ; max-w…" at bounding box center [497, 256] width 512 height 374
type textarea "</section>"
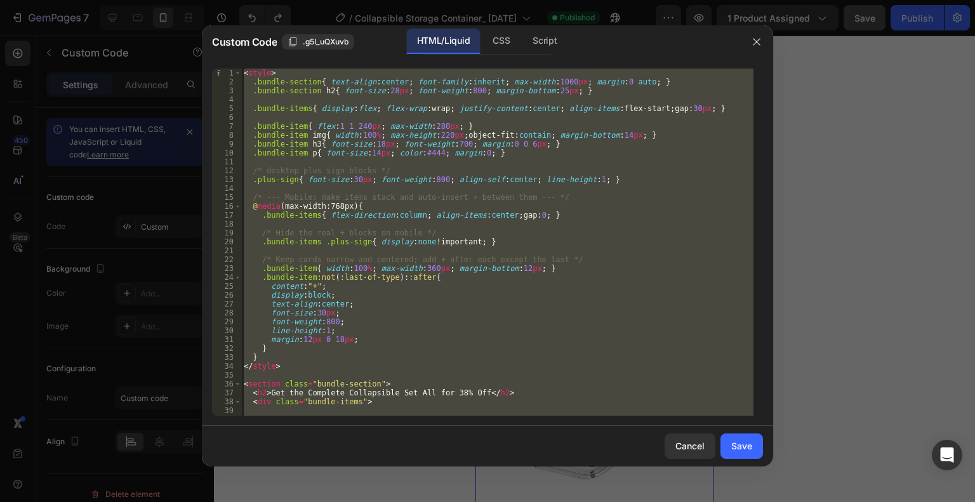
paste textarea
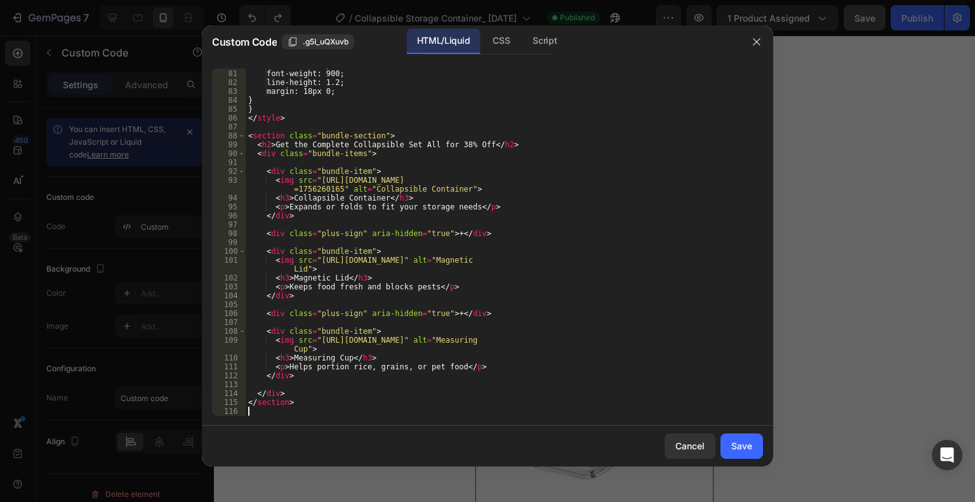
scroll to position [711, 0]
click at [739, 441] on div "Save" at bounding box center [741, 445] width 21 height 13
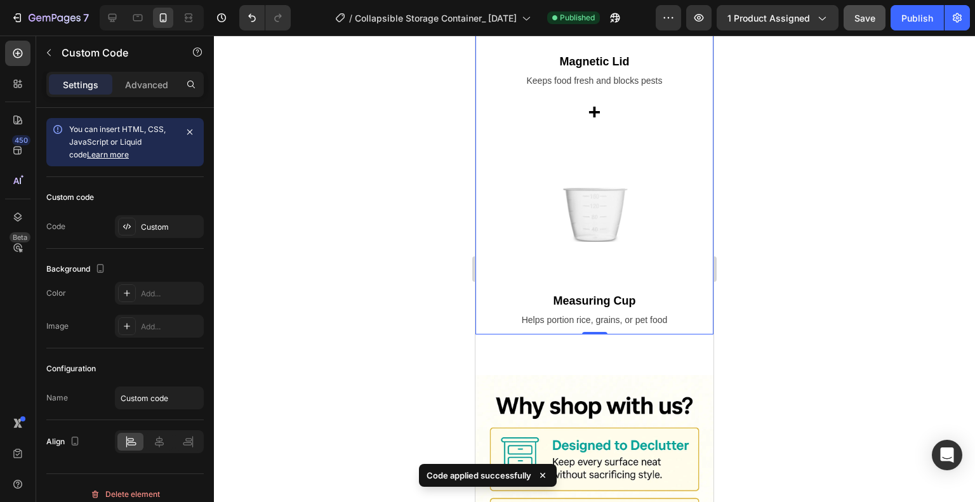
scroll to position [3681, 0]
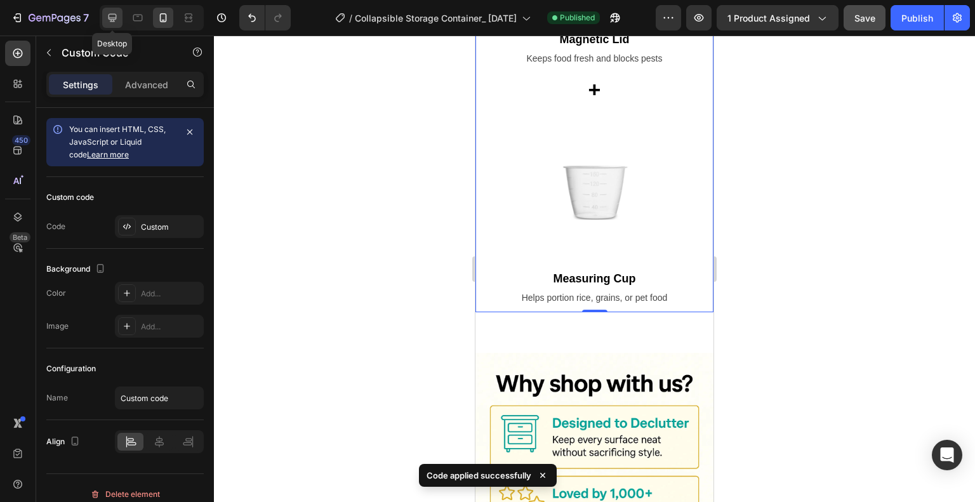
click at [116, 17] on icon at bounding box center [113, 18] width 8 height 8
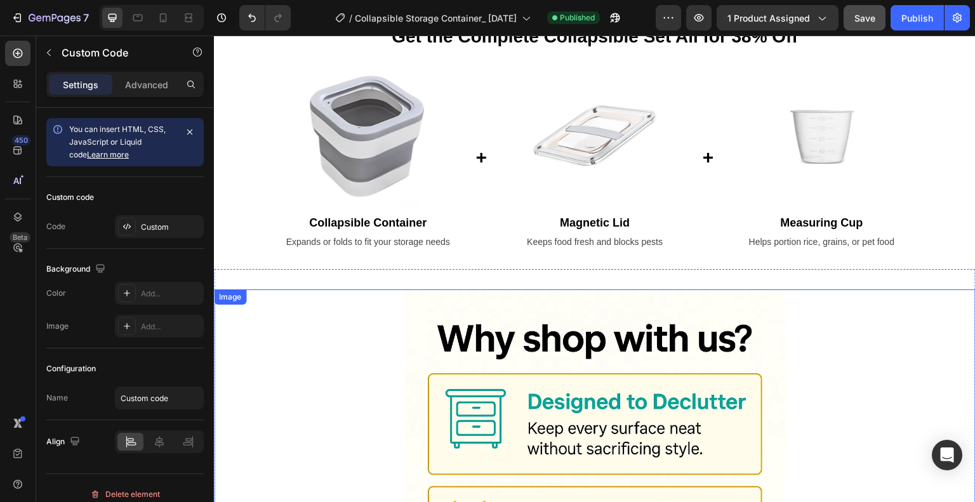
scroll to position [3274, 0]
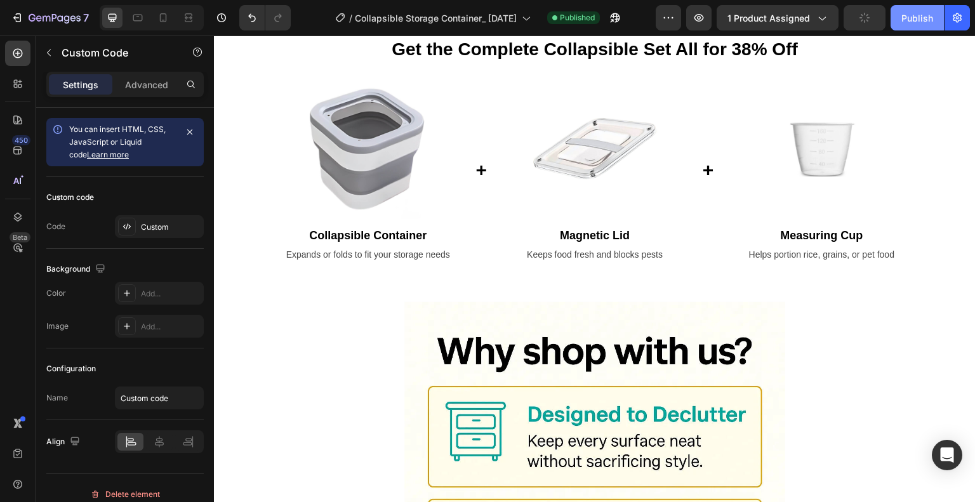
click at [919, 17] on div "Publish" at bounding box center [918, 17] width 32 height 13
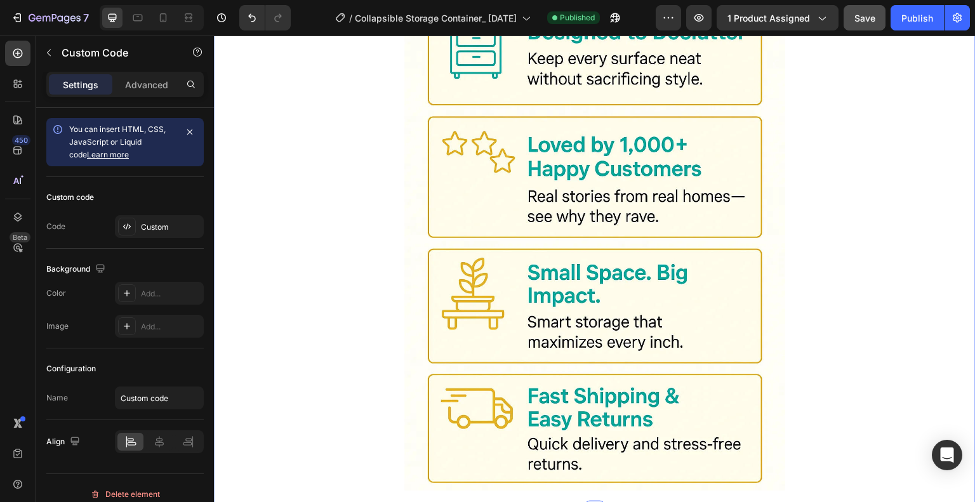
scroll to position [2321, 0]
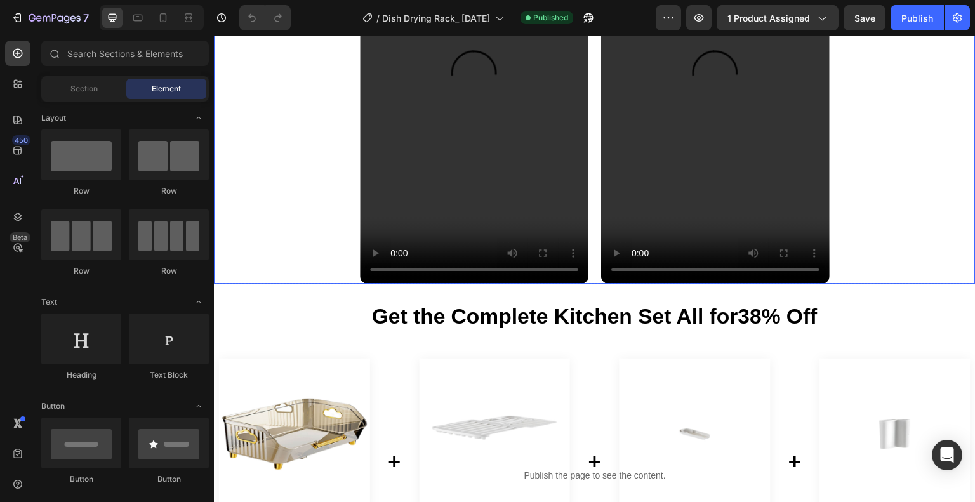
scroll to position [2032, 0]
